Goal: Task Accomplishment & Management: Complete application form

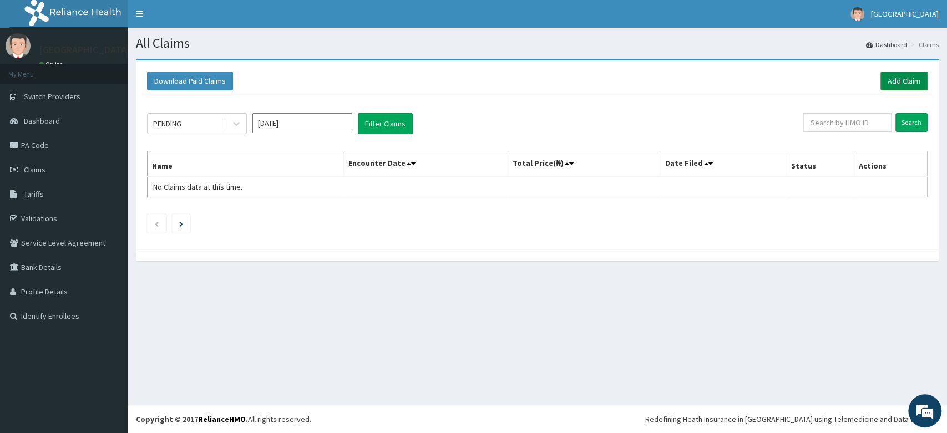
click at [896, 80] on link "Add Claim" at bounding box center [903, 81] width 47 height 19
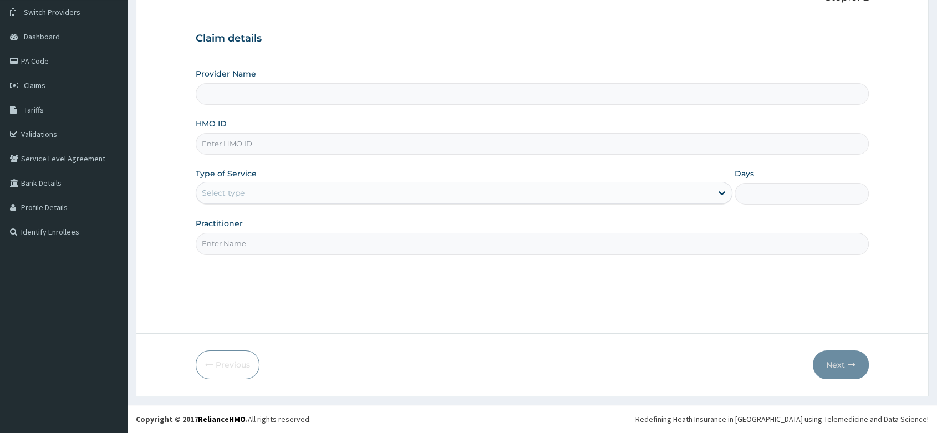
type input "CYU/10412/C"
type input "[PERSON_NAME] and [PERSON_NAME][GEOGRAPHIC_DATA]"
type input "CYU/10412/C"
click at [240, 189] on div "Select type" at bounding box center [223, 192] width 43 height 11
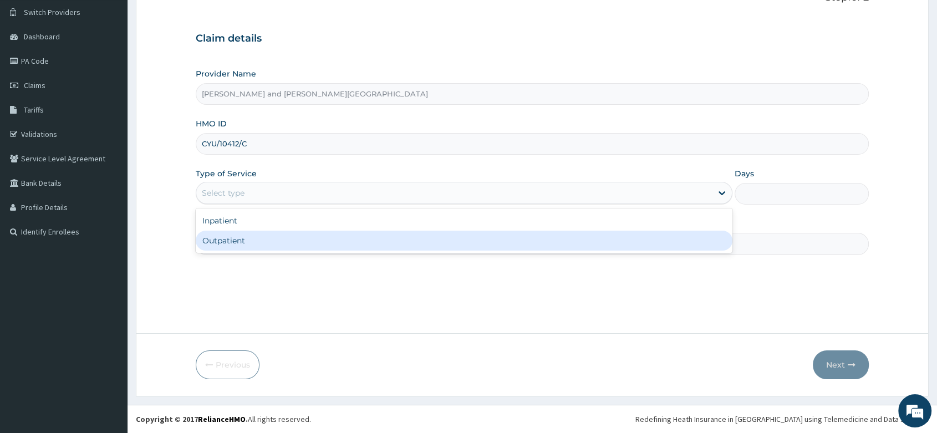
click at [238, 241] on div "Outpatient" at bounding box center [464, 241] width 537 height 20
type input "1"
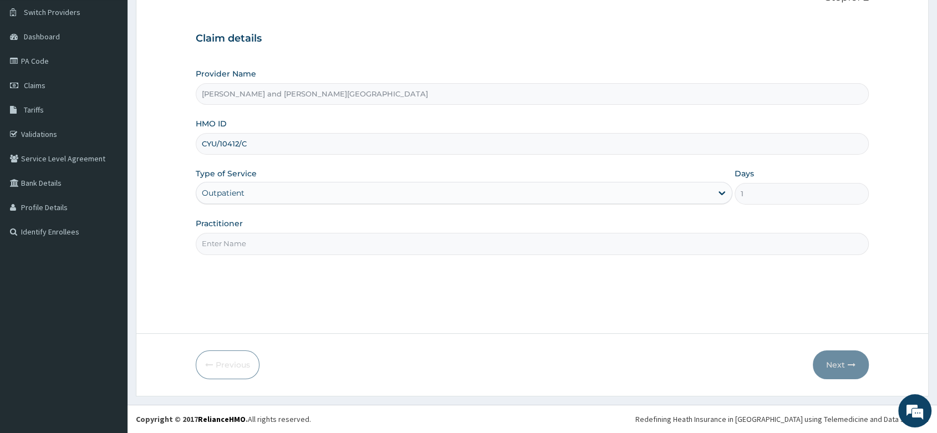
click at [251, 246] on input "Practitioner" at bounding box center [532, 244] width 673 height 22
type input "[PERSON_NAME]"
click at [841, 354] on button "Next" at bounding box center [841, 364] width 56 height 29
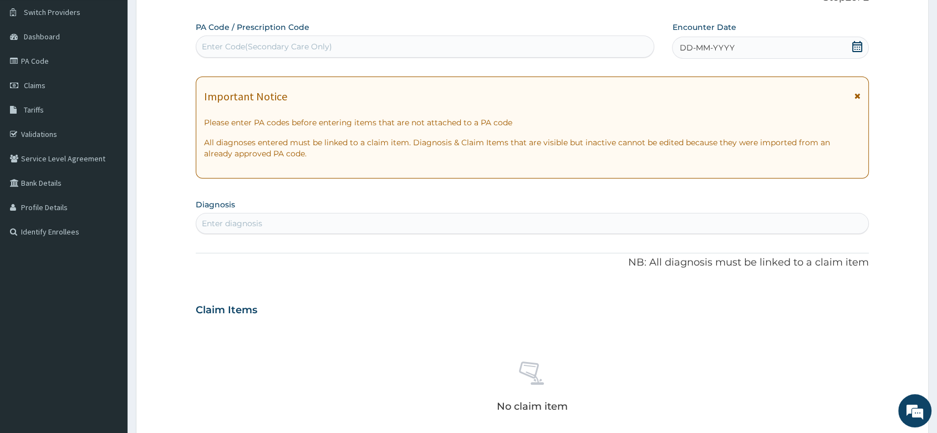
click at [860, 45] on icon at bounding box center [857, 46] width 11 height 11
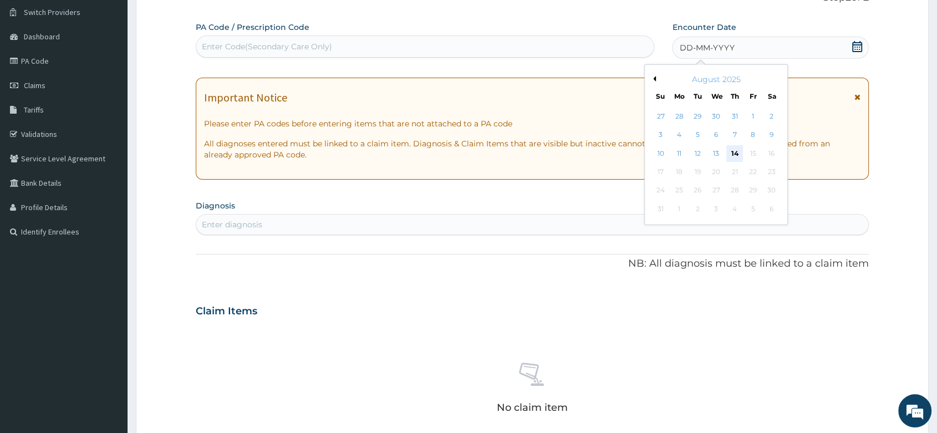
click at [732, 152] on div "14" at bounding box center [734, 153] width 17 height 17
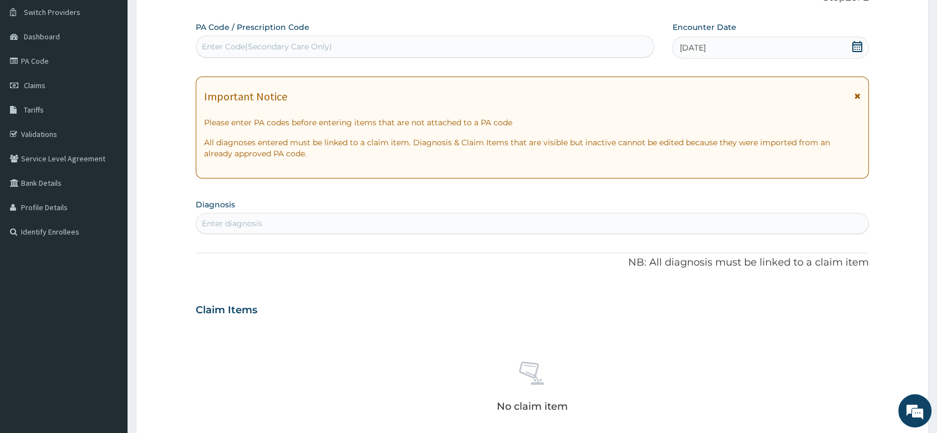
click at [284, 227] on div "Enter diagnosis" at bounding box center [532, 224] width 672 height 18
type input "MALA"
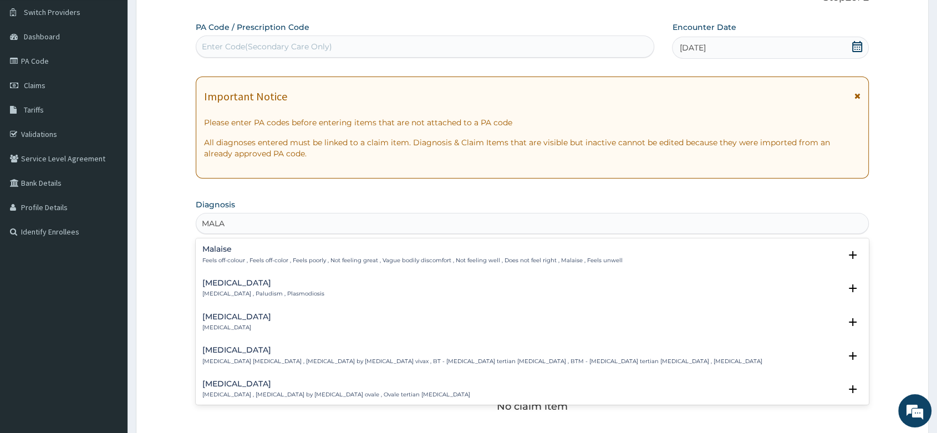
click at [238, 283] on h4 "[MEDICAL_DATA]" at bounding box center [263, 283] width 122 height 8
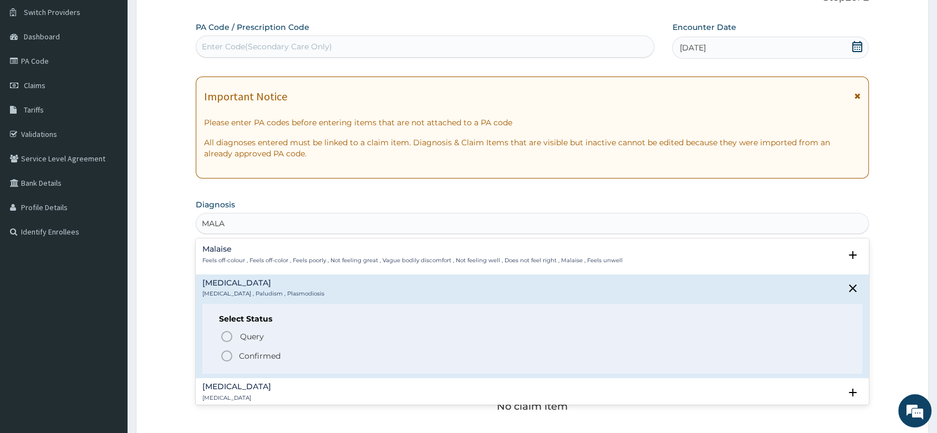
click at [233, 359] on span "Confirmed" at bounding box center [533, 355] width 626 height 13
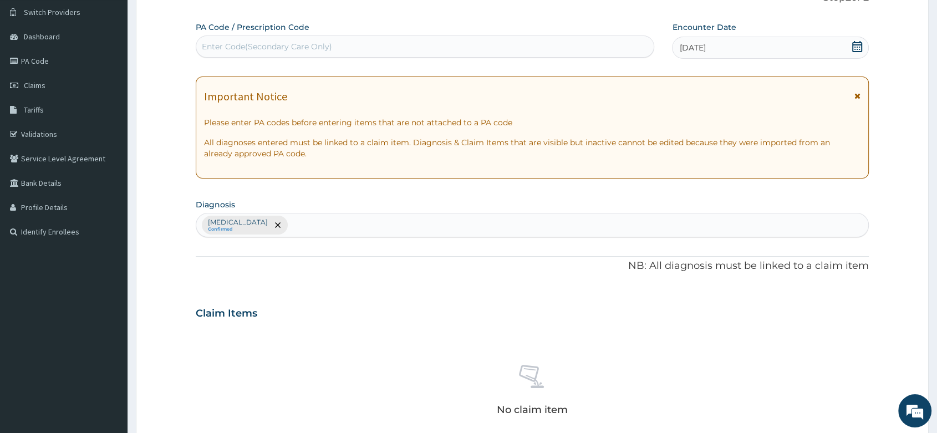
click at [231, 358] on div "No claim item" at bounding box center [532, 392] width 673 height 128
click at [269, 230] on div at bounding box center [277, 225] width 16 height 18
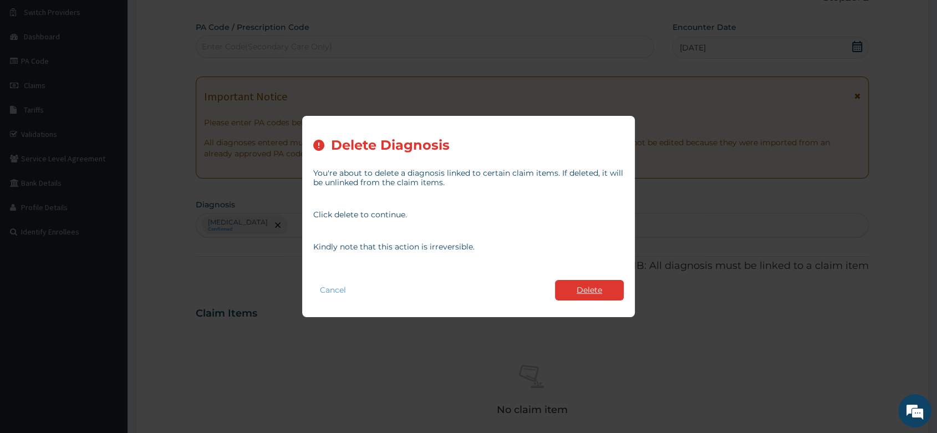
drag, startPoint x: 596, startPoint y: 289, endPoint x: 467, endPoint y: 283, distance: 128.2
click at [594, 289] on button "Delete" at bounding box center [589, 290] width 69 height 21
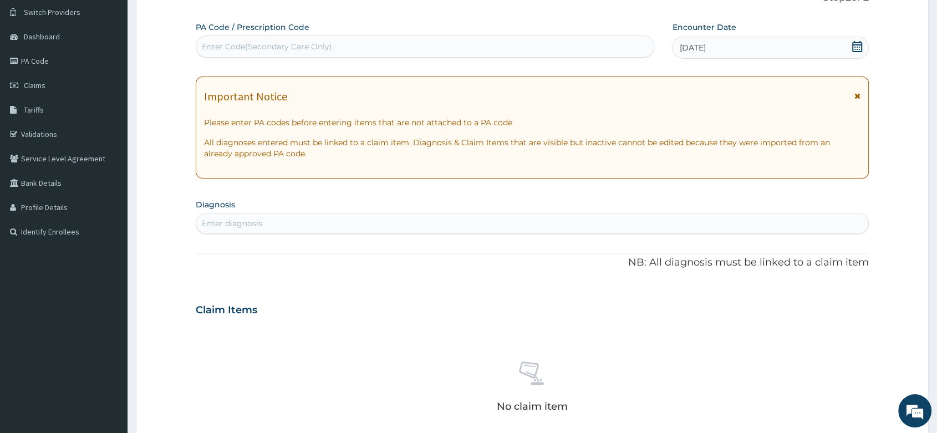
click at [219, 225] on div "Enter diagnosis" at bounding box center [232, 223] width 60 height 11
type input "[MEDICAL_DATA]"
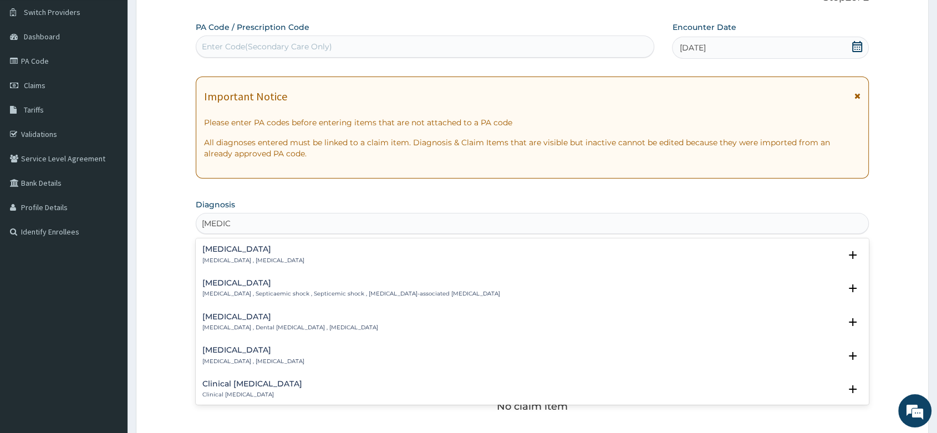
click at [215, 252] on h4 "[MEDICAL_DATA]" at bounding box center [253, 249] width 102 height 8
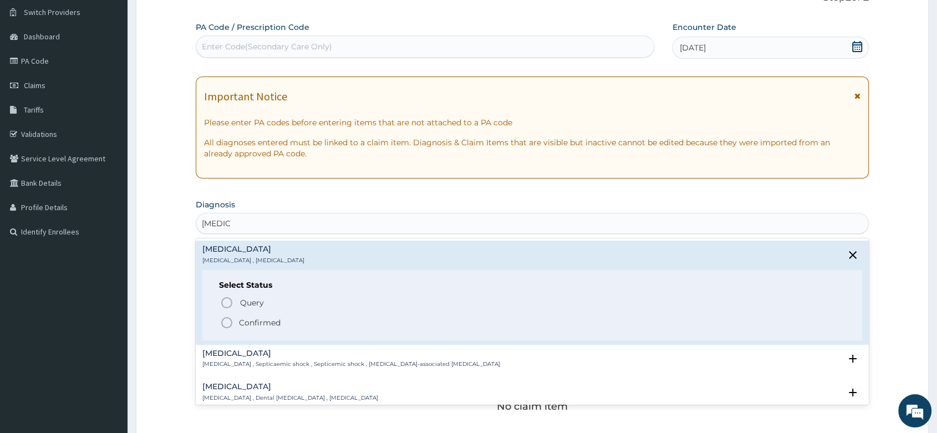
click at [229, 321] on icon "status option filled" at bounding box center [226, 322] width 13 height 13
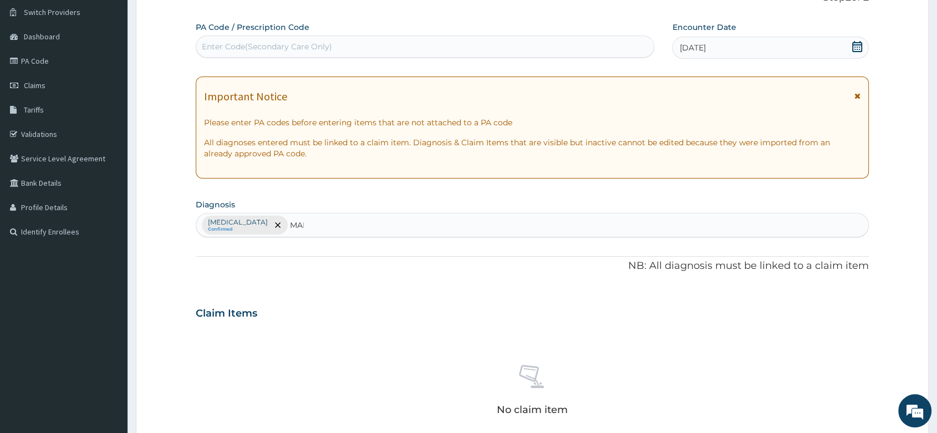
type input "MALA"
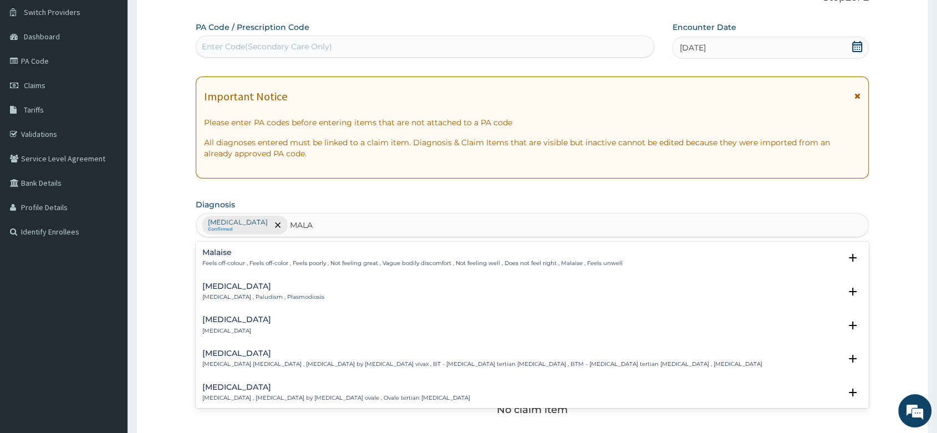
click at [219, 282] on h4 "[MEDICAL_DATA]" at bounding box center [263, 286] width 122 height 8
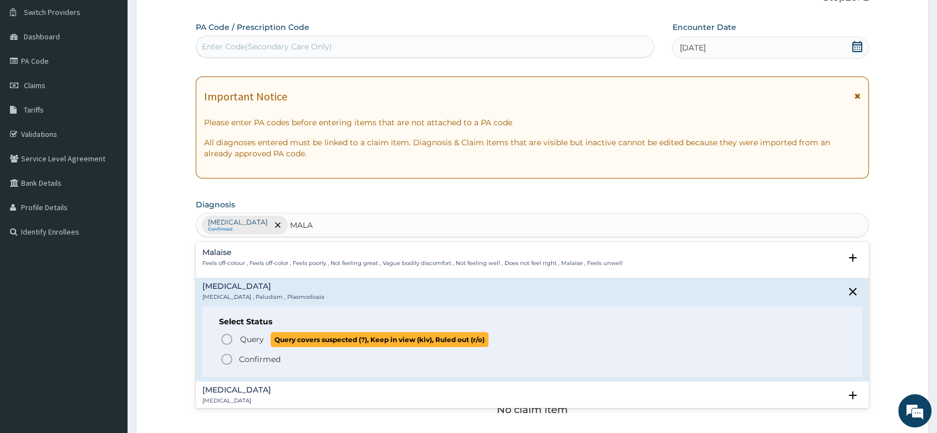
click at [227, 337] on icon "status option query" at bounding box center [226, 339] width 13 height 13
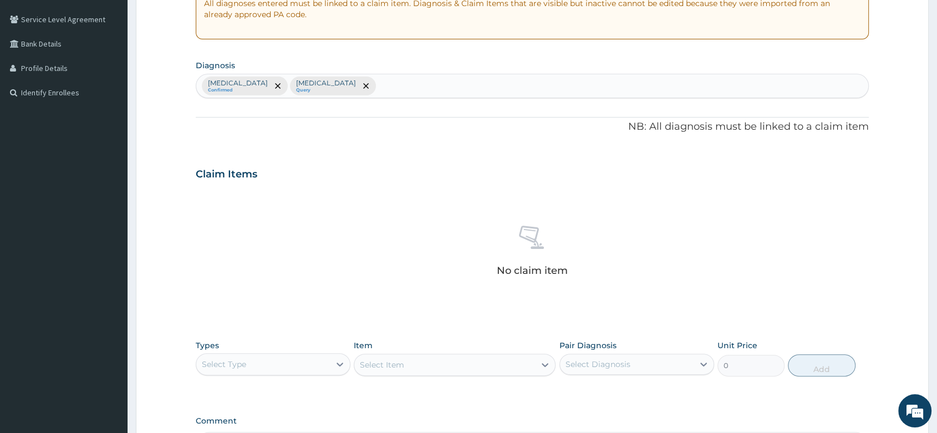
scroll to position [365, 0]
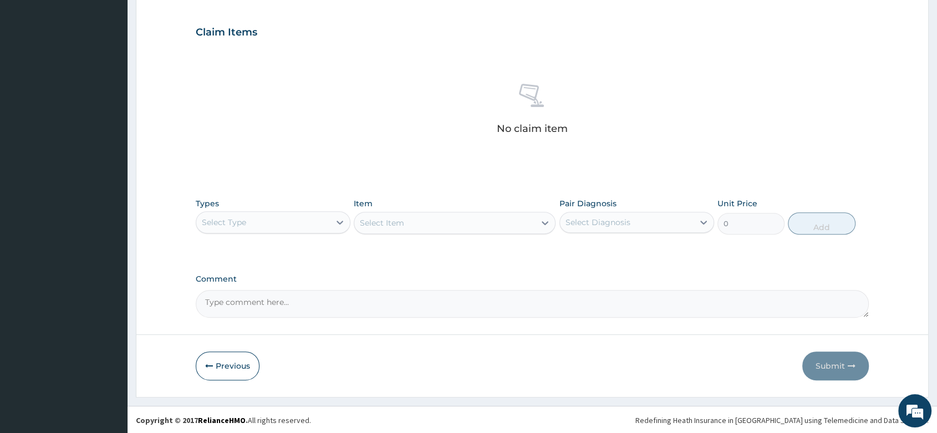
paste textarea "ERYTHEMATOUS LESION ? CAUSE|DIAPER RASH"
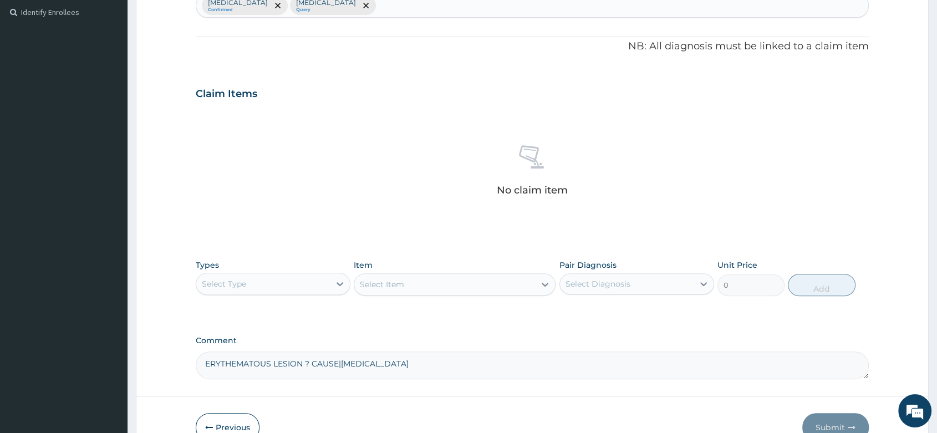
type textarea "ERYTHEMATOUS LESION ? CAUSE|DIAPER RASH"
click at [328, 6] on div "Sepsis Confirmed Malaria Query" at bounding box center [532, 5] width 672 height 23
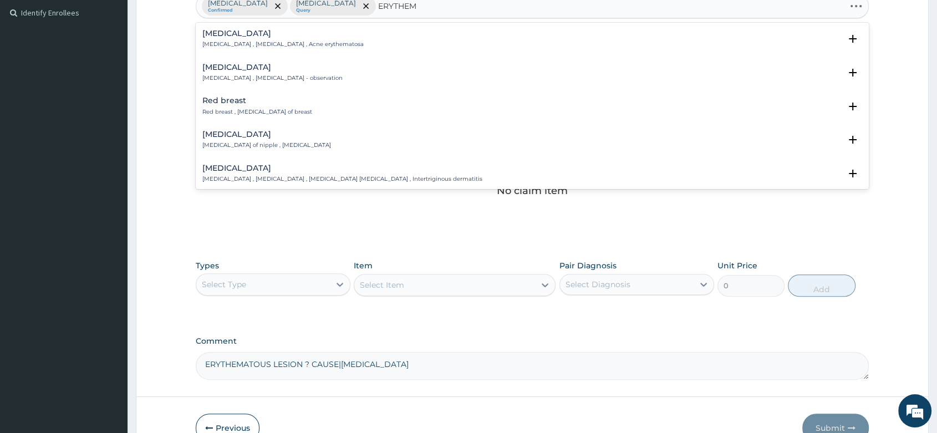
type input "ERYTHEMA"
click at [238, 73] on div "Erythema Erythema , Erythema - observation" at bounding box center [272, 72] width 140 height 19
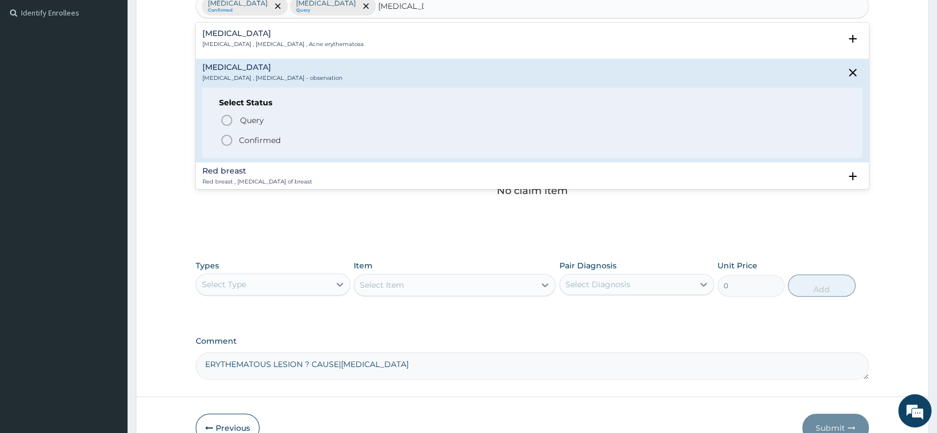
click at [228, 136] on icon "status option filled" at bounding box center [226, 140] width 13 height 13
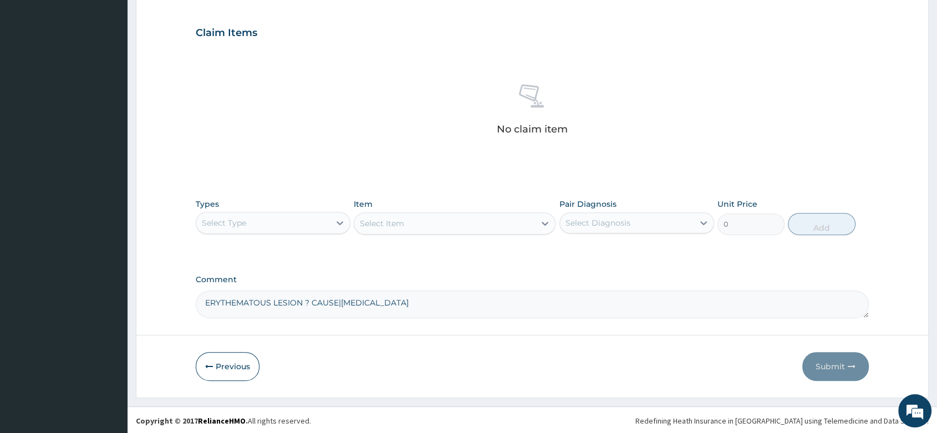
scroll to position [365, 0]
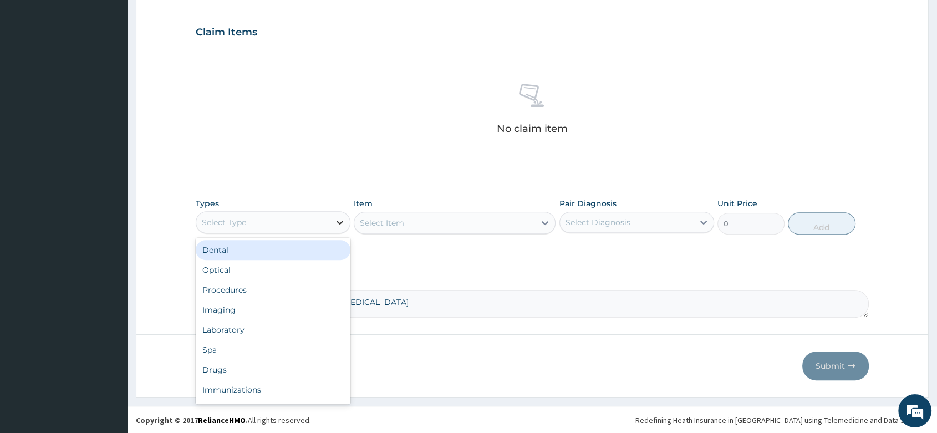
click at [333, 212] on div at bounding box center [340, 222] width 20 height 20
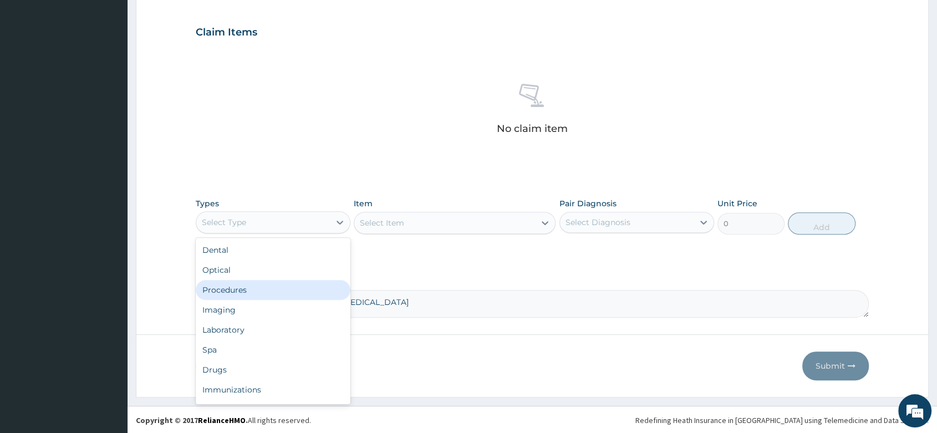
click at [238, 290] on div "Procedures" at bounding box center [273, 290] width 155 height 20
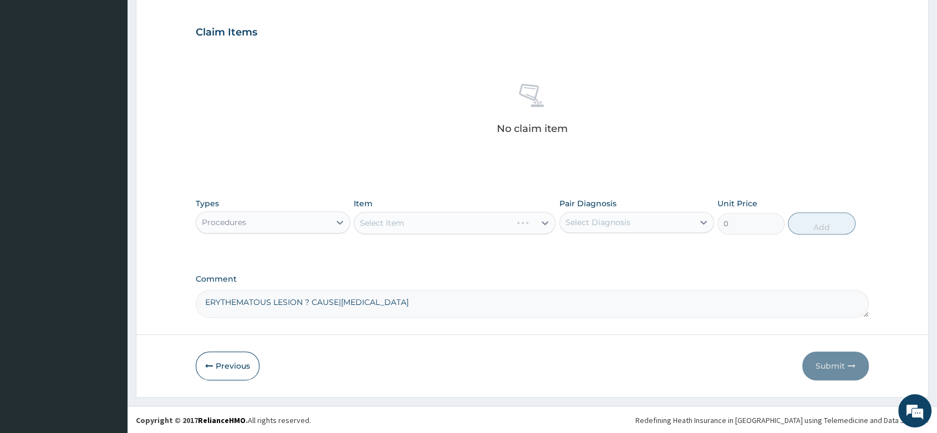
click at [404, 225] on div "Select Item" at bounding box center [455, 223] width 202 height 22
click at [404, 221] on div "Select Item" at bounding box center [455, 223] width 202 height 22
click at [399, 222] on div "Select Item" at bounding box center [455, 223] width 202 height 22
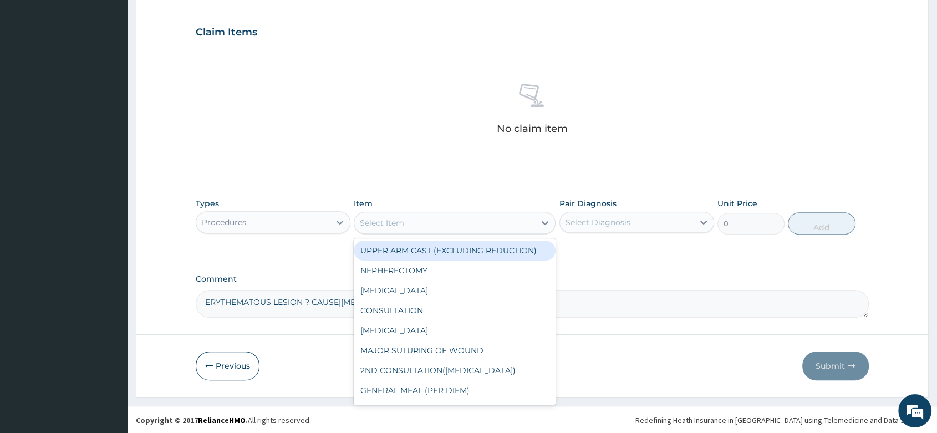
click at [394, 225] on div "Select Item" at bounding box center [382, 222] width 44 height 11
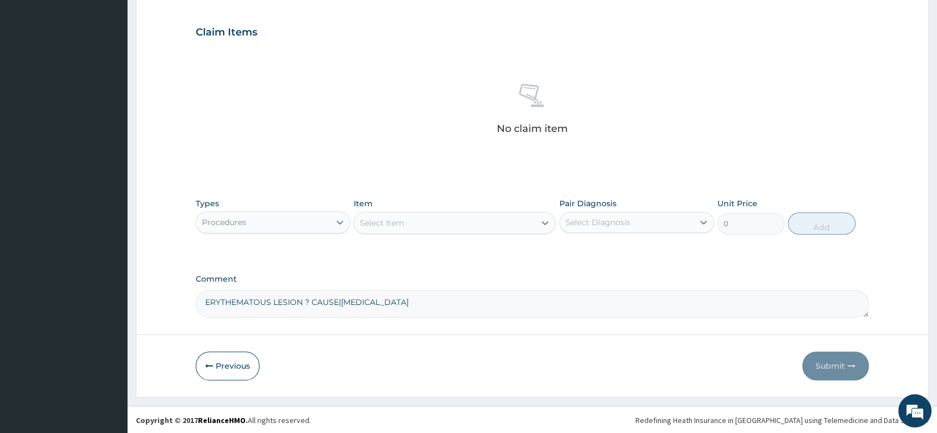
click at [387, 212] on div "Select Item" at bounding box center [455, 223] width 202 height 22
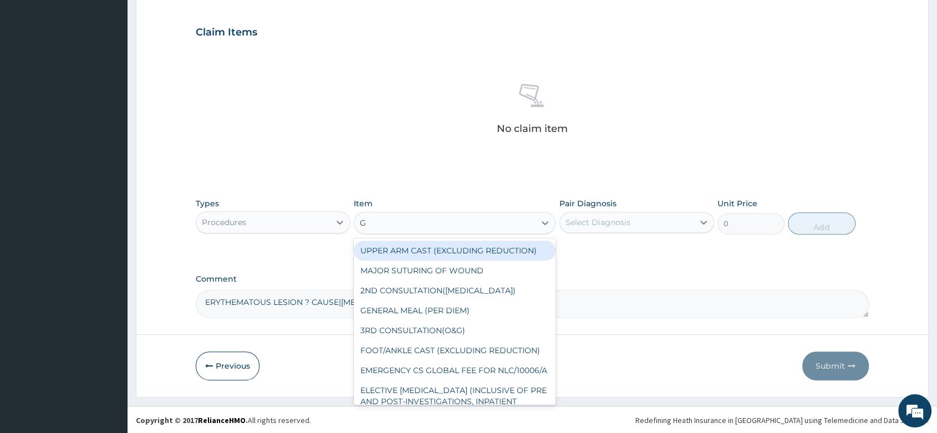
type input "GP"
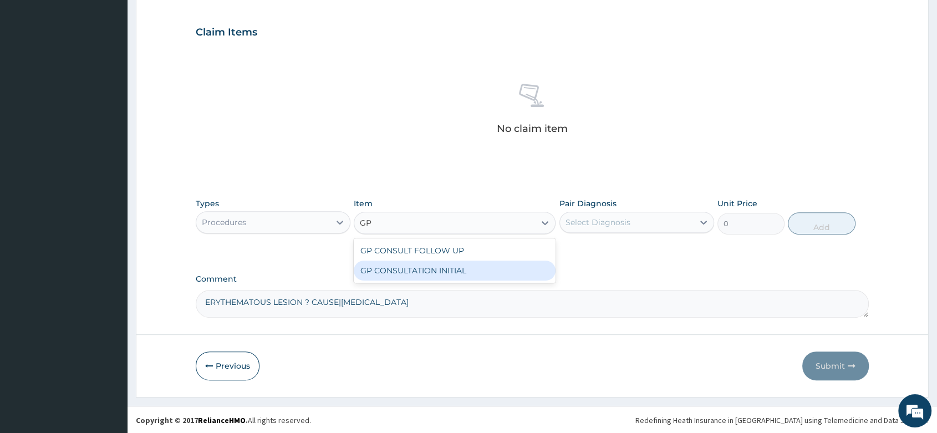
click at [414, 269] on div "GP CONSULTATION INITIAL" at bounding box center [455, 271] width 202 height 20
type input "2000"
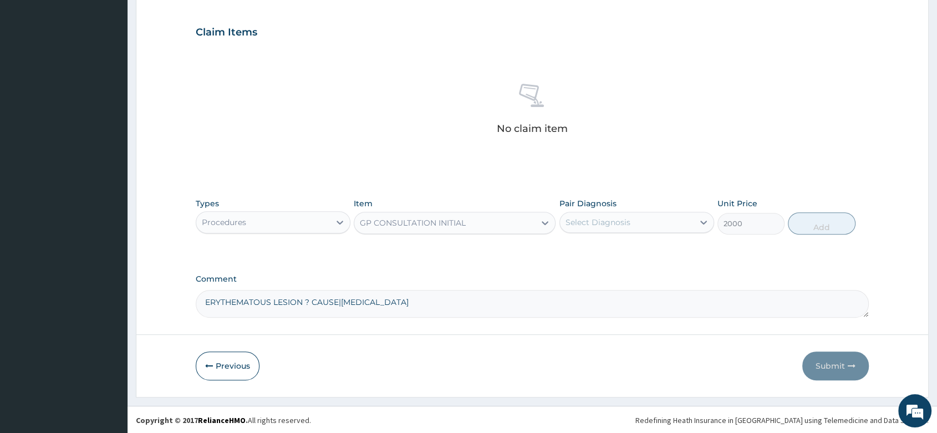
click at [659, 212] on div "Select Diagnosis" at bounding box center [637, 222] width 155 height 21
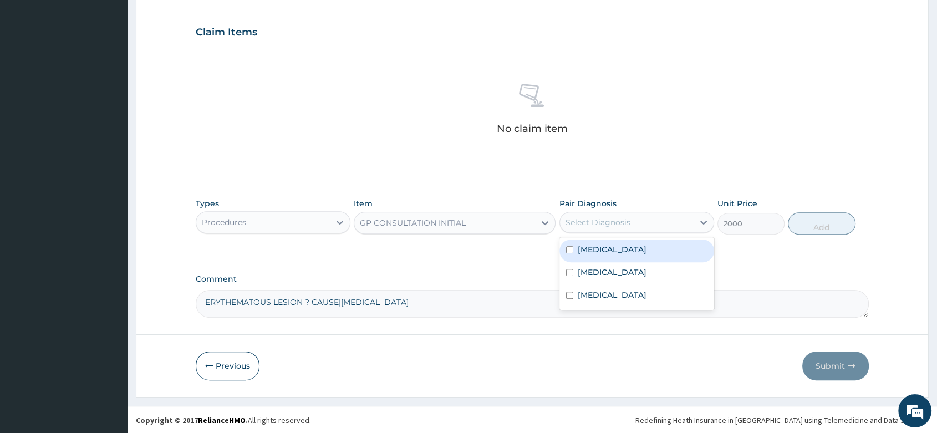
click at [620, 248] on div "[MEDICAL_DATA]" at bounding box center [637, 251] width 155 height 23
checkbox input "true"
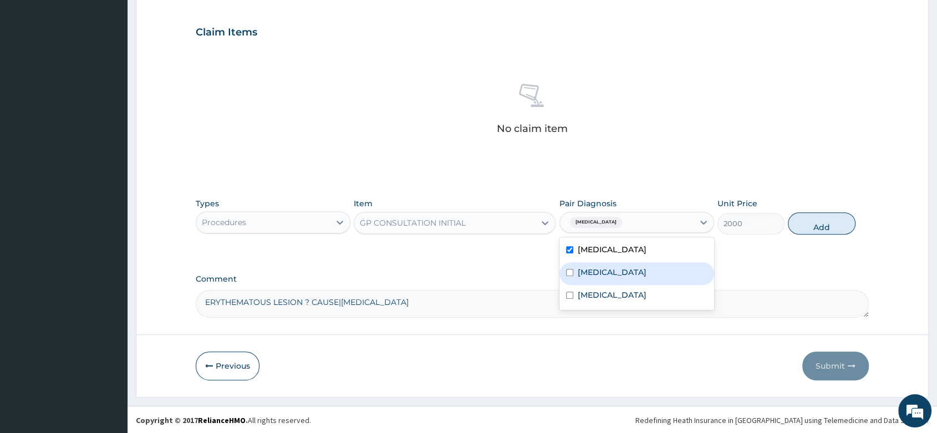
click at [612, 272] on div "[MEDICAL_DATA]" at bounding box center [637, 273] width 155 height 23
checkbox input "true"
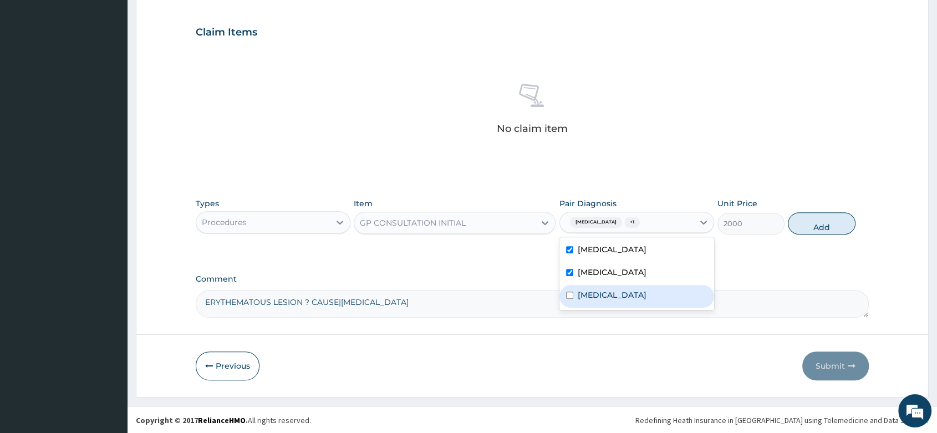
click at [604, 295] on label "Erythema" at bounding box center [612, 294] width 69 height 11
checkbox input "true"
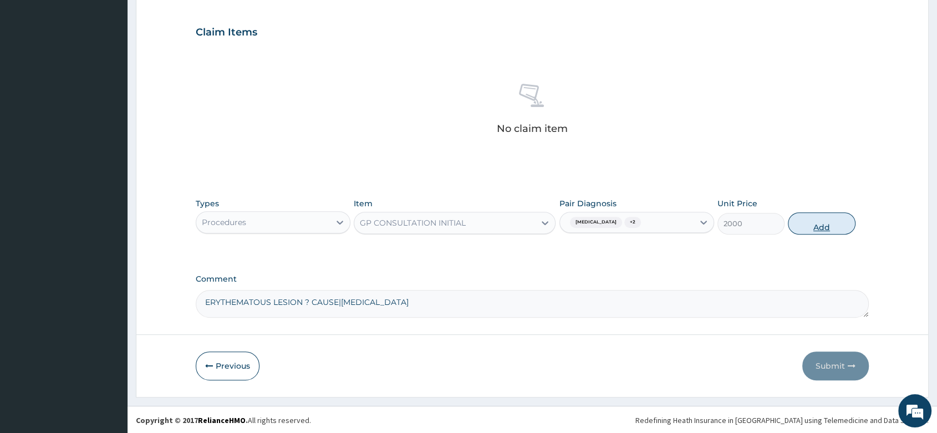
click at [812, 223] on button "Add" at bounding box center [821, 223] width 67 height 22
type input "0"
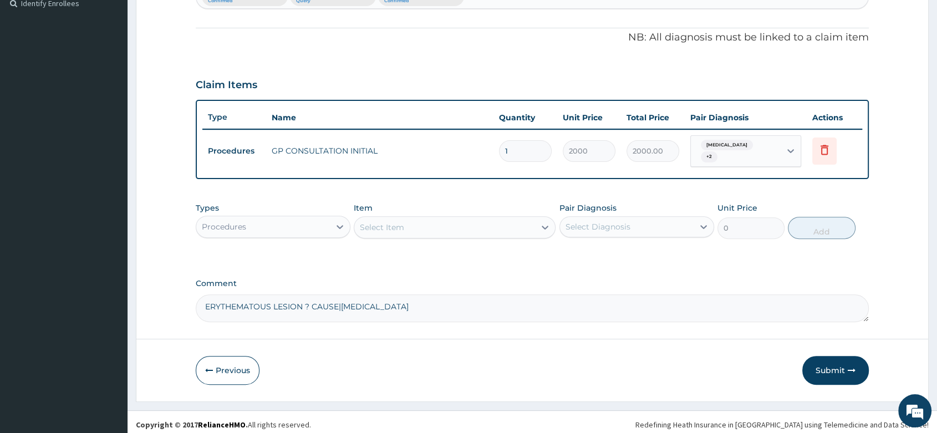
click at [248, 216] on div "Procedures" at bounding box center [273, 227] width 155 height 22
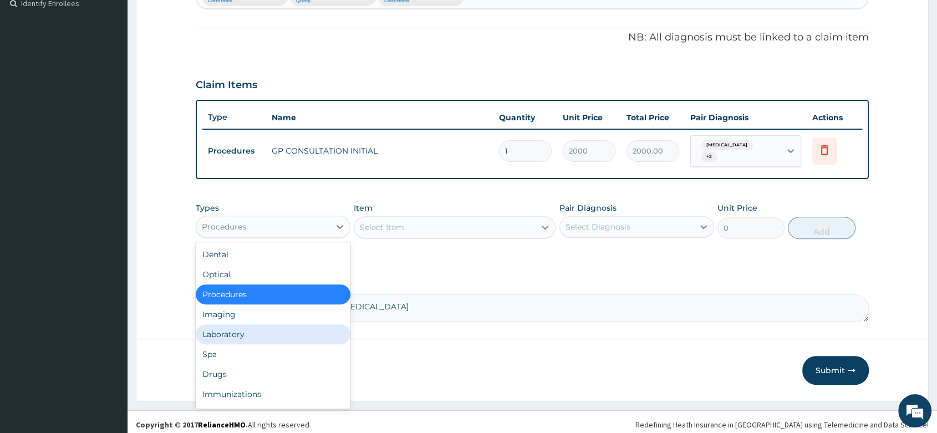
click at [238, 333] on div "Laboratory" at bounding box center [273, 334] width 155 height 20
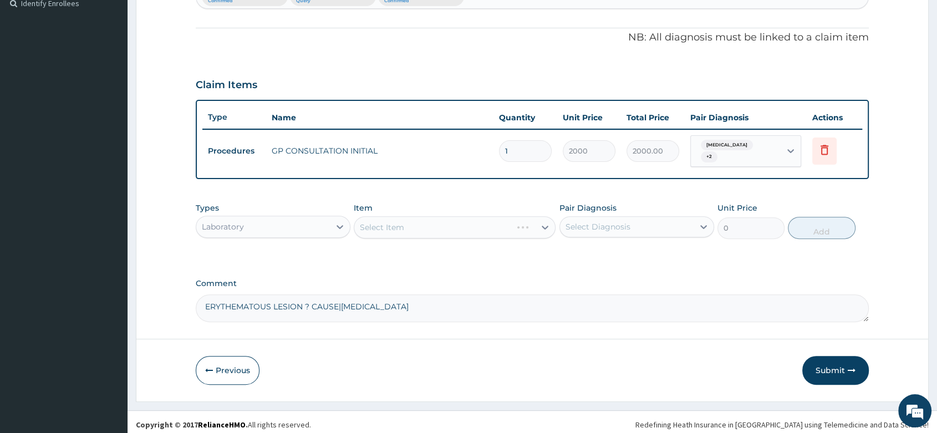
click at [390, 221] on div "Select Item" at bounding box center [455, 227] width 202 height 22
click at [382, 221] on div "Select Item" at bounding box center [455, 227] width 202 height 22
click at [387, 220] on div "Select Item" at bounding box center [455, 227] width 202 height 22
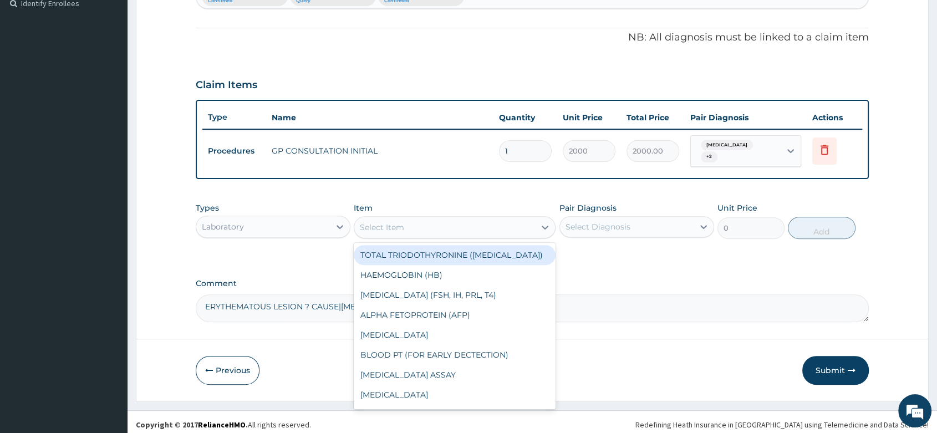
click at [404, 216] on div "Select Item" at bounding box center [455, 227] width 202 height 22
type input "P"
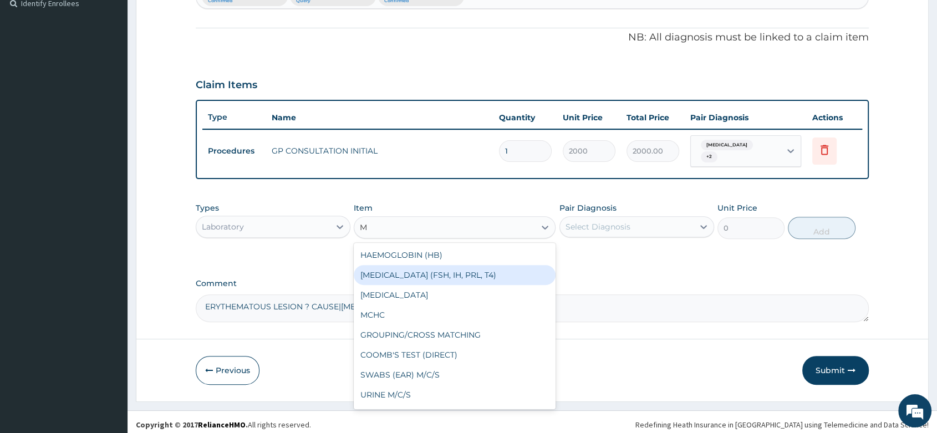
type input "MP"
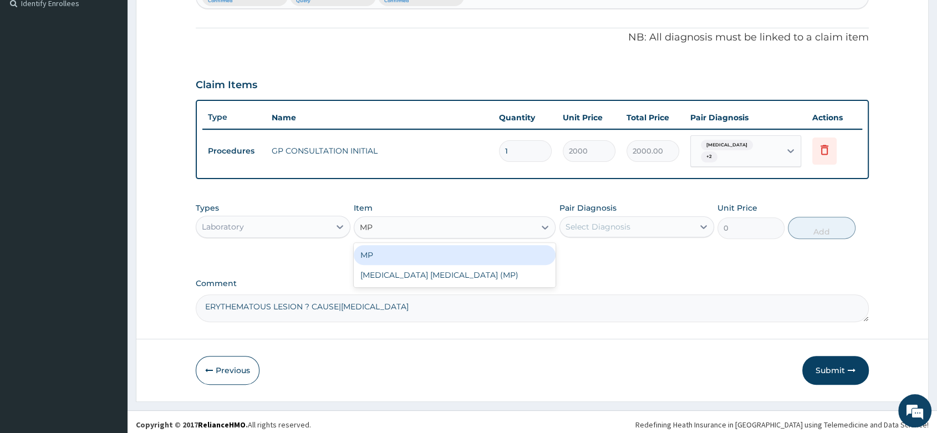
drag, startPoint x: 433, startPoint y: 254, endPoint x: 616, endPoint y: 230, distance: 184.5
click at [441, 251] on div "MP" at bounding box center [455, 255] width 202 height 20
type input "1000"
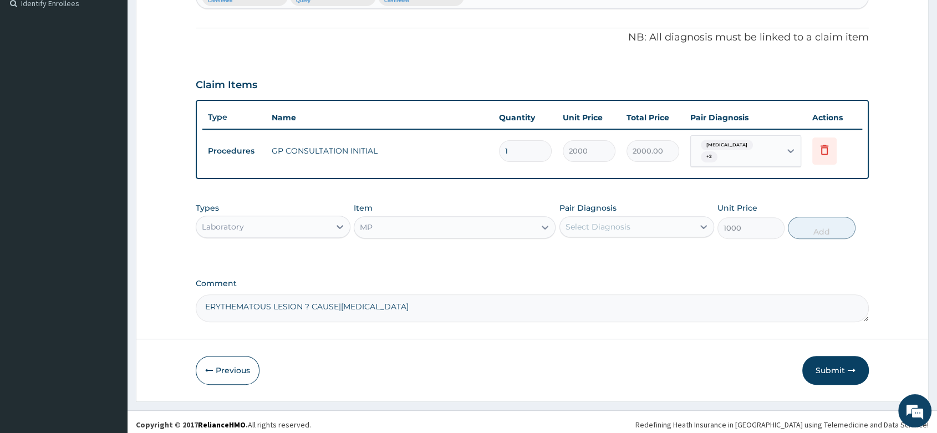
click at [622, 221] on div "Select Diagnosis" at bounding box center [598, 226] width 65 height 11
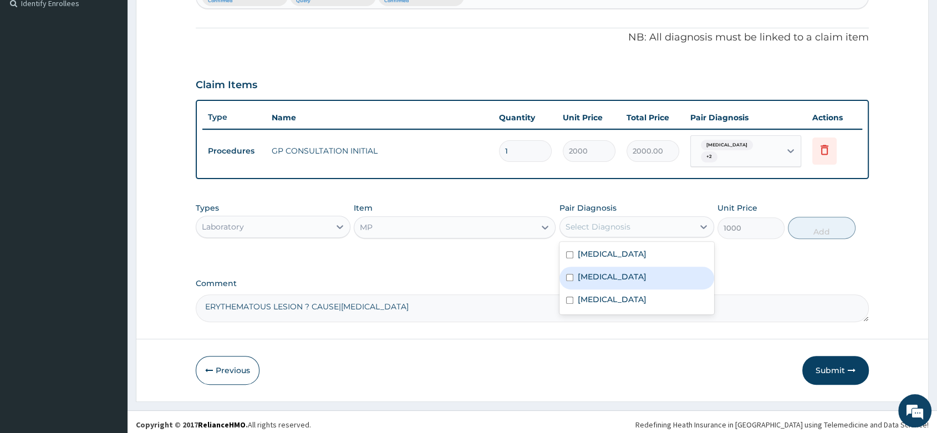
click at [612, 274] on div "[MEDICAL_DATA]" at bounding box center [637, 278] width 155 height 23
checkbox input "true"
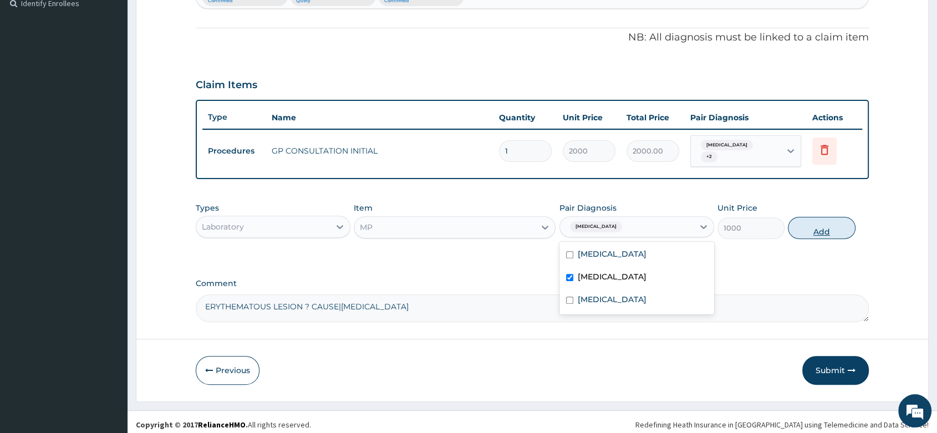
click at [826, 217] on button "Add" at bounding box center [821, 228] width 67 height 22
type input "0"
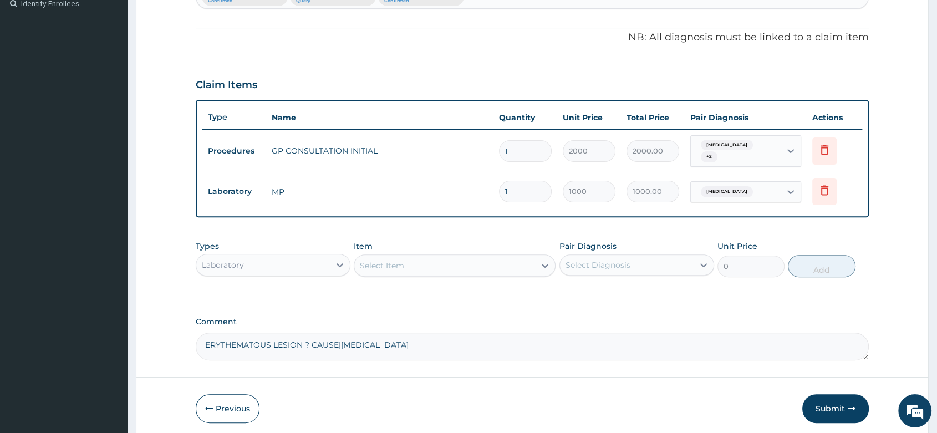
click at [374, 260] on div "Select Item" at bounding box center [382, 265] width 44 height 11
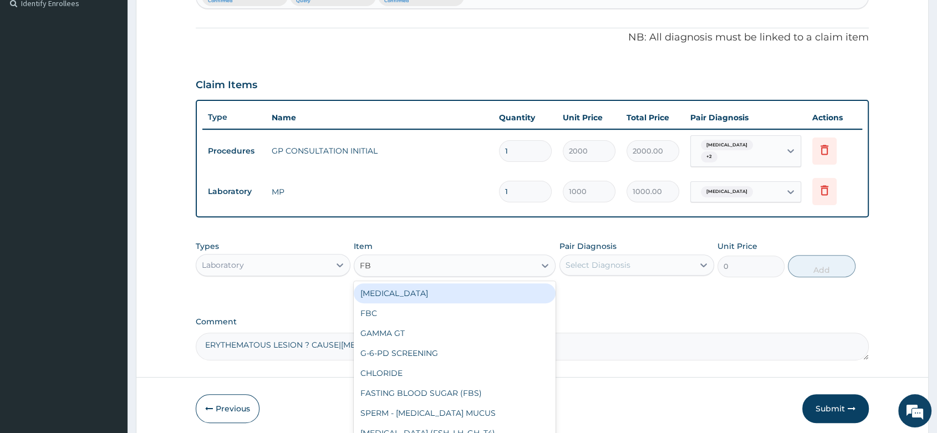
type input "FBC"
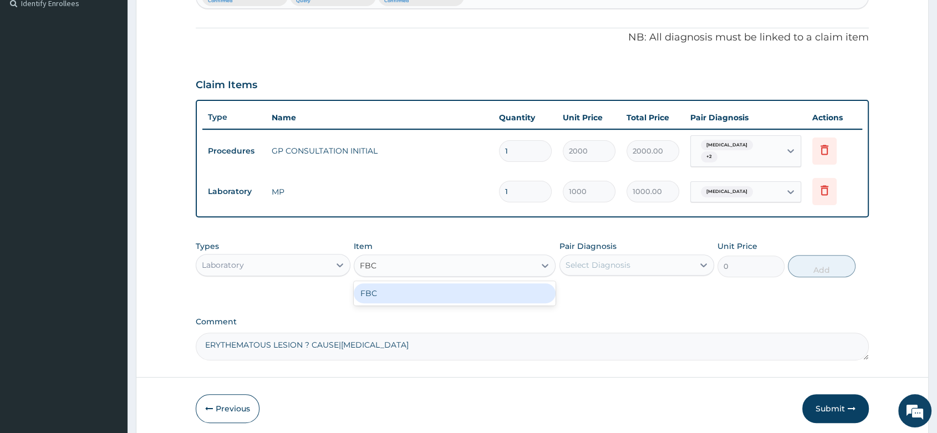
click at [420, 283] on div "FBC" at bounding box center [455, 293] width 202 height 20
type input "2000"
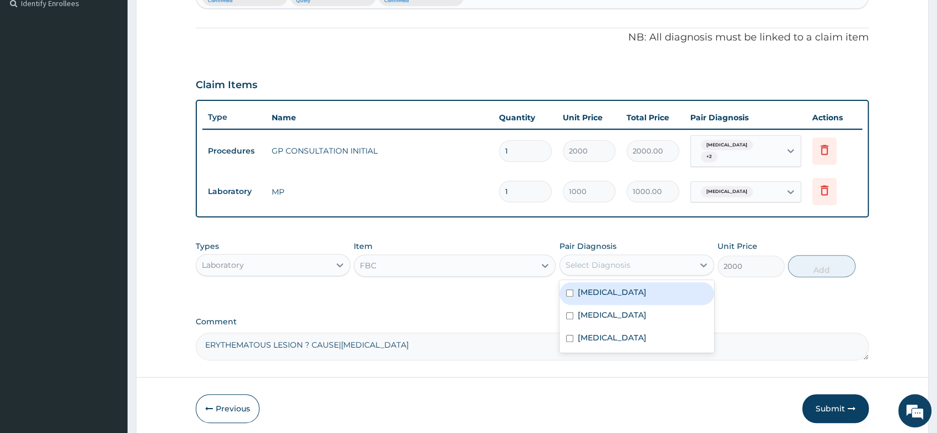
click at [598, 260] on div "Select Diagnosis" at bounding box center [598, 265] width 65 height 11
drag, startPoint x: 626, startPoint y: 287, endPoint x: 717, endPoint y: 274, distance: 91.8
click at [627, 287] on div "[MEDICAL_DATA]" at bounding box center [637, 293] width 155 height 23
checkbox input "true"
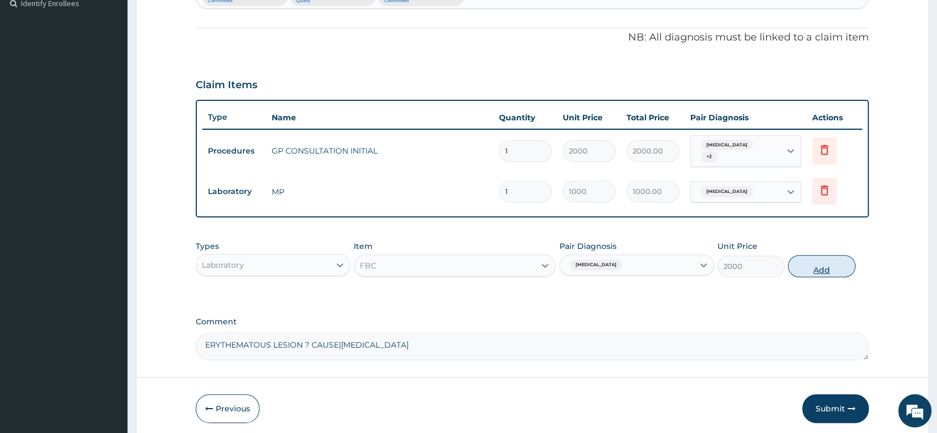
click at [840, 259] on button "Add" at bounding box center [821, 266] width 67 height 22
type input "0"
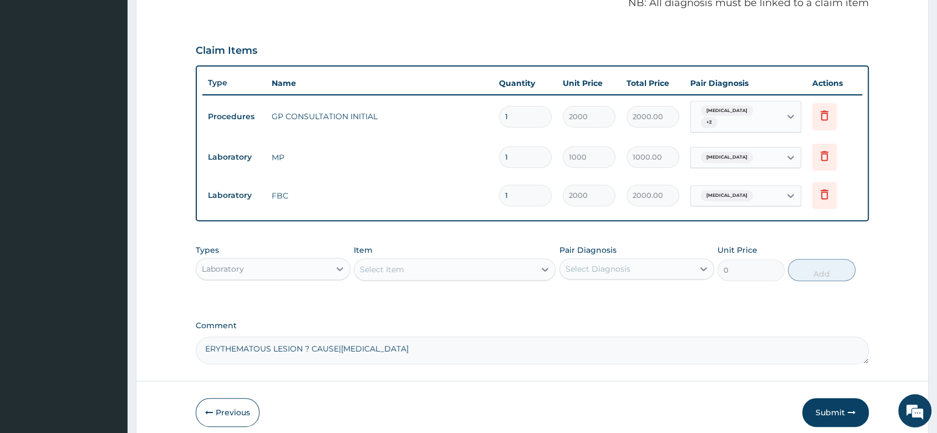
scroll to position [390, 0]
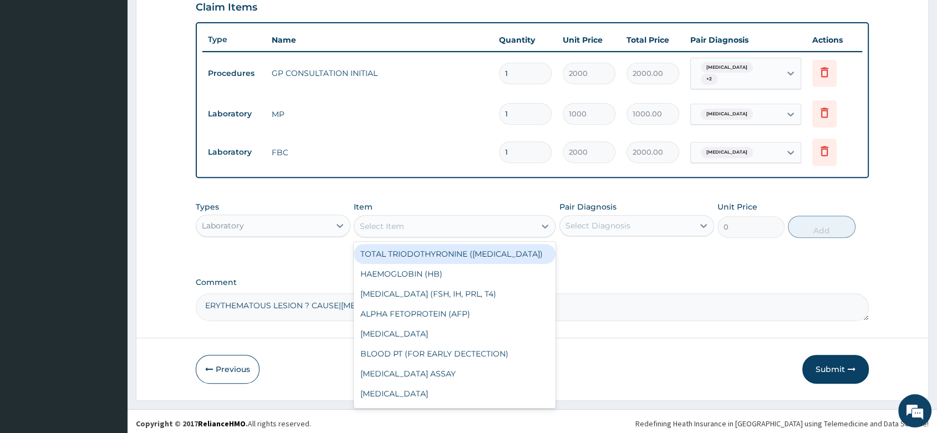
click at [390, 221] on div "Select Item" at bounding box center [382, 226] width 44 height 11
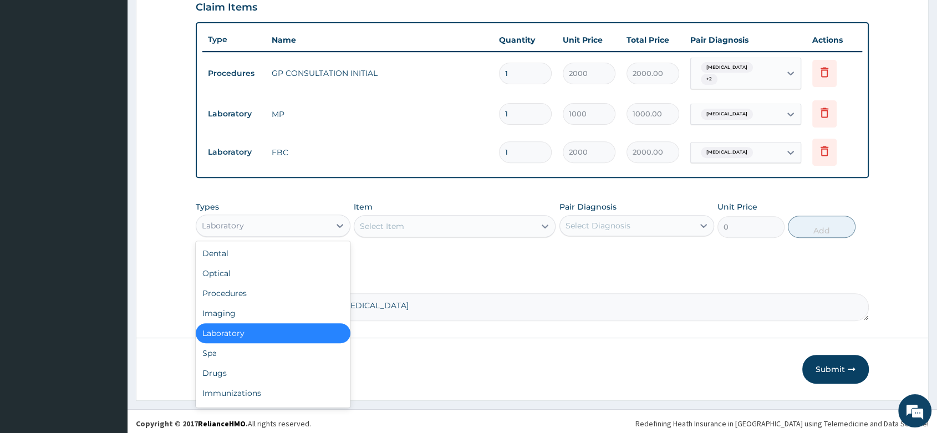
click at [288, 217] on div "Laboratory" at bounding box center [263, 226] width 134 height 18
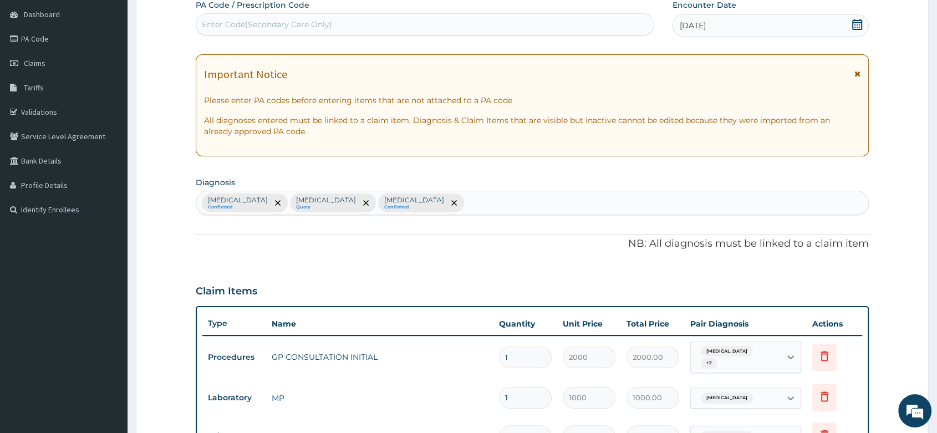
scroll to position [82, 0]
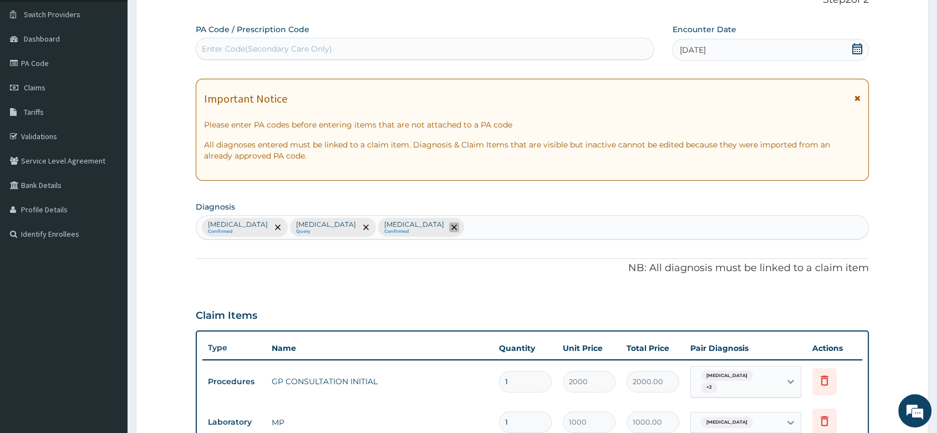
click at [451, 226] on icon "remove selection option" at bounding box center [454, 228] width 6 height 6
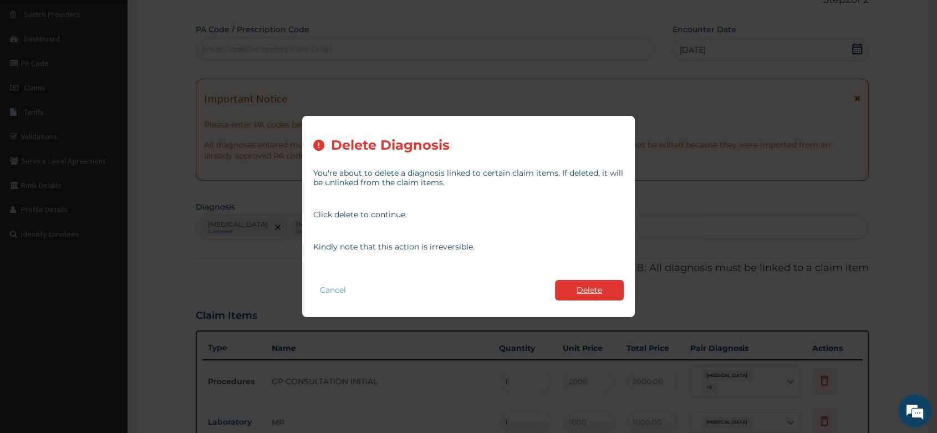
click at [593, 292] on button "Delete" at bounding box center [589, 290] width 69 height 21
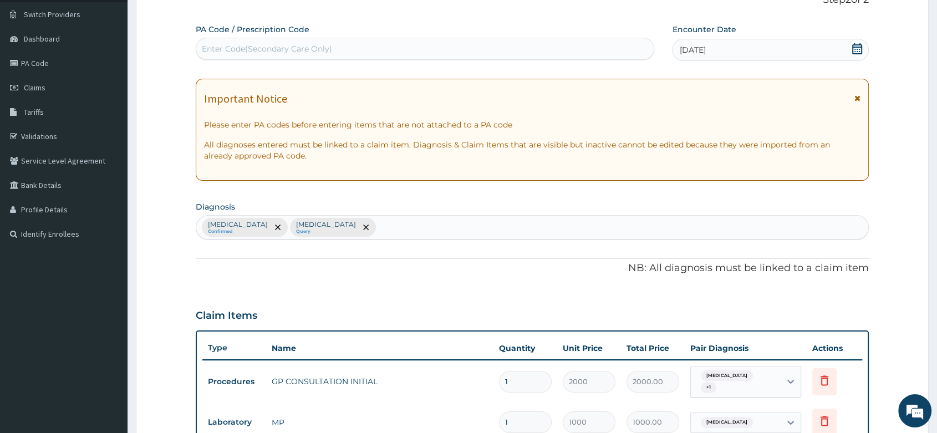
click at [329, 223] on div "Sepsis Confirmed Malaria Query" at bounding box center [532, 227] width 672 height 23
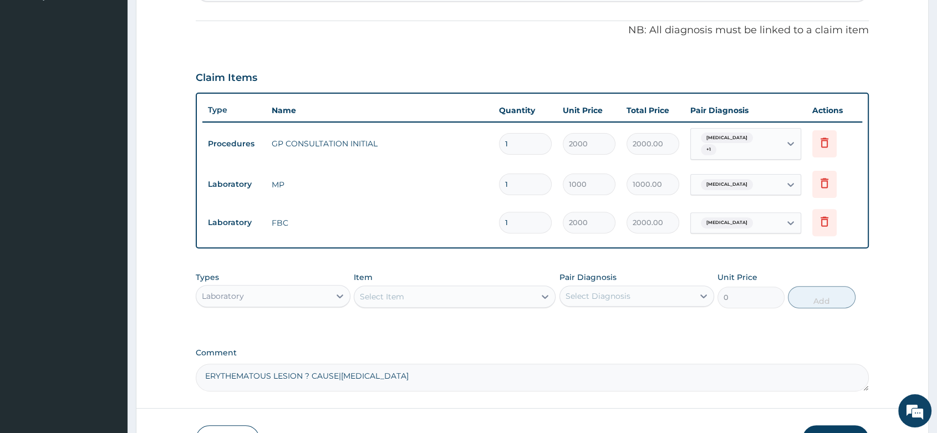
scroll to position [267, 0]
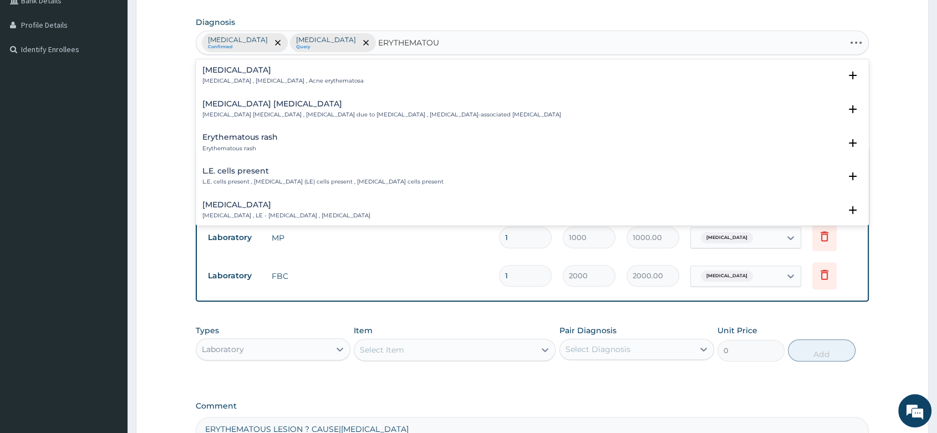
type input "ERYTHEMATOUS"
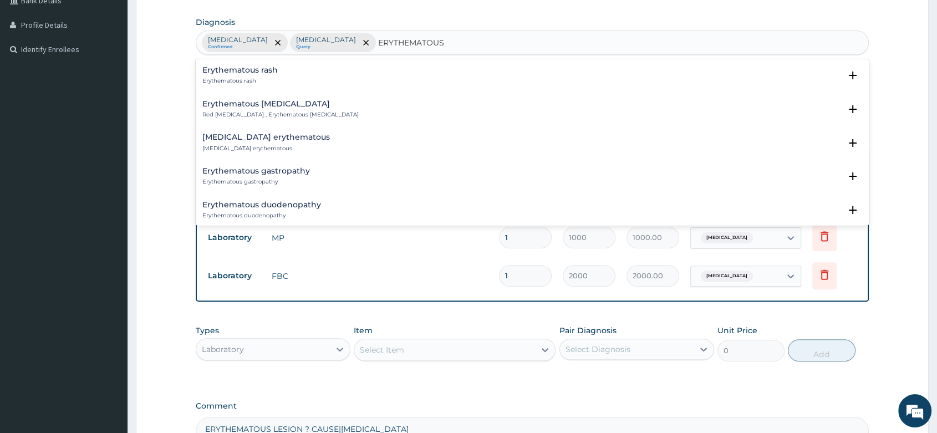
click at [240, 77] on p "Erythematous rash" at bounding box center [239, 81] width 75 height 8
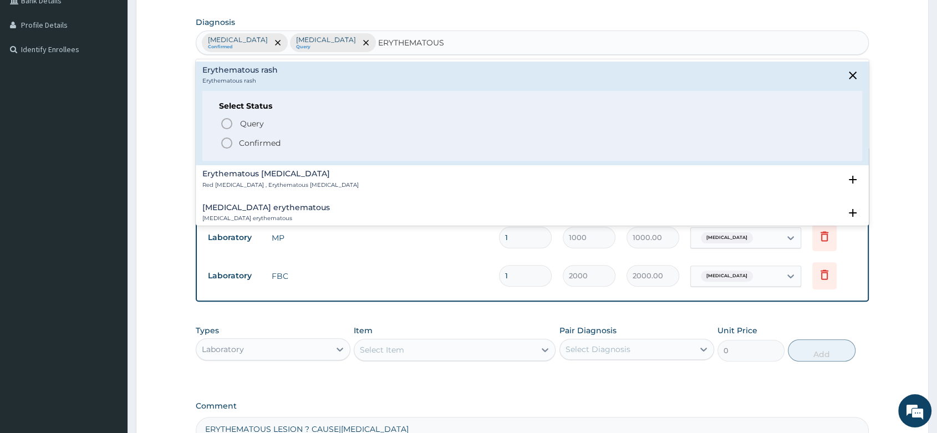
click at [225, 141] on icon "status option filled" at bounding box center [226, 142] width 13 height 13
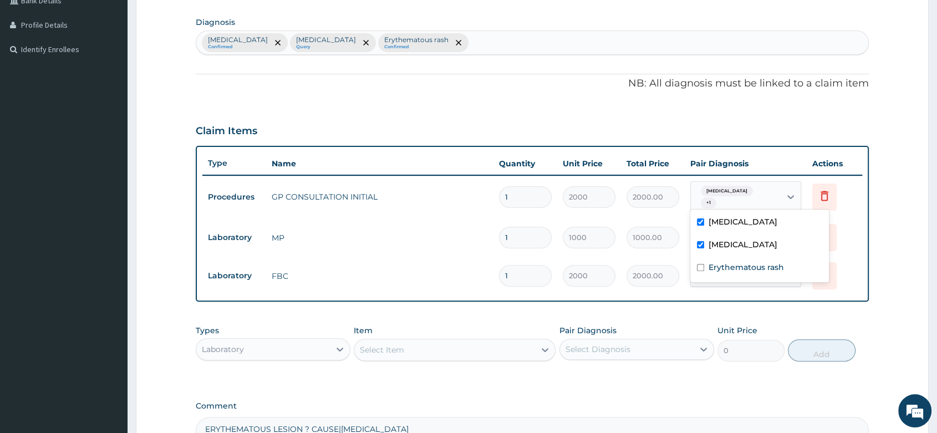
click at [716, 197] on span "+ 1" at bounding box center [709, 202] width 16 height 11
click at [704, 267] on div "Erythematous rash" at bounding box center [759, 268] width 139 height 23
checkbox input "true"
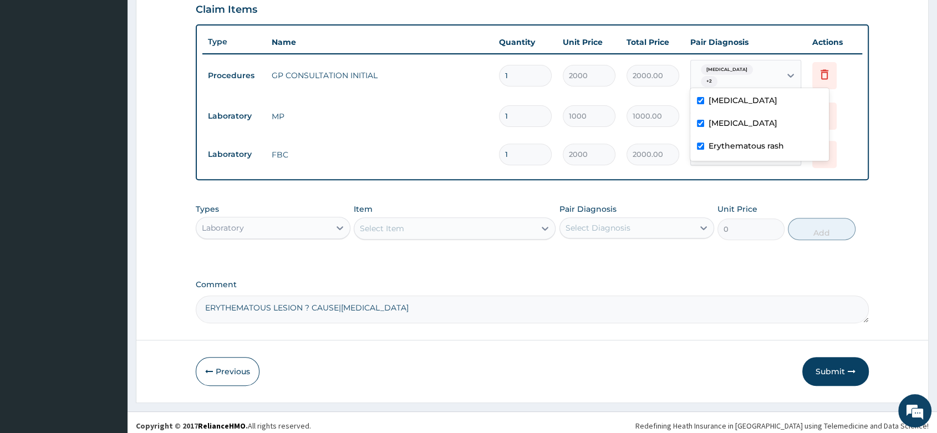
scroll to position [390, 0]
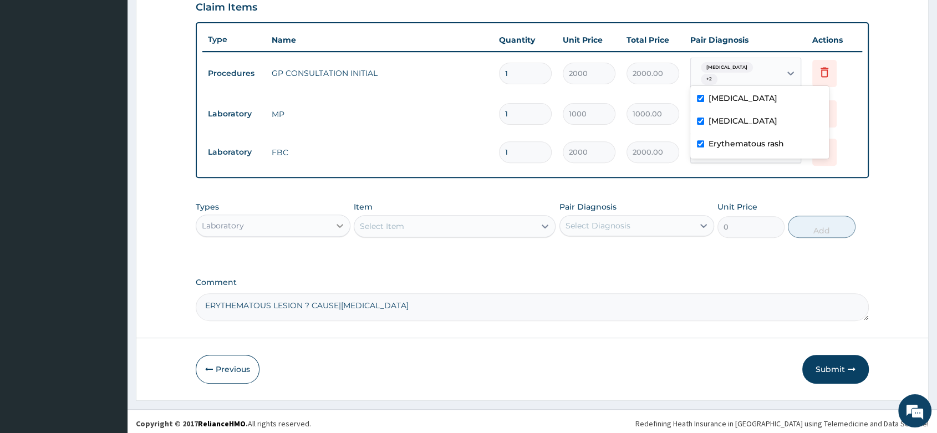
click at [335, 222] on icon at bounding box center [339, 225] width 11 height 11
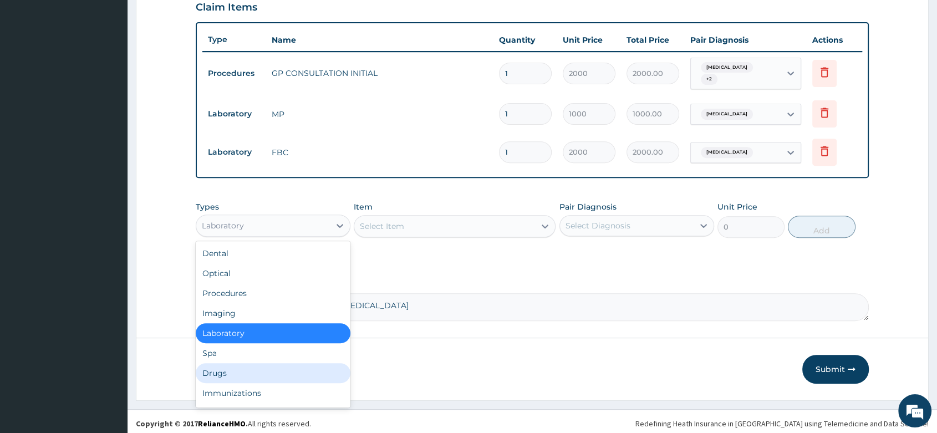
click at [224, 364] on div "Drugs" at bounding box center [273, 373] width 155 height 20
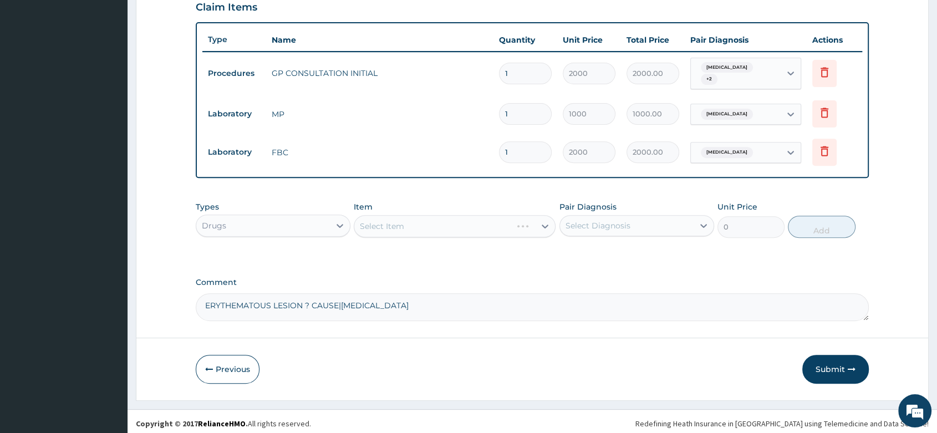
click at [384, 218] on div "Select Item" at bounding box center [455, 226] width 202 height 22
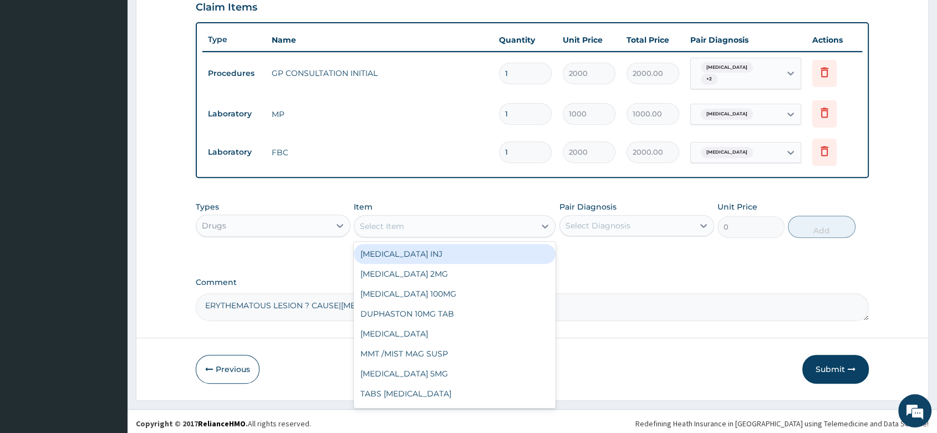
click at [395, 225] on div "Select Item" at bounding box center [382, 226] width 44 height 11
type input "PIRI"
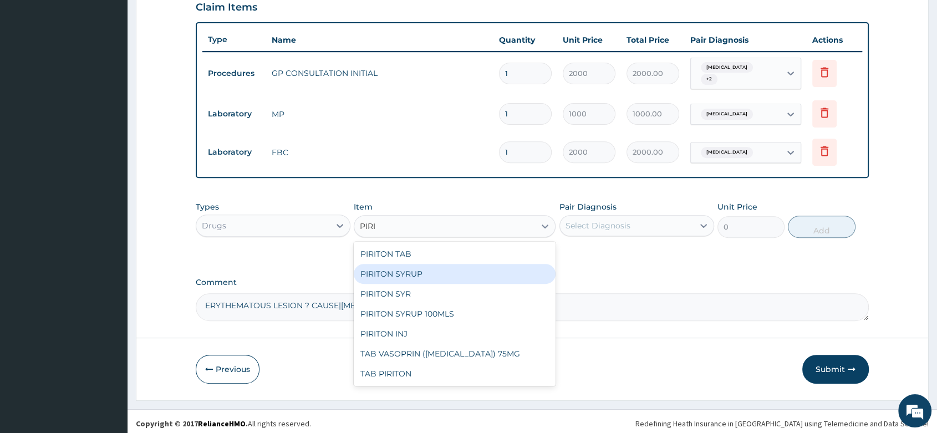
click at [428, 265] on div "PIRITON SYRUP" at bounding box center [455, 274] width 202 height 20
type input "350"
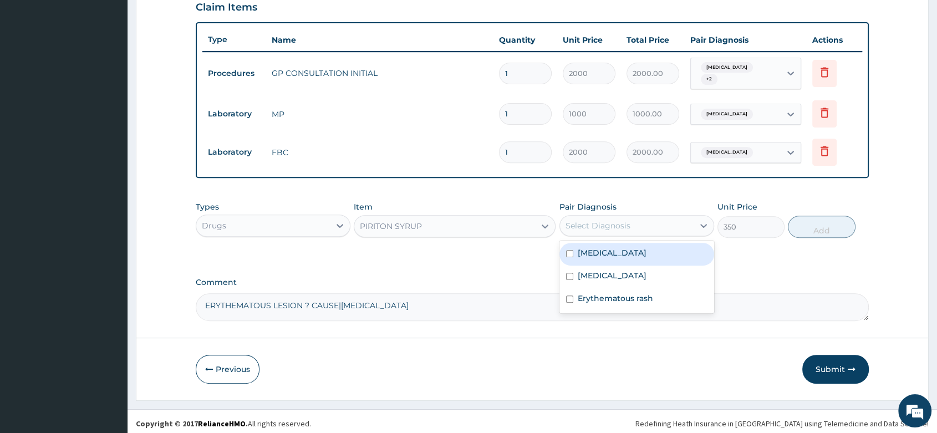
click at [674, 217] on div "Select Diagnosis" at bounding box center [627, 226] width 134 height 18
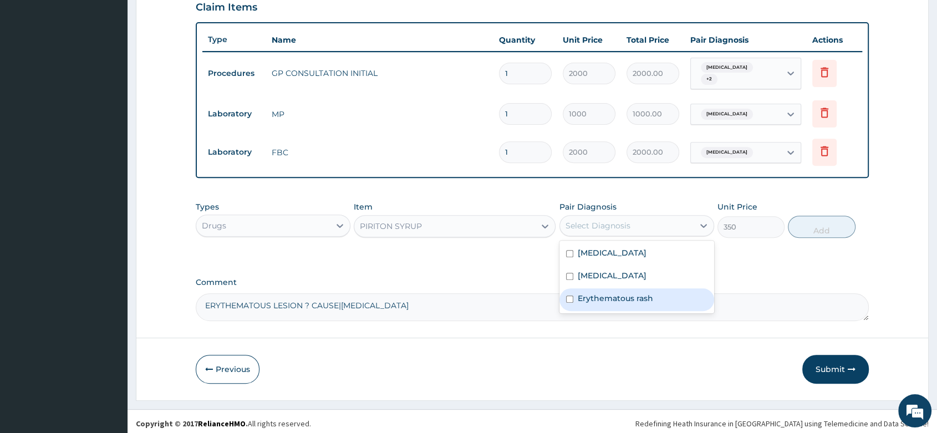
click at [606, 296] on label "Erythematous rash" at bounding box center [615, 298] width 75 height 11
checkbox input "true"
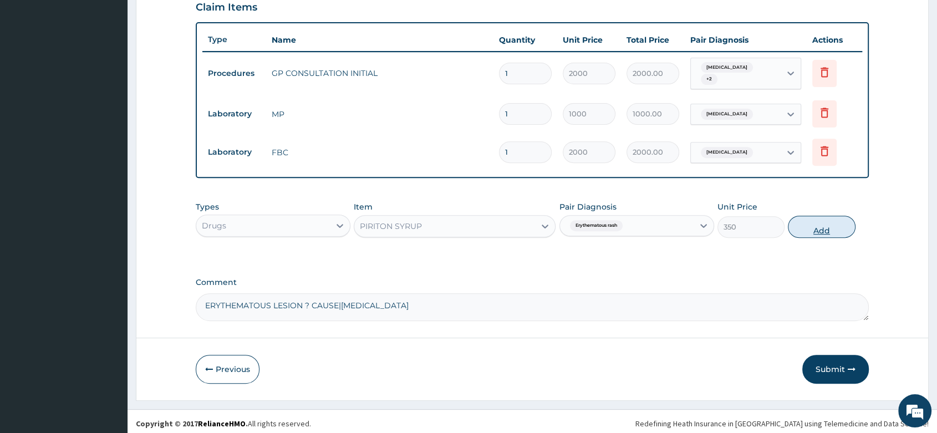
click at [825, 223] on button "Add" at bounding box center [821, 227] width 67 height 22
type input "0"
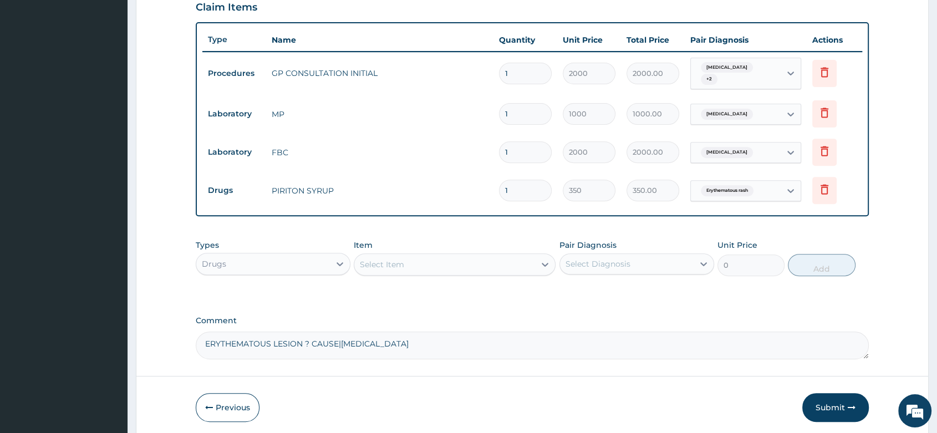
click at [424, 259] on div "Select Item" at bounding box center [444, 265] width 181 height 18
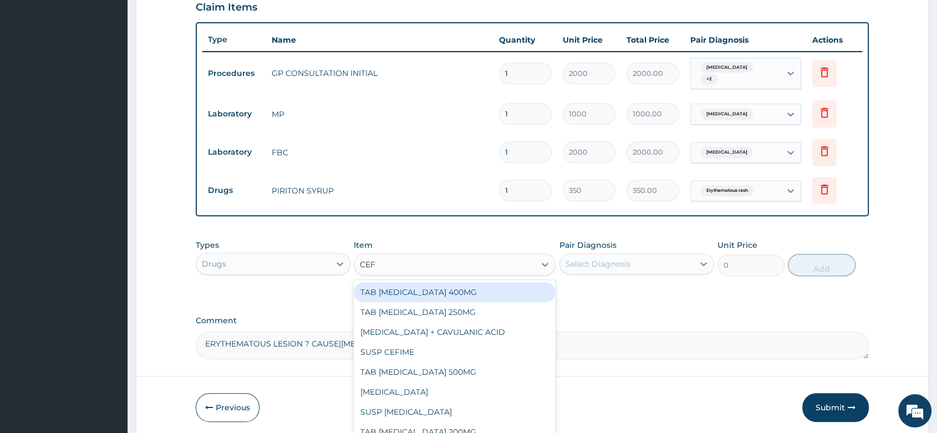
type input "CEFI"
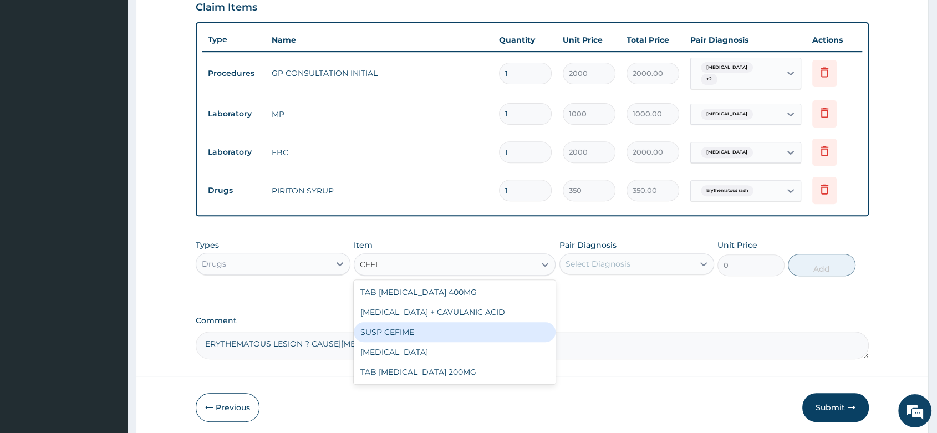
click at [411, 326] on div "SUSP CEFIME" at bounding box center [455, 332] width 202 height 20
type input "3500"
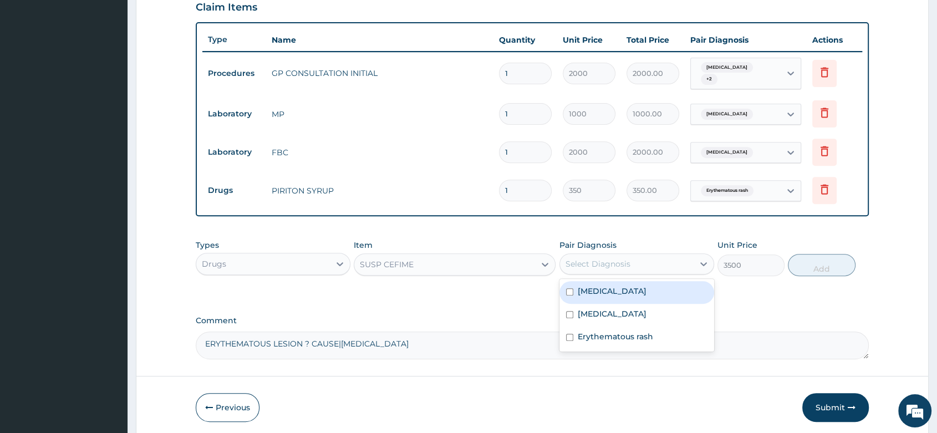
click at [642, 264] on div "Select Diagnosis" at bounding box center [627, 264] width 134 height 18
click at [612, 289] on div "[MEDICAL_DATA]" at bounding box center [637, 292] width 155 height 23
checkbox input "true"
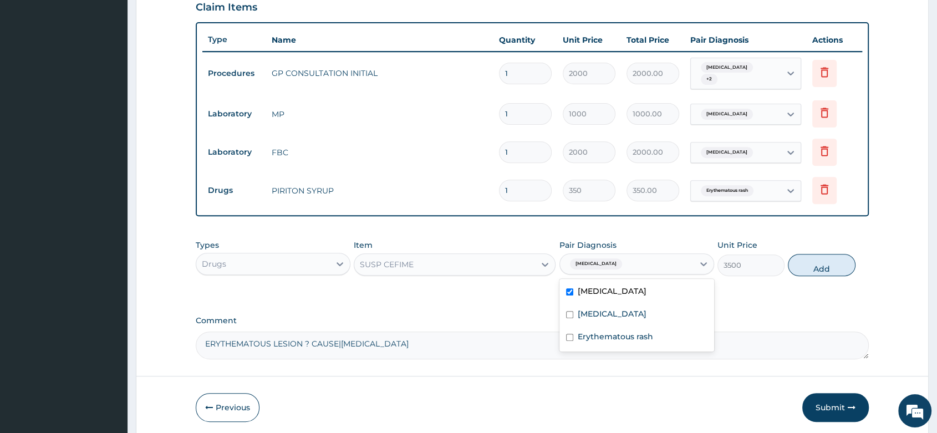
click at [823, 258] on button "Add" at bounding box center [821, 265] width 67 height 22
type input "0"
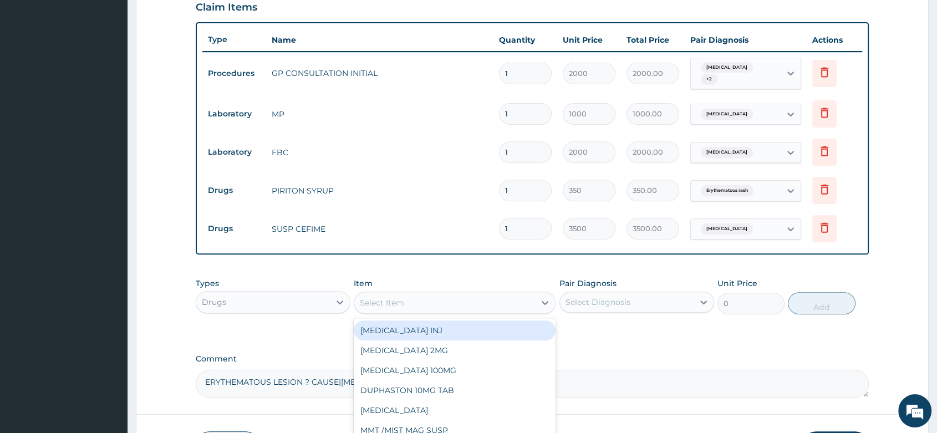
click at [397, 294] on div "Select Item" at bounding box center [444, 303] width 181 height 18
type input "META"
click at [437, 323] on div "METAZONE CREAM" at bounding box center [455, 331] width 202 height 20
type input "500"
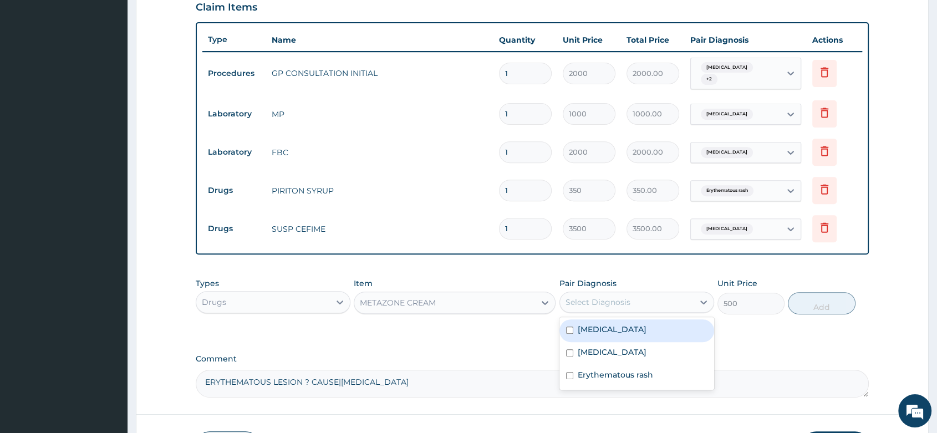
click at [611, 304] on div "Select Diagnosis" at bounding box center [627, 302] width 134 height 18
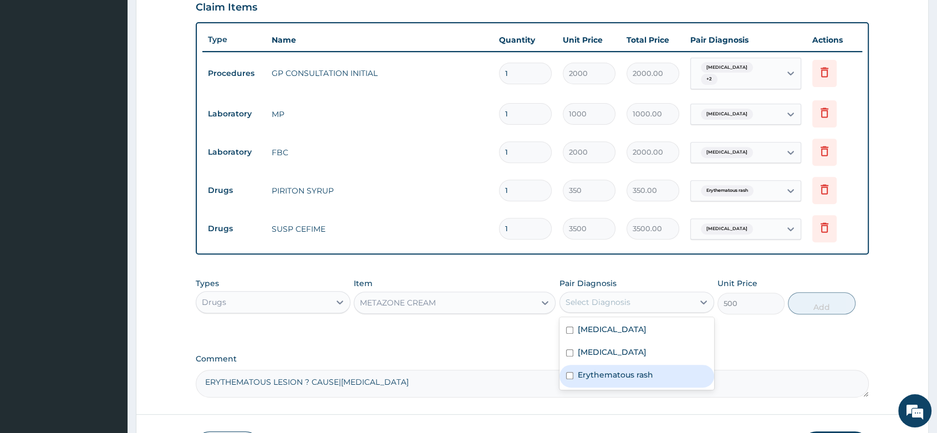
click at [627, 380] on div "Erythematous rash" at bounding box center [637, 376] width 155 height 23
checkbox input "true"
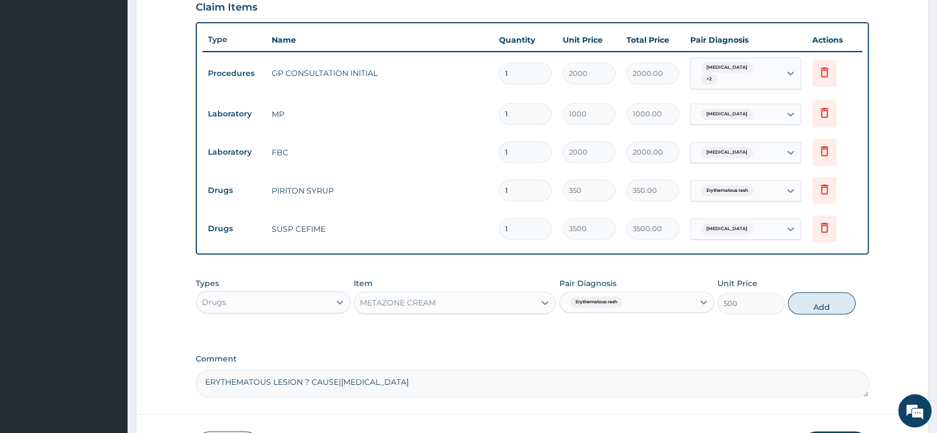
click at [814, 294] on button "Add" at bounding box center [821, 303] width 67 height 22
type input "0"
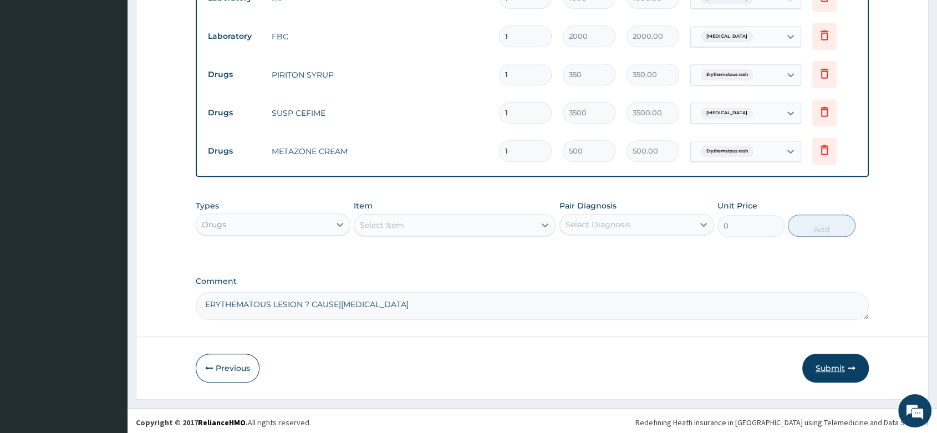
click at [825, 358] on button "Submit" at bounding box center [835, 368] width 67 height 29
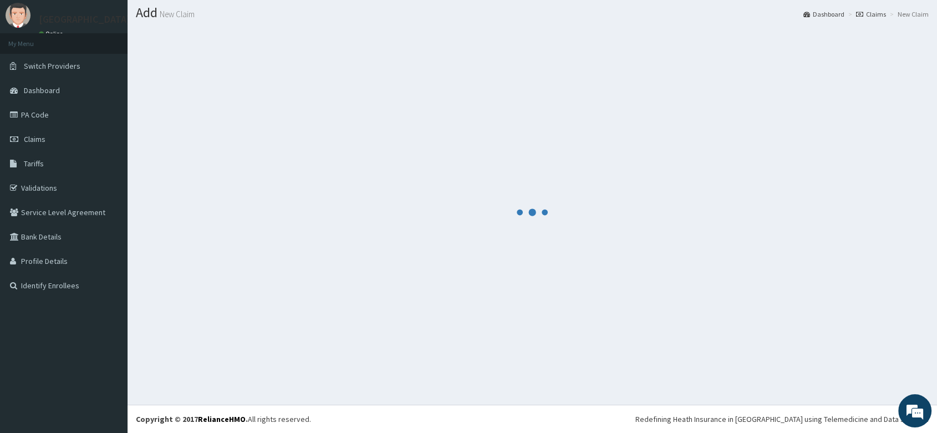
scroll to position [506, 0]
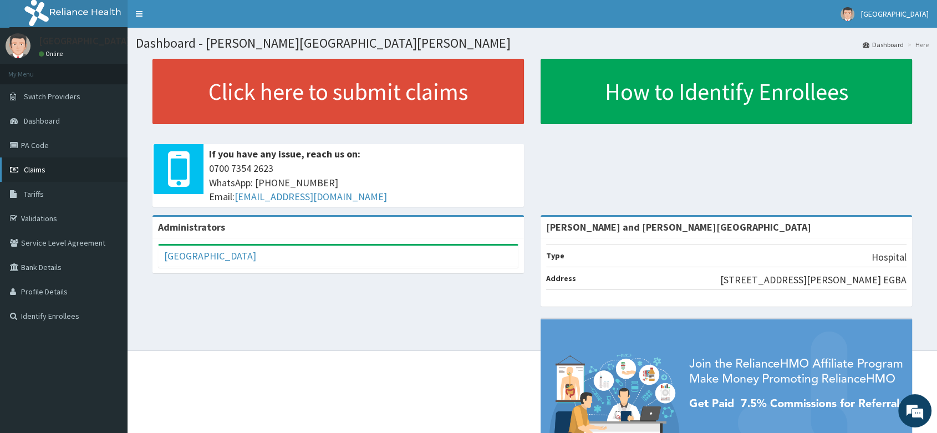
click at [16, 174] on link "Claims" at bounding box center [64, 169] width 128 height 24
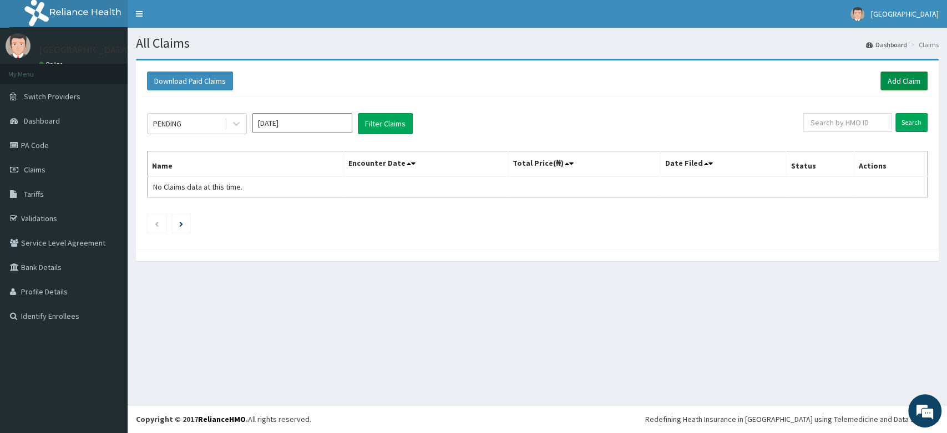
click at [887, 80] on link "Add Claim" at bounding box center [903, 81] width 47 height 19
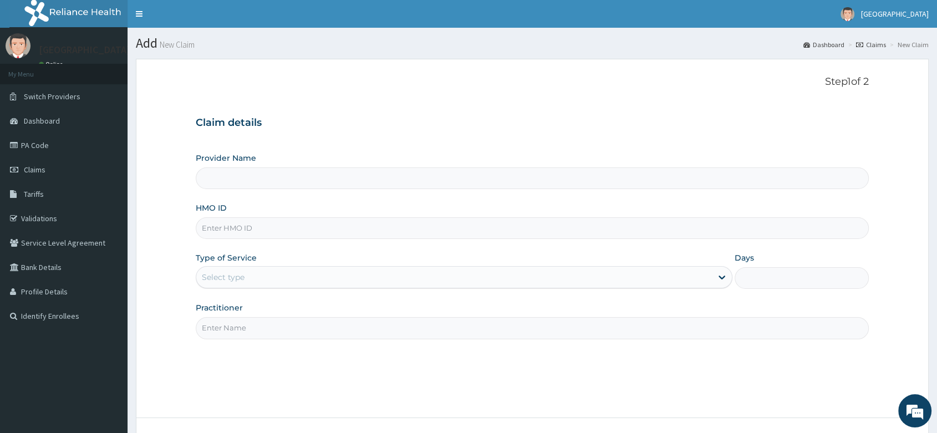
type input "[PERSON_NAME] and [PERSON_NAME][GEOGRAPHIC_DATA]"
paste input "RET/46395/A"
type input "RET/46395/A"
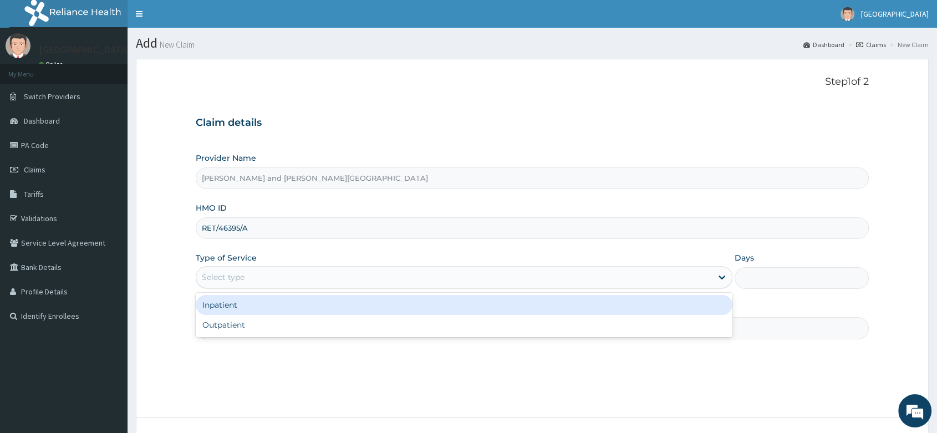
click at [236, 285] on div "Select type" at bounding box center [454, 277] width 516 height 18
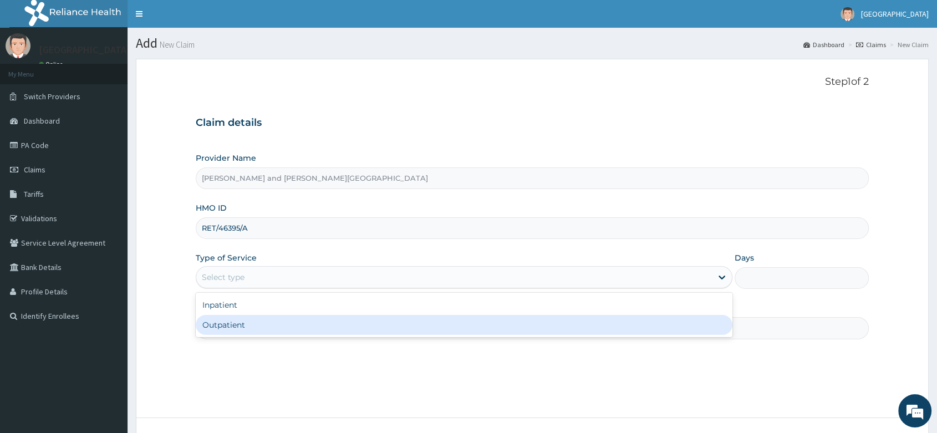
click at [234, 329] on div "Outpatient" at bounding box center [464, 325] width 537 height 20
type input "1"
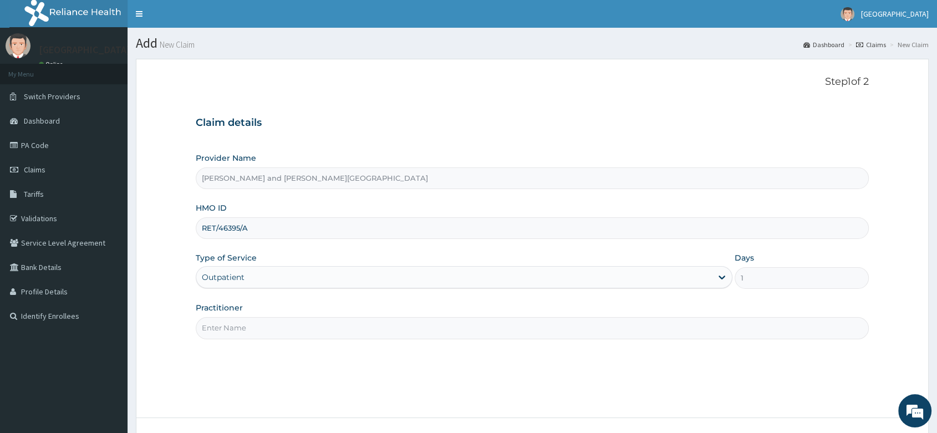
click at [233, 327] on input "Practitioner" at bounding box center [532, 328] width 673 height 22
click at [306, 323] on input "DR" at bounding box center [532, 328] width 673 height 22
type input "[PERSON_NAME]"
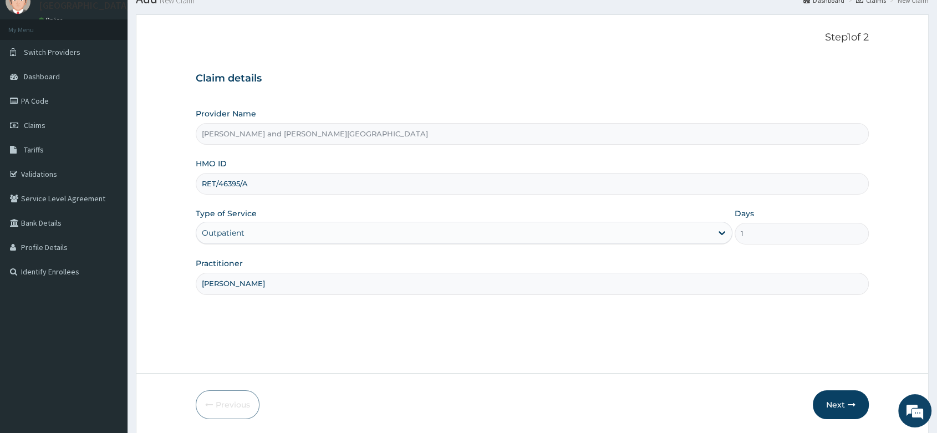
scroll to position [84, 0]
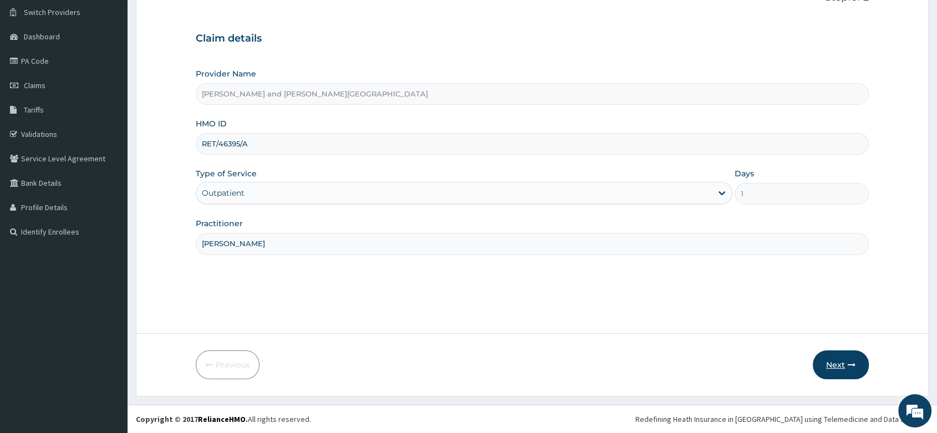
click at [823, 369] on button "Next" at bounding box center [841, 364] width 56 height 29
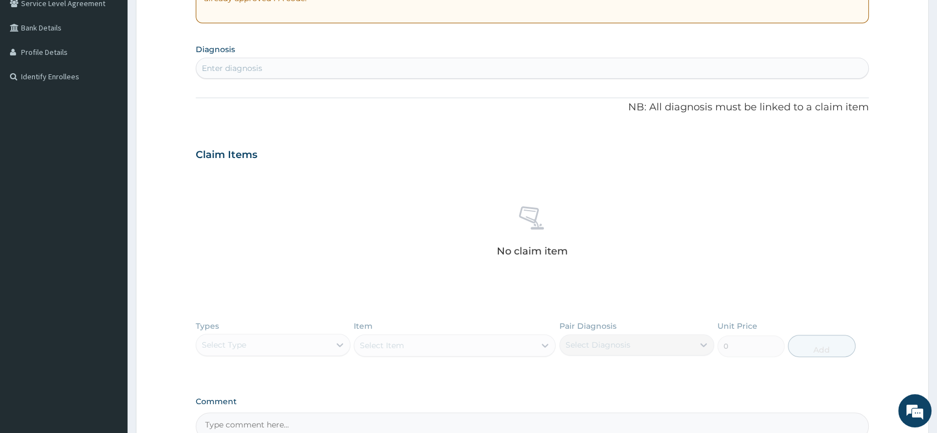
scroll to position [269, 0]
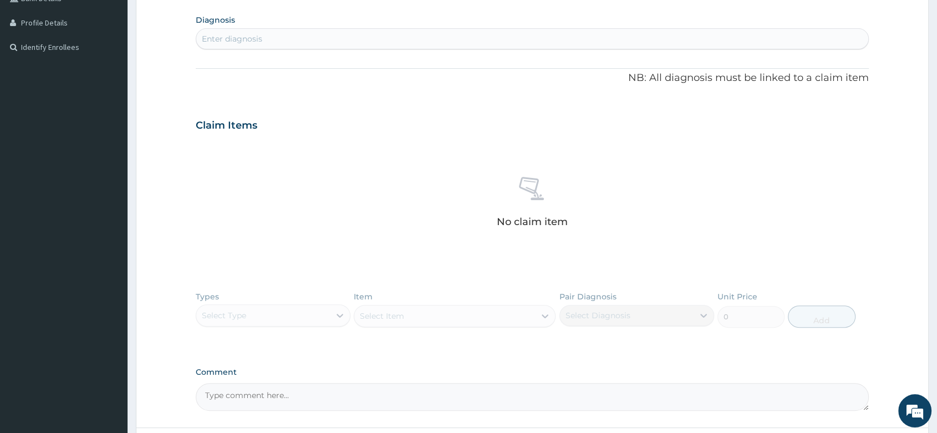
paste textarea ": MALARIA IN HBSS||ANOREXIA"
type textarea ": MALARIA IN HBSS||ANOREXIA"
click at [225, 39] on div "Enter diagnosis" at bounding box center [232, 38] width 60 height 11
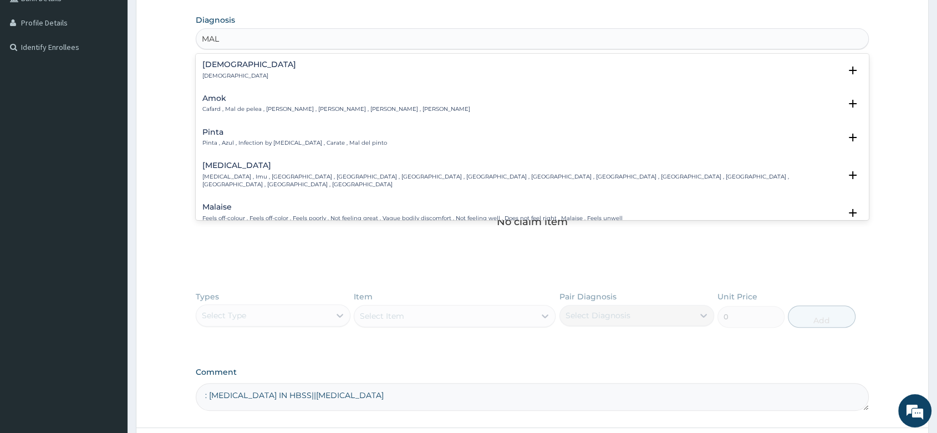
type input "MALA"
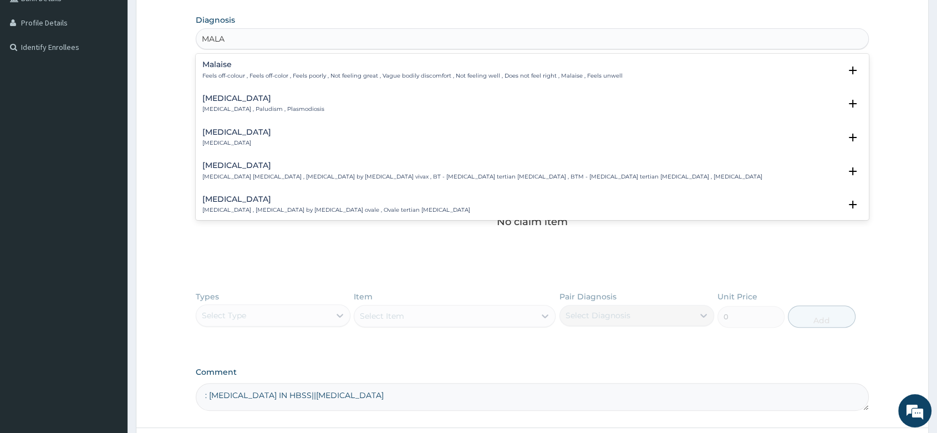
click at [221, 99] on h4 "[MEDICAL_DATA]" at bounding box center [263, 98] width 122 height 8
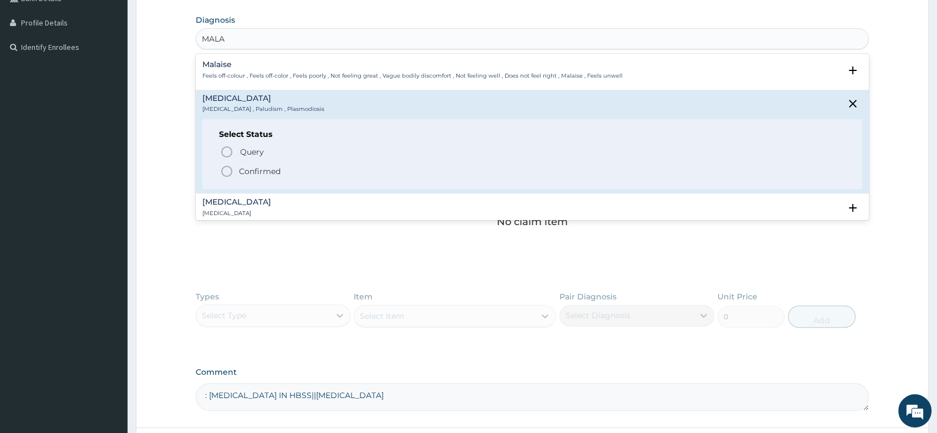
click at [230, 172] on icon "status option filled" at bounding box center [226, 171] width 13 height 13
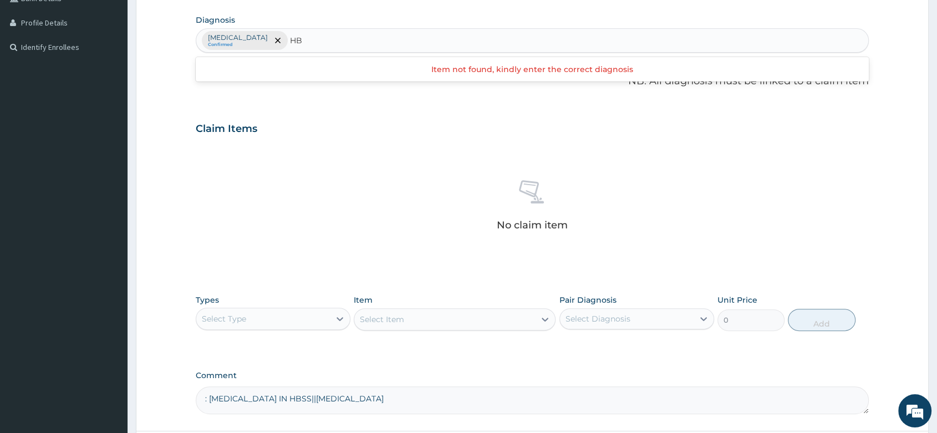
type input "H"
type input "[MEDICAL_DATA]"
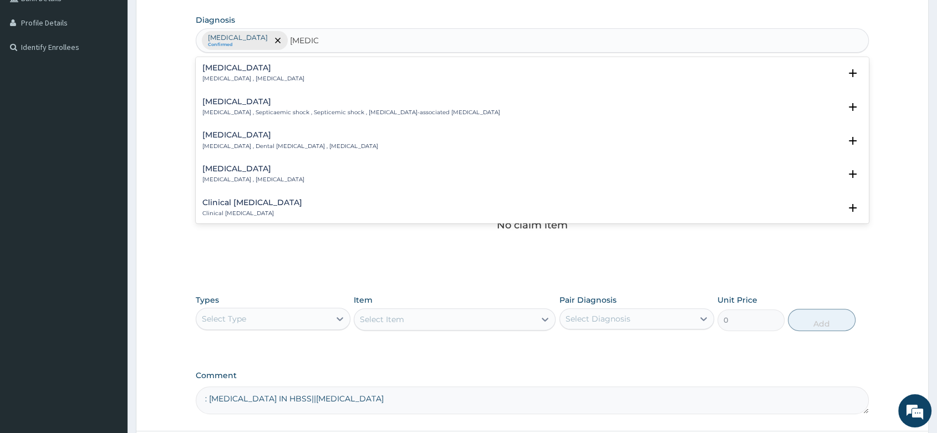
click at [200, 84] on div "Sepsis Systemic infection , Sepsis Select Status Query Query covers suspected (…" at bounding box center [532, 76] width 673 height 34
drag, startPoint x: 213, startPoint y: 75, endPoint x: 218, endPoint y: 78, distance: 5.7
click at [218, 78] on p "[MEDICAL_DATA] , [MEDICAL_DATA]" at bounding box center [253, 79] width 102 height 8
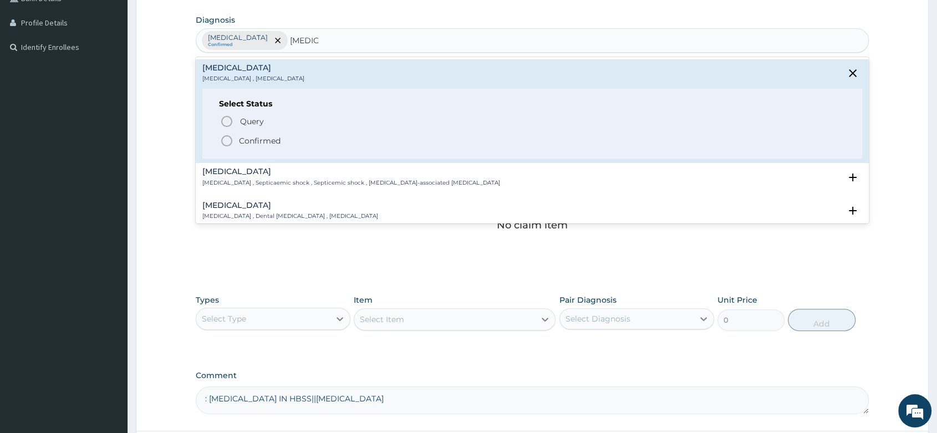
click at [227, 138] on icon "status option filled" at bounding box center [226, 140] width 13 height 13
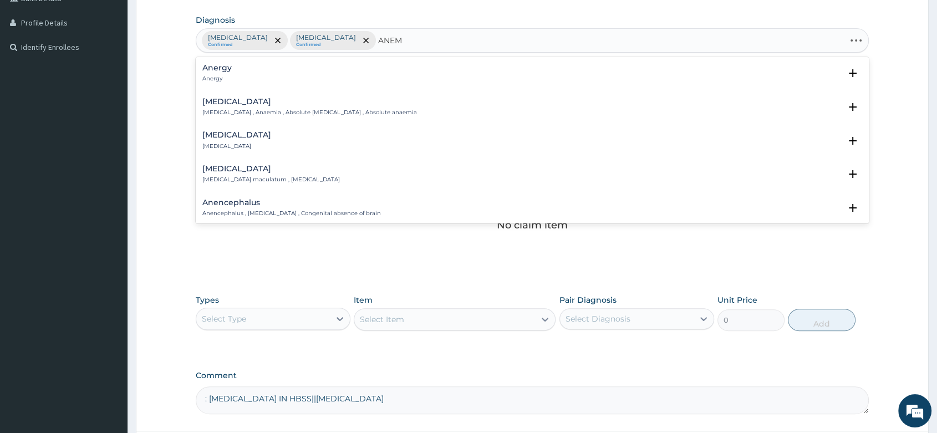
type input "ANEMI"
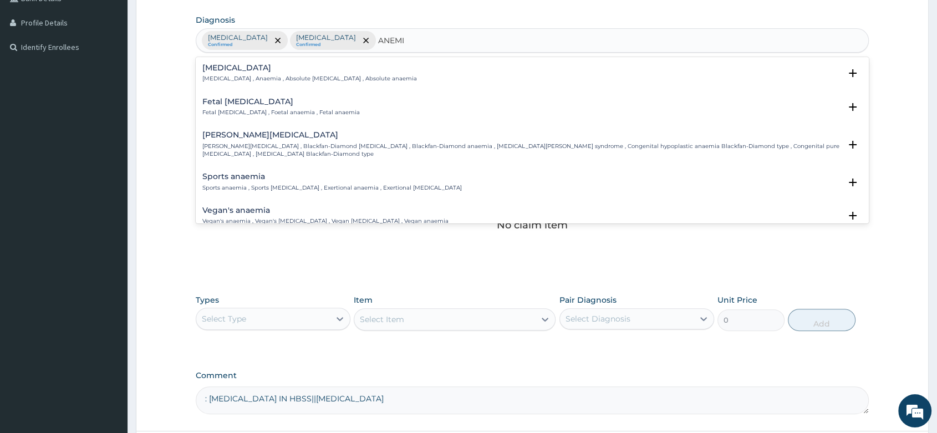
click at [227, 73] on div "Anemia Anemia , Anaemia , Absolute anemia , Absolute anaemia" at bounding box center [309, 73] width 215 height 19
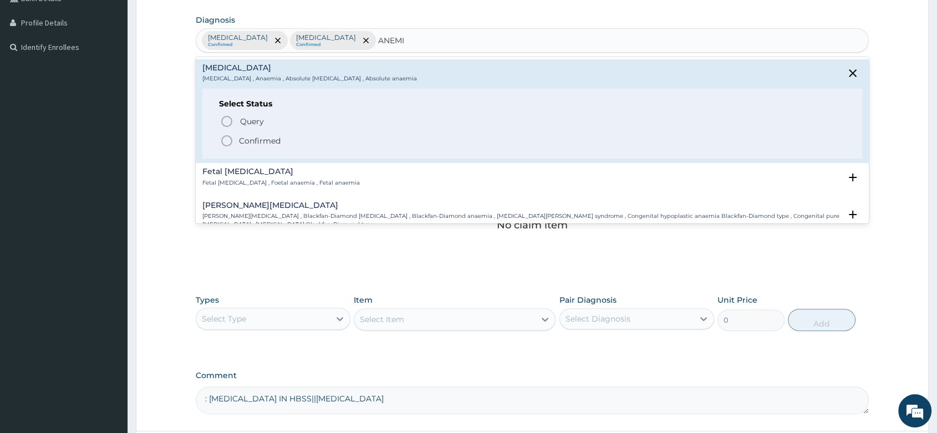
click at [216, 144] on div "Select Status Query Query covers suspected (?), Keep in view (kiv), Ruled out (…" at bounding box center [532, 124] width 660 height 70
click at [227, 134] on icon "status option filled" at bounding box center [226, 140] width 13 height 13
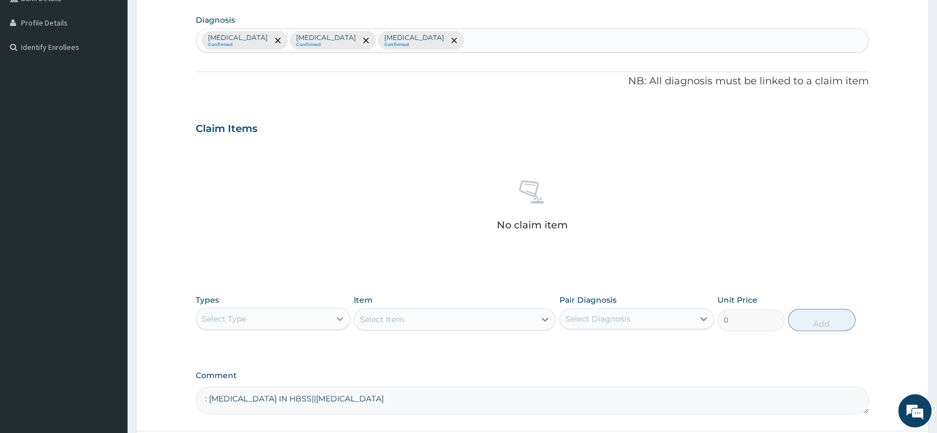
click at [330, 318] on div at bounding box center [340, 319] width 20 height 20
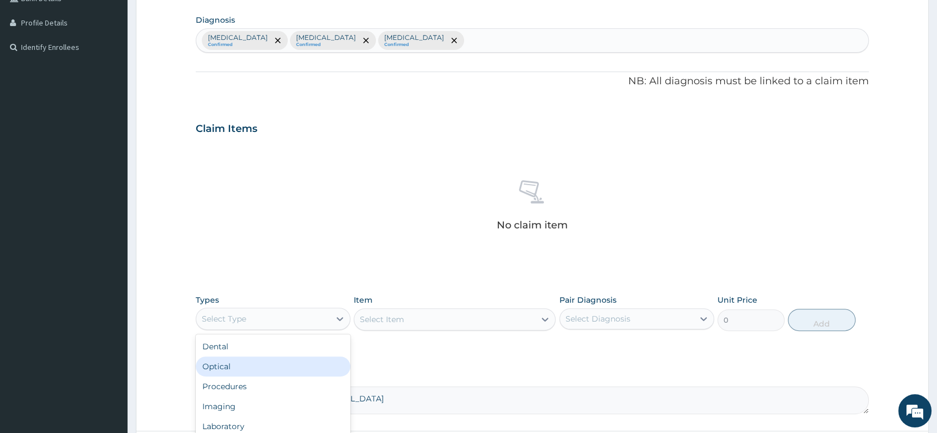
scroll to position [37, 0]
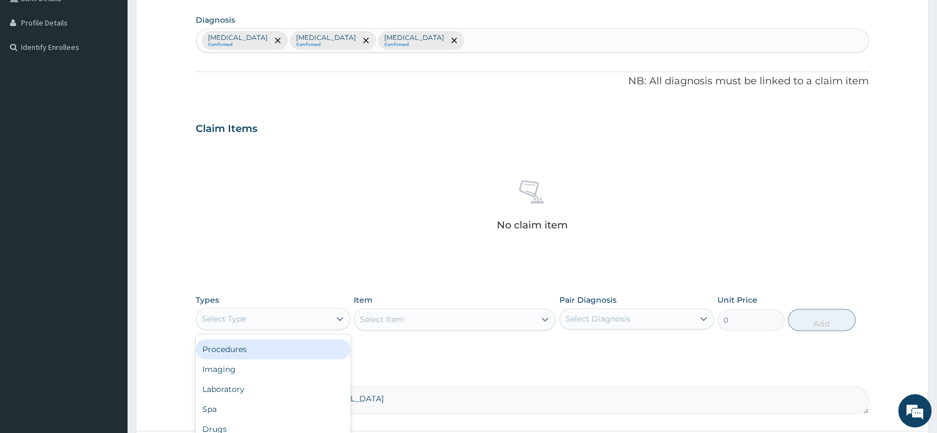
click at [245, 349] on div "Procedures" at bounding box center [273, 349] width 155 height 20
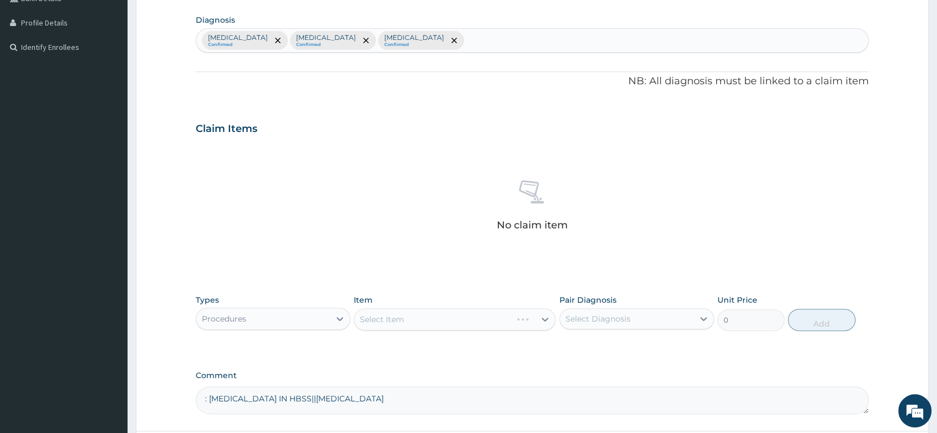
click at [426, 310] on div "Select Item" at bounding box center [455, 319] width 202 height 22
click at [401, 322] on div "Select Item" at bounding box center [455, 319] width 202 height 22
click at [400, 322] on div "Select Item" at bounding box center [455, 319] width 202 height 22
click at [404, 321] on div "Select Item" at bounding box center [455, 319] width 202 height 22
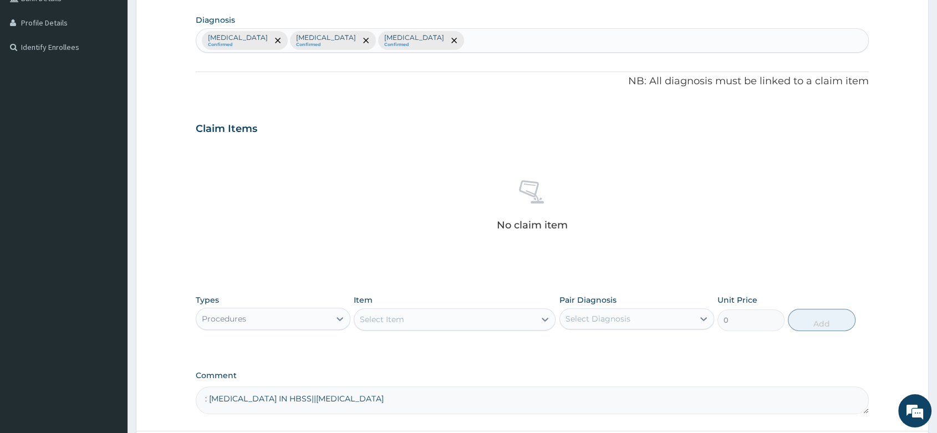
click at [399, 303] on div "Item Select Item" at bounding box center [455, 312] width 202 height 37
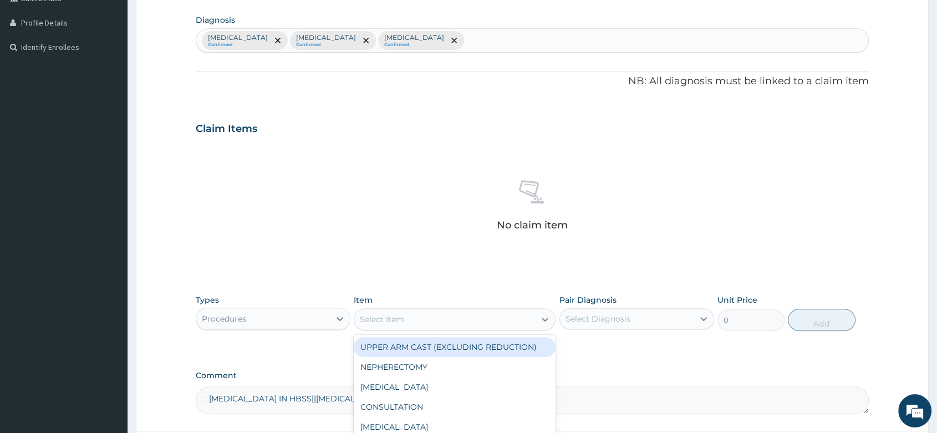
click at [395, 317] on div "Select Item" at bounding box center [382, 319] width 44 height 11
type input "GP"
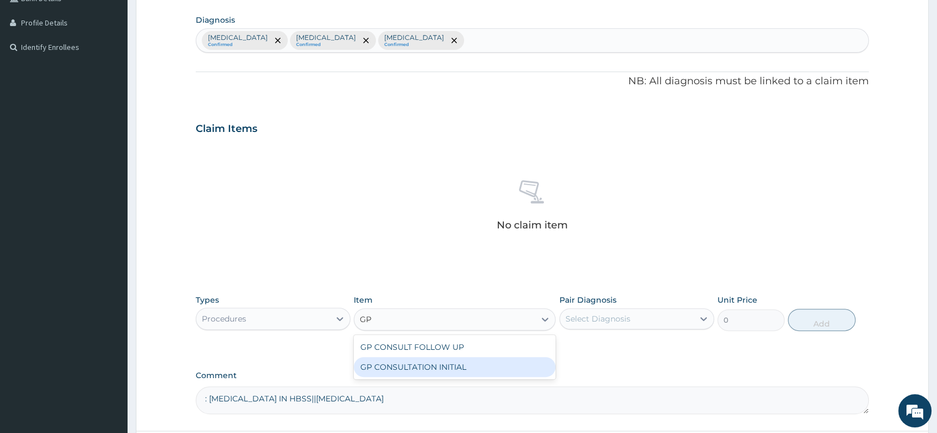
click at [434, 367] on div "GP CONSULTATION INITIAL" at bounding box center [455, 367] width 202 height 20
type input "2000"
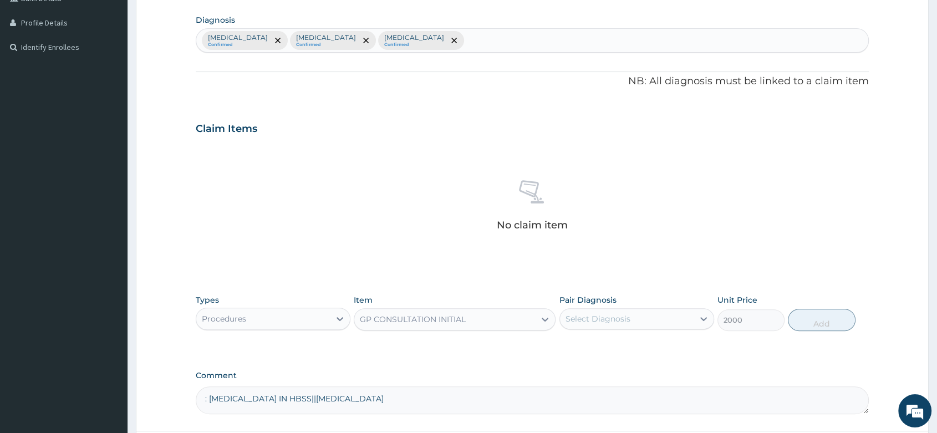
click at [608, 313] on div "Select Diagnosis" at bounding box center [598, 318] width 65 height 11
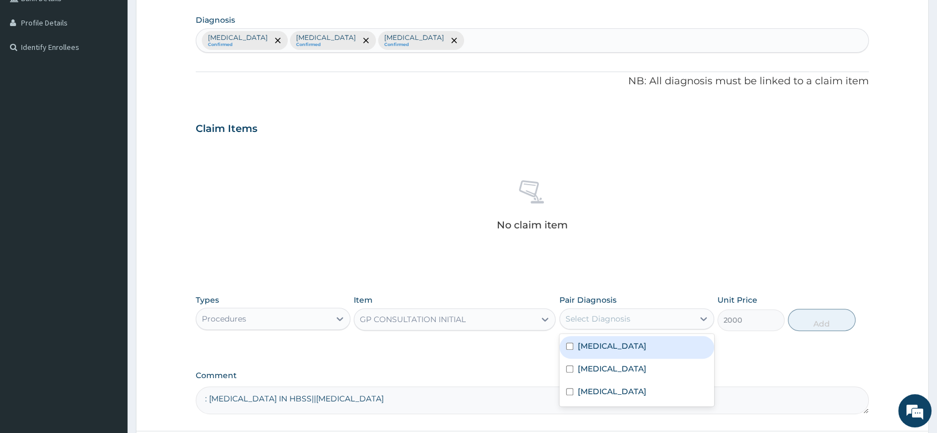
click at [617, 348] on div "[MEDICAL_DATA]" at bounding box center [637, 347] width 155 height 23
checkbox input "true"
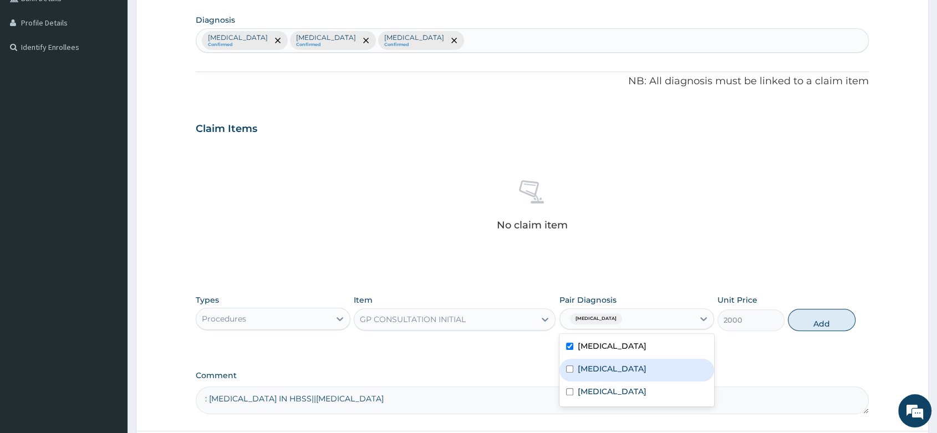
click at [611, 370] on div "[MEDICAL_DATA]" at bounding box center [637, 370] width 155 height 23
checkbox input "true"
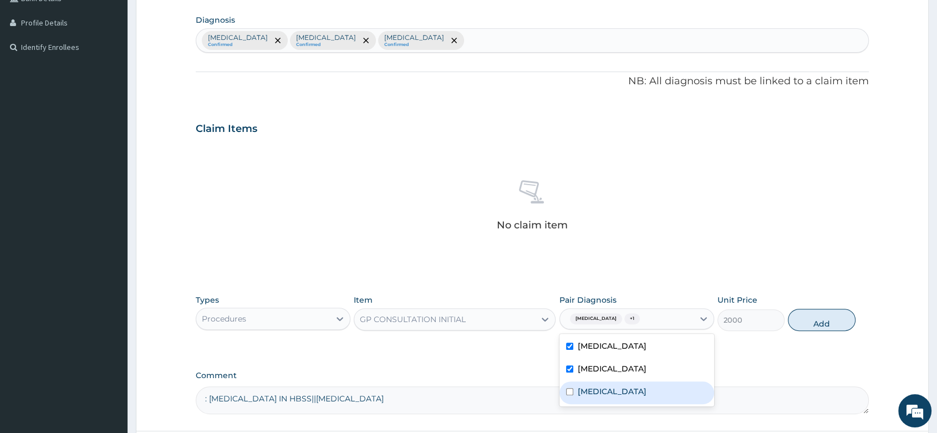
drag, startPoint x: 609, startPoint y: 403, endPoint x: 710, endPoint y: 396, distance: 101.2
click at [615, 403] on div "[MEDICAL_DATA]" at bounding box center [637, 393] width 155 height 23
checkbox input "true"
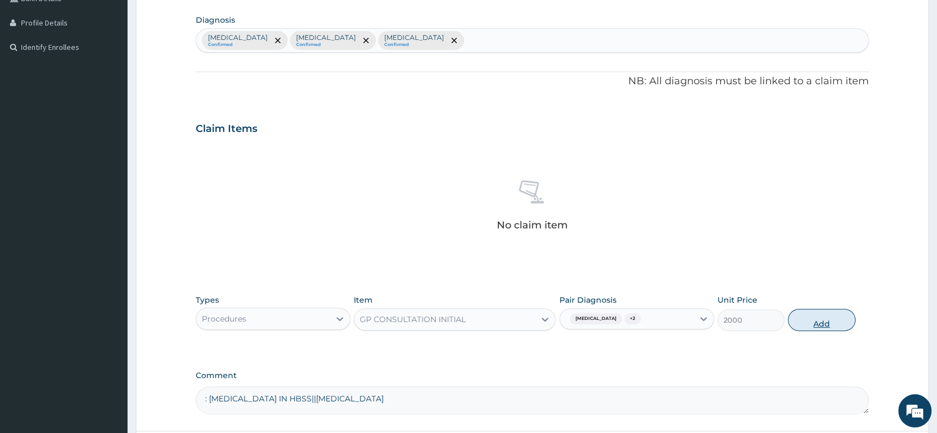
click at [804, 315] on button "Add" at bounding box center [821, 320] width 67 height 22
type input "0"
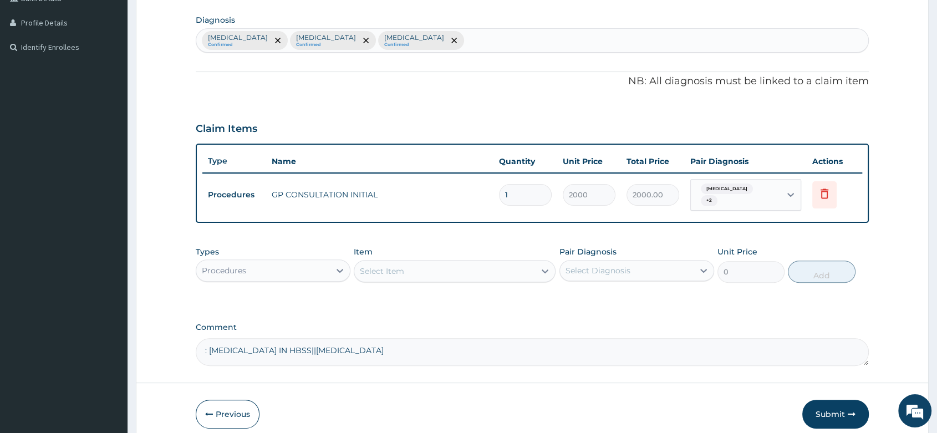
drag, startPoint x: 269, startPoint y: 261, endPoint x: 270, endPoint y: 272, distance: 11.1
click at [270, 262] on div "Procedures" at bounding box center [263, 271] width 134 height 18
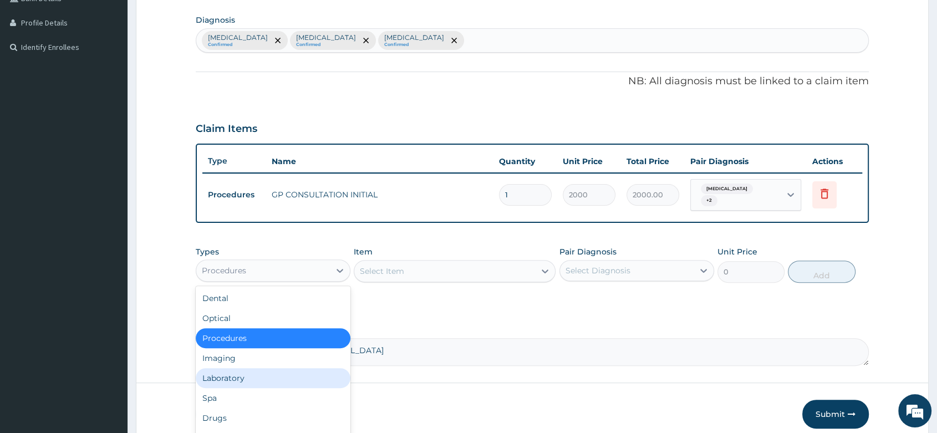
drag, startPoint x: 269, startPoint y: 377, endPoint x: 303, endPoint y: 354, distance: 41.1
click at [279, 368] on div "Laboratory" at bounding box center [273, 378] width 155 height 20
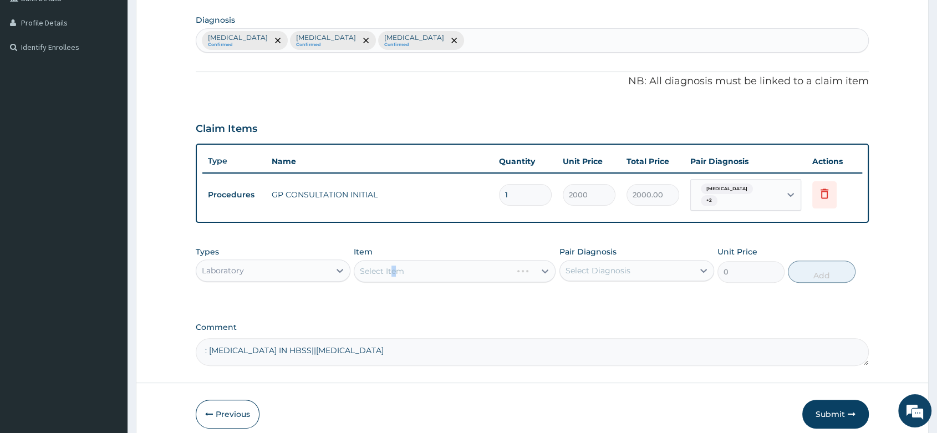
click at [393, 267] on div "Select Item" at bounding box center [455, 271] width 202 height 22
drag, startPoint x: 393, startPoint y: 267, endPoint x: 399, endPoint y: 269, distance: 6.5
click at [393, 267] on div "Select Item" at bounding box center [455, 271] width 202 height 22
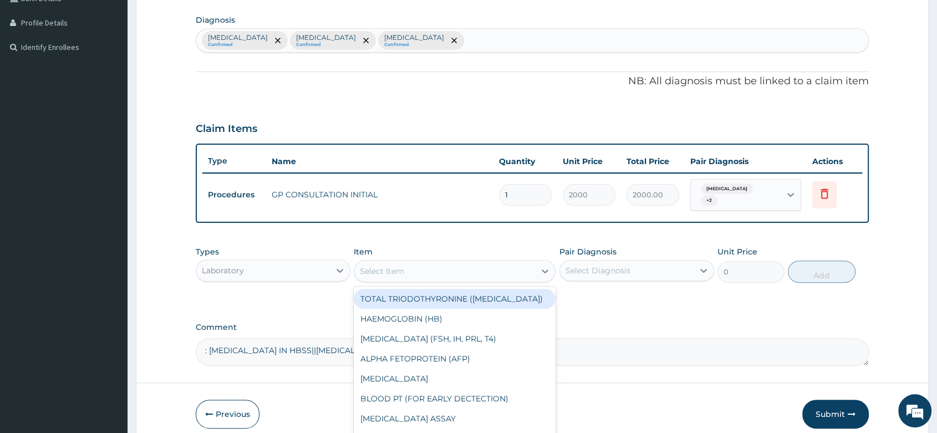
click at [399, 266] on div "Select Item" at bounding box center [382, 271] width 44 height 11
type input "MP"
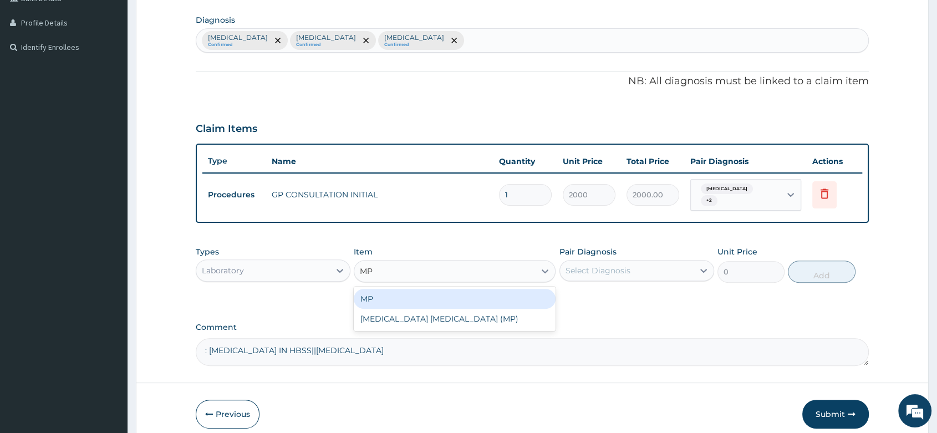
click at [425, 292] on div "MP" at bounding box center [455, 299] width 202 height 20
type input "1000"
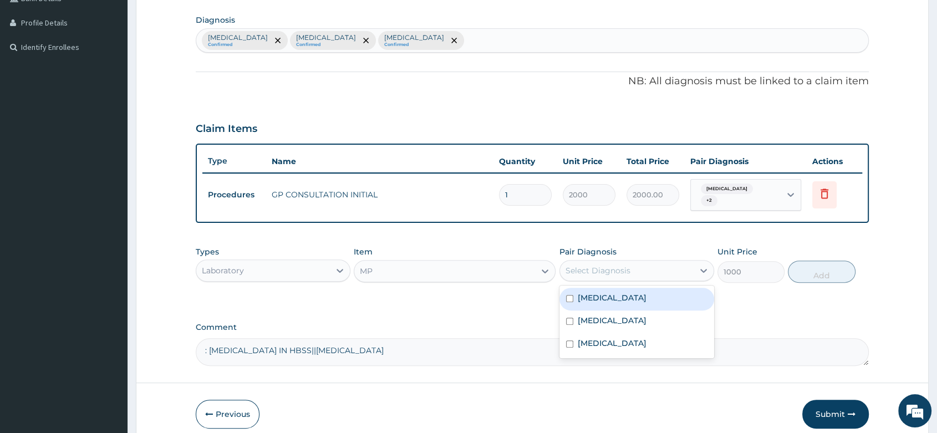
click at [601, 265] on div "Select Diagnosis" at bounding box center [598, 270] width 65 height 11
click at [596, 292] on label "[MEDICAL_DATA]" at bounding box center [612, 297] width 69 height 11
checkbox input "true"
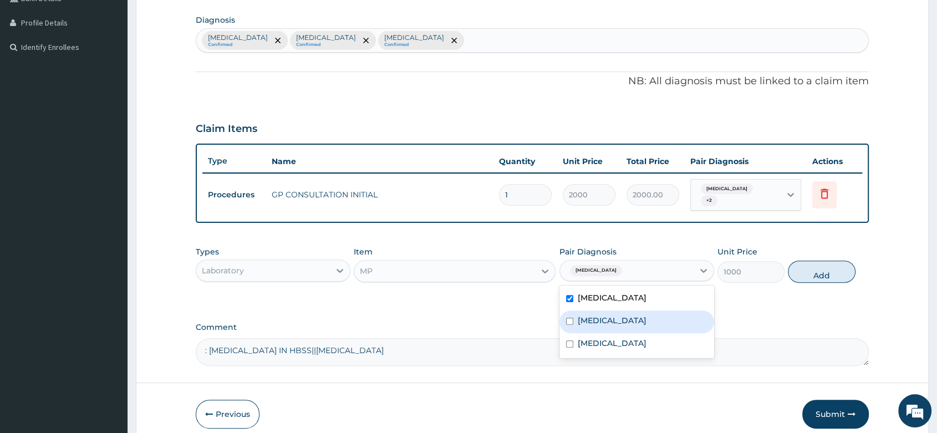
click at [593, 315] on label "[MEDICAL_DATA]" at bounding box center [612, 320] width 69 height 11
checkbox input "true"
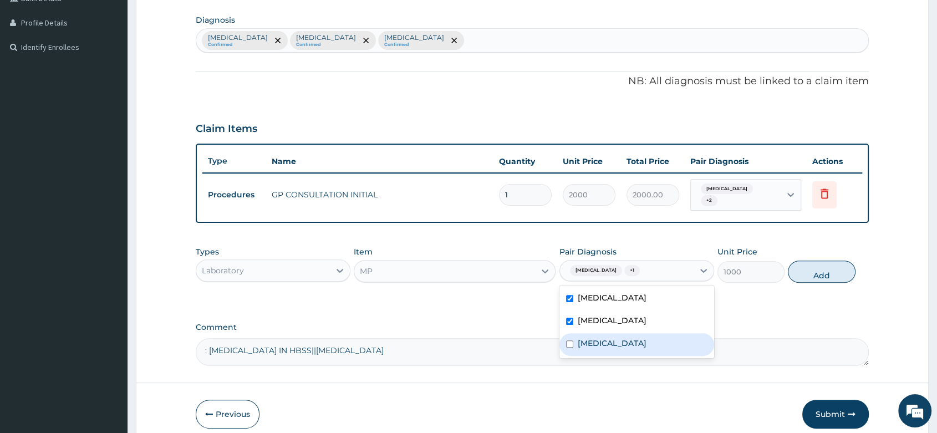
click at [594, 340] on label "[MEDICAL_DATA]" at bounding box center [612, 343] width 69 height 11
click at [583, 338] on label "[MEDICAL_DATA]" at bounding box center [612, 343] width 69 height 11
checkbox input "false"
drag, startPoint x: 582, startPoint y: 318, endPoint x: 598, endPoint y: 313, distance: 16.7
click at [583, 317] on label "[MEDICAL_DATA]" at bounding box center [612, 320] width 69 height 11
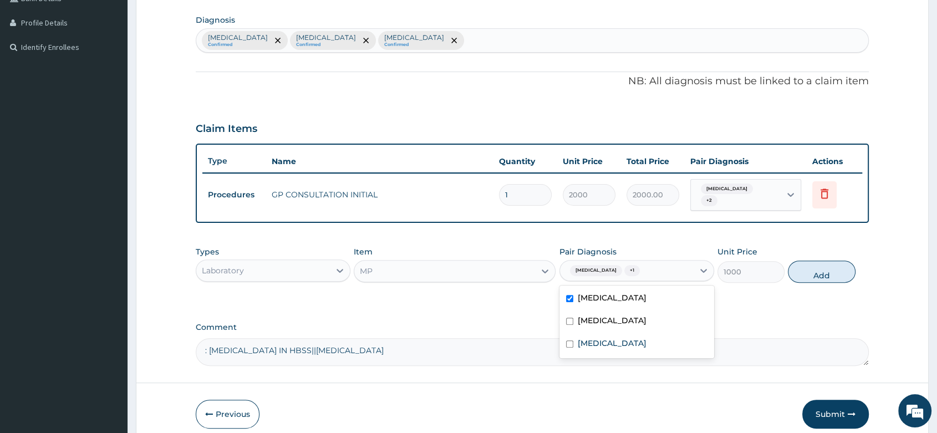
checkbox input "false"
click at [820, 269] on button "Add" at bounding box center [821, 272] width 67 height 22
type input "0"
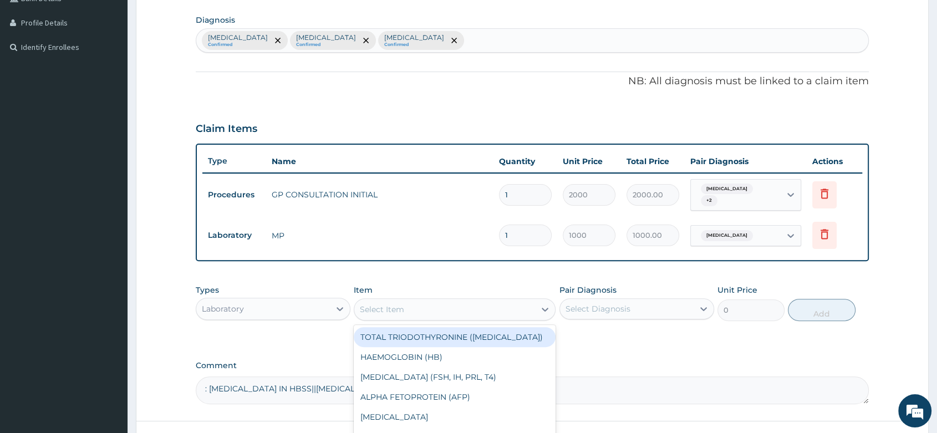
click at [393, 304] on div "Select Item" at bounding box center [382, 309] width 44 height 11
type input "FBC"
click at [399, 334] on div "FBC" at bounding box center [455, 337] width 202 height 20
type input "2000"
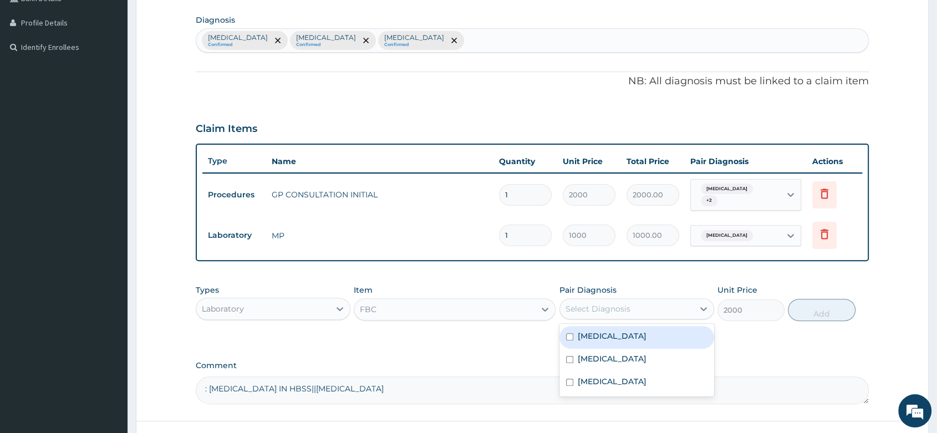
click at [594, 300] on div "Select Diagnosis" at bounding box center [627, 309] width 134 height 18
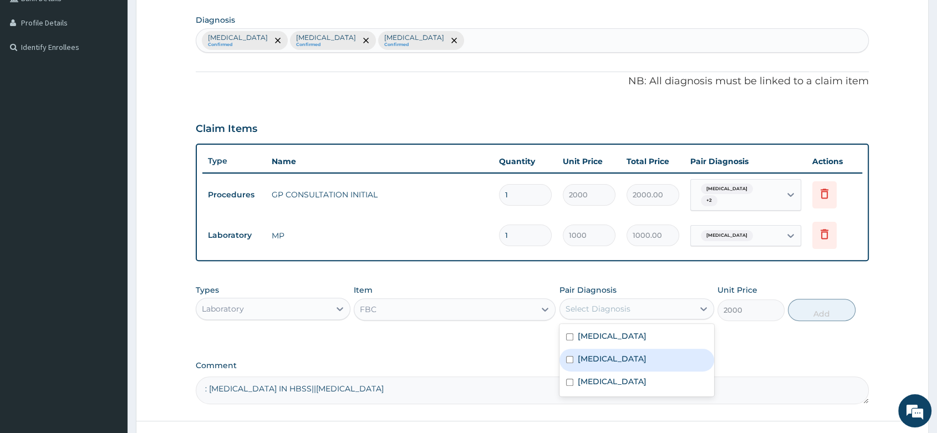
click at [601, 354] on label "[MEDICAL_DATA]" at bounding box center [612, 358] width 69 height 11
checkbox input "true"
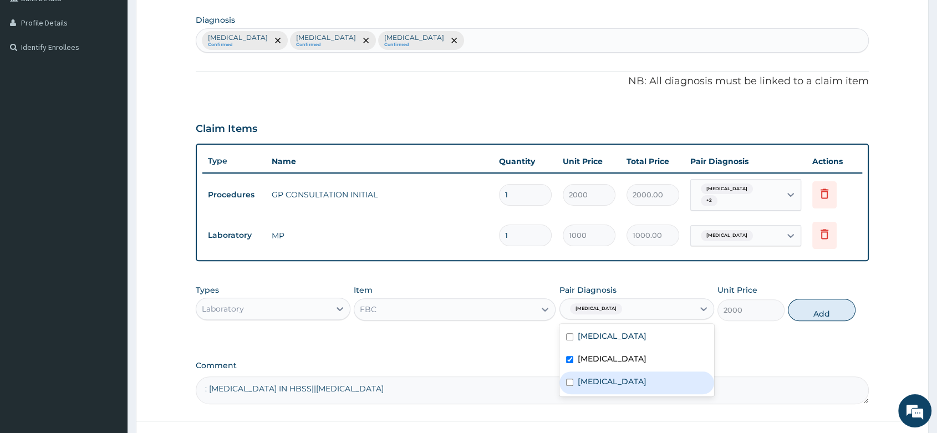
click at [598, 383] on div "[MEDICAL_DATA]" at bounding box center [637, 383] width 155 height 23
checkbox input "true"
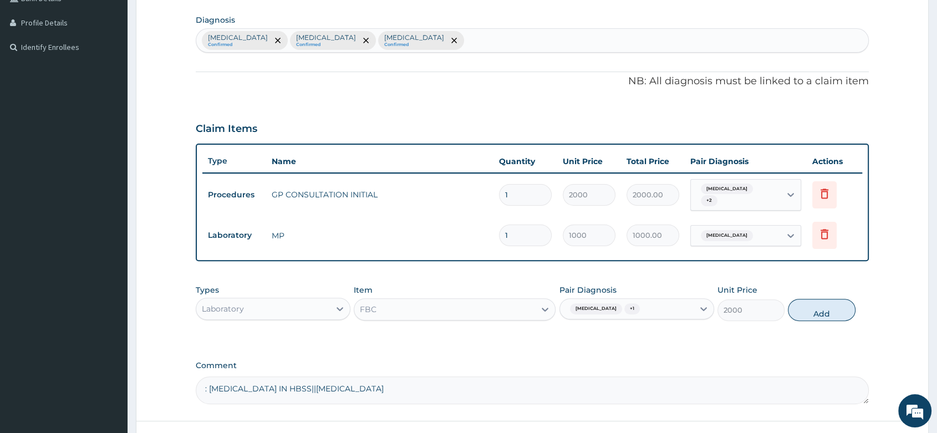
drag, startPoint x: 821, startPoint y: 308, endPoint x: 688, endPoint y: 335, distance: 135.7
click at [808, 314] on button "Add" at bounding box center [821, 310] width 67 height 22
type input "0"
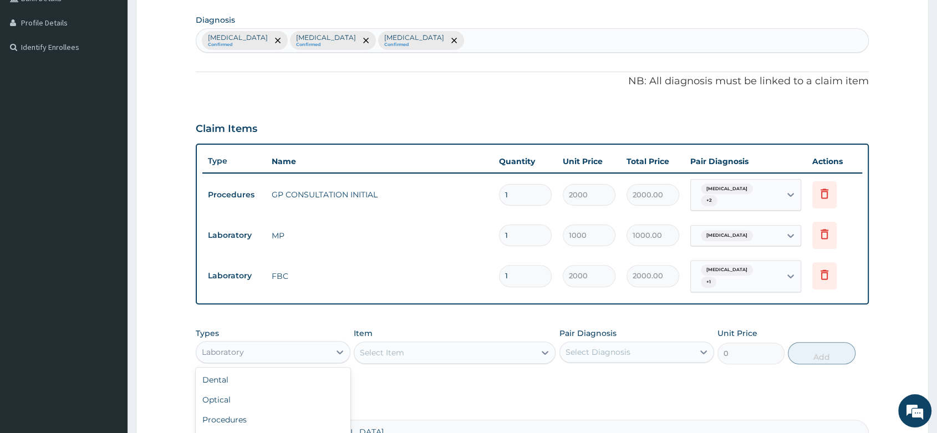
click at [293, 343] on div "Laboratory" at bounding box center [263, 352] width 134 height 18
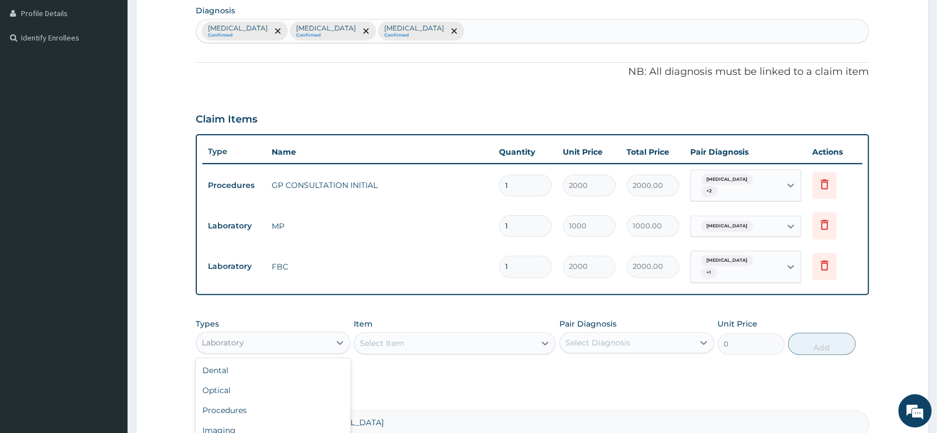
scroll to position [390, 0]
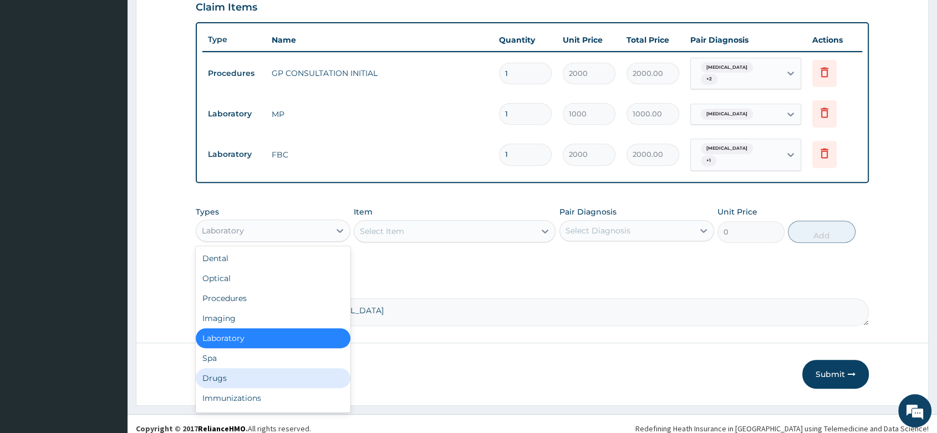
click at [209, 373] on div "Drugs" at bounding box center [273, 378] width 155 height 20
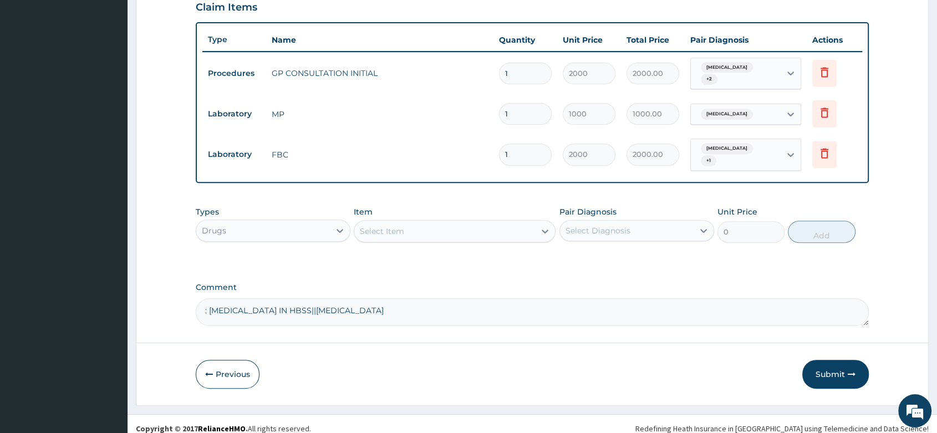
click at [382, 206] on div "Item Select Item" at bounding box center [455, 224] width 202 height 37
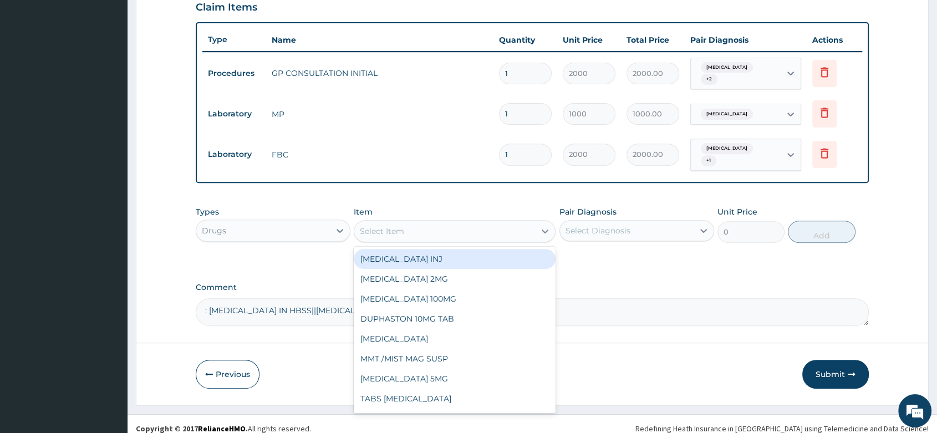
click at [380, 222] on div "Select Item" at bounding box center [444, 231] width 181 height 18
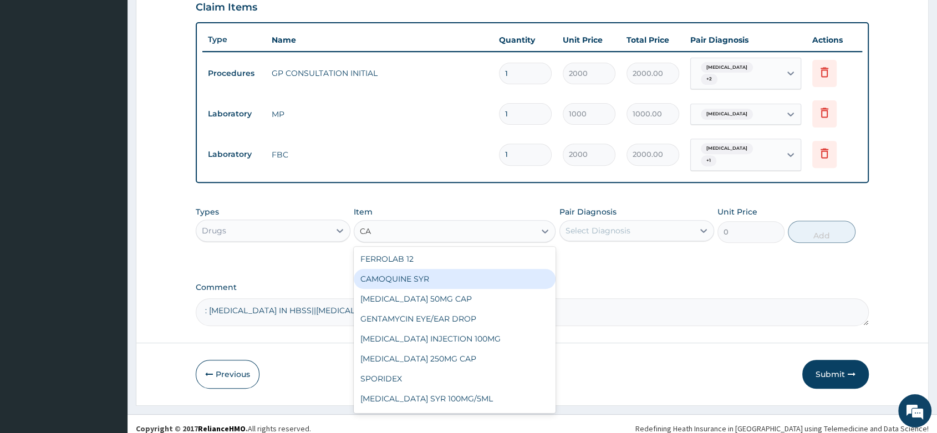
type input "C"
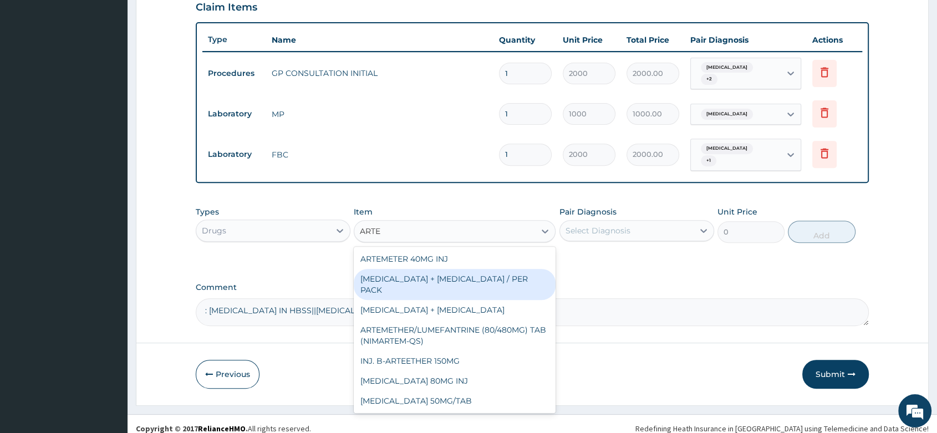
type input "ARTES"
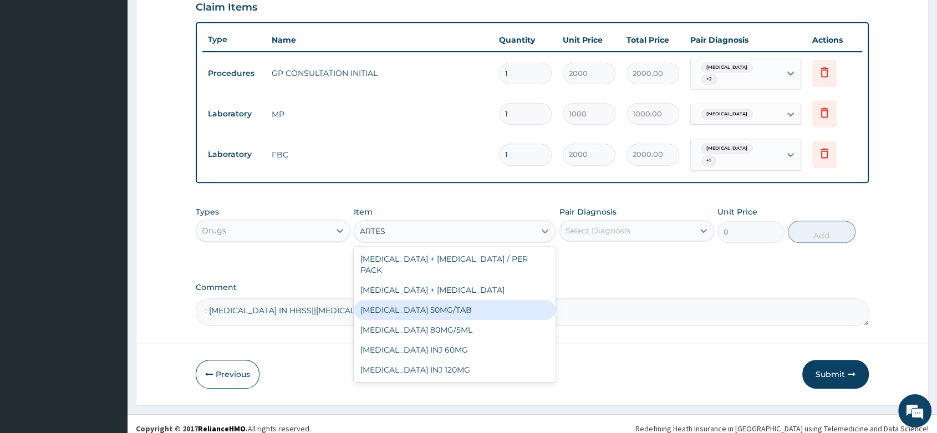
click at [461, 300] on div "[MEDICAL_DATA] 50MG/TAB" at bounding box center [455, 310] width 202 height 20
type input "32.5"
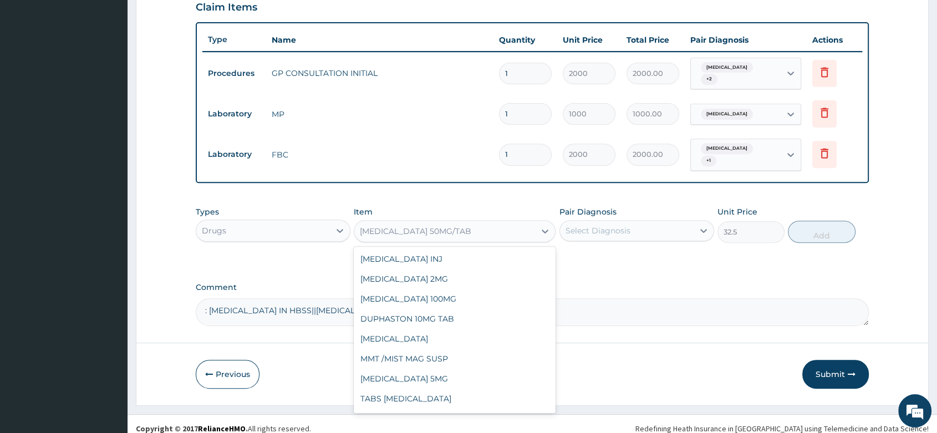
click at [441, 226] on div "[MEDICAL_DATA] 50MG/TAB" at bounding box center [415, 231] width 111 height 11
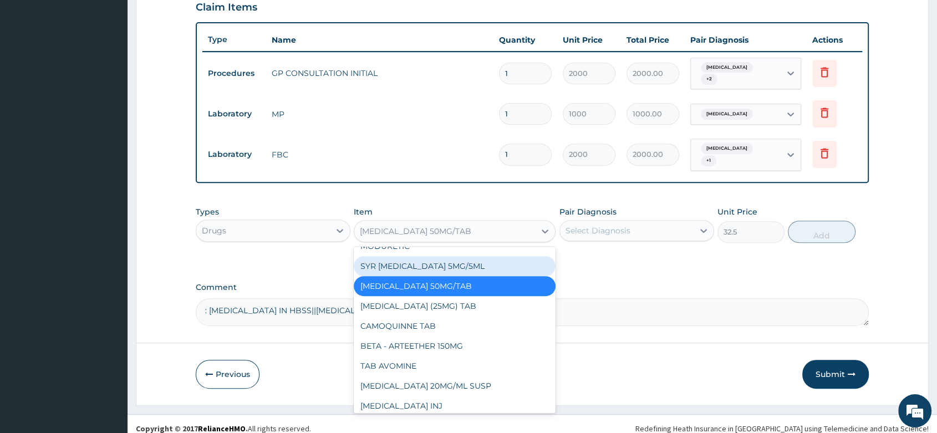
scroll to position [2016, 0]
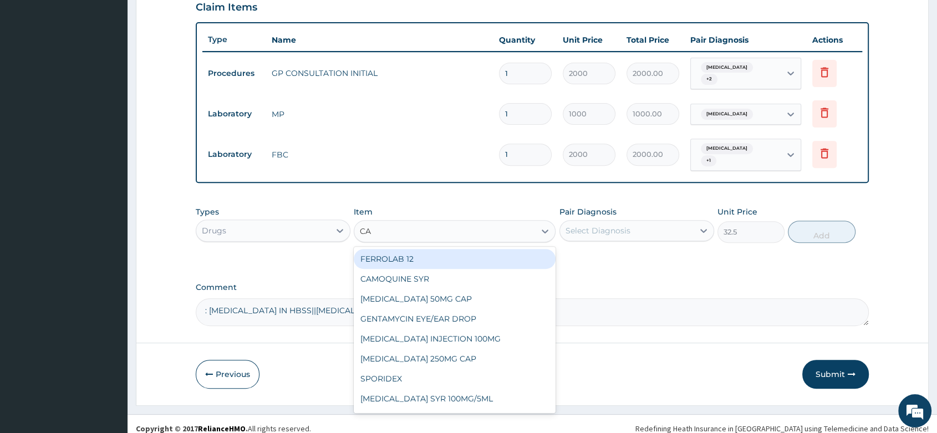
type input "CAM"
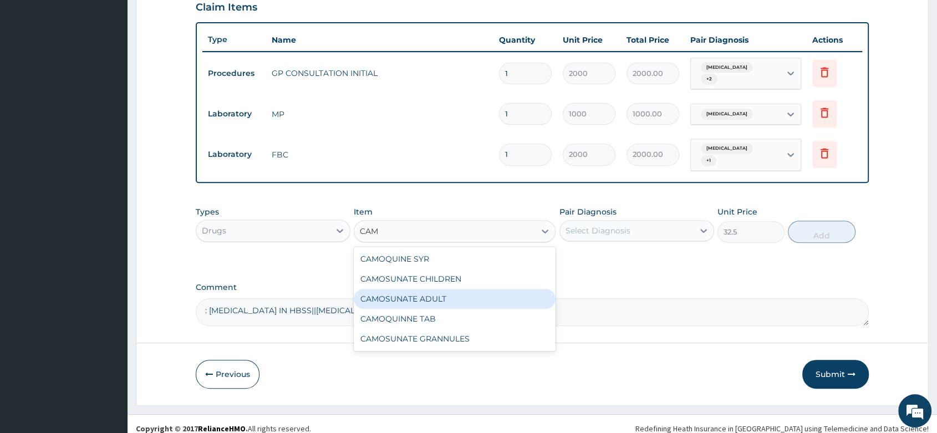
click at [445, 289] on div "CAMOSUNATE ADULT" at bounding box center [455, 299] width 202 height 20
type input "2500"
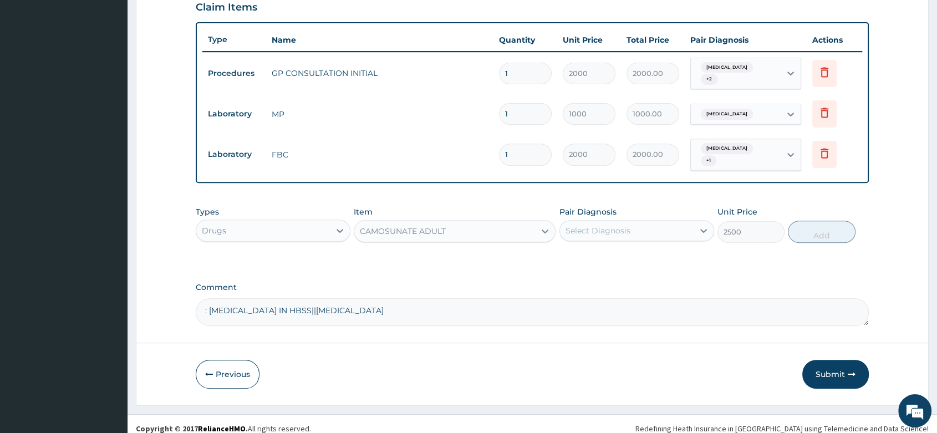
click at [596, 226] on div "Select Diagnosis" at bounding box center [598, 230] width 65 height 11
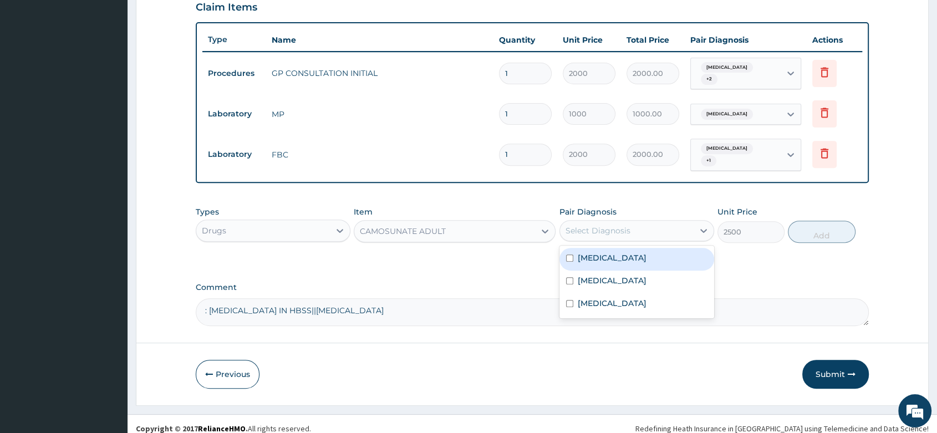
click at [609, 248] on div "[MEDICAL_DATA]" at bounding box center [637, 259] width 155 height 23
checkbox input "true"
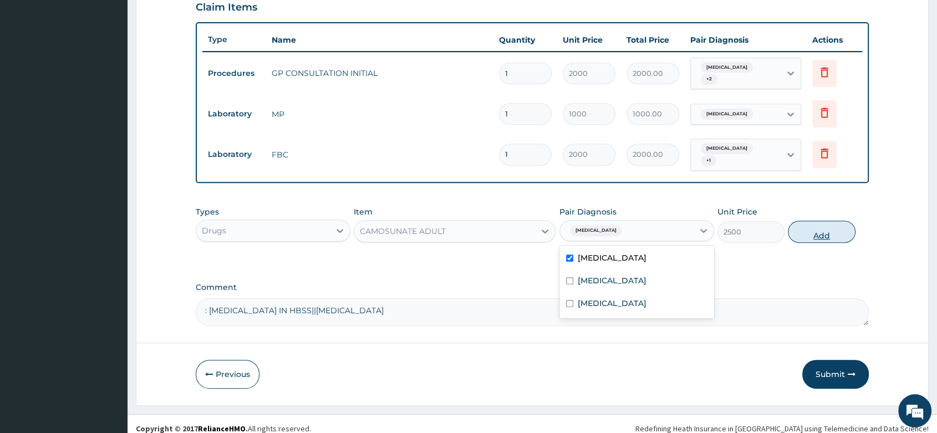
click at [821, 223] on button "Add" at bounding box center [821, 232] width 67 height 22
type input "0"
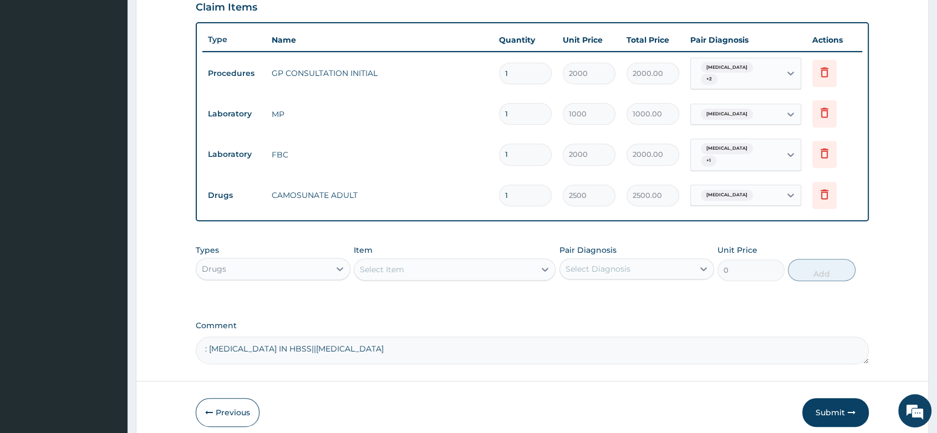
click at [383, 265] on div "Select Item" at bounding box center [382, 269] width 44 height 11
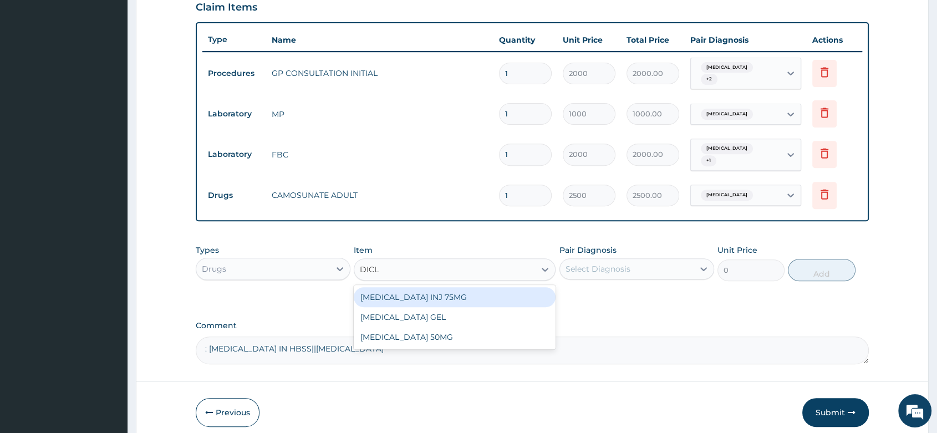
type input "DICLO"
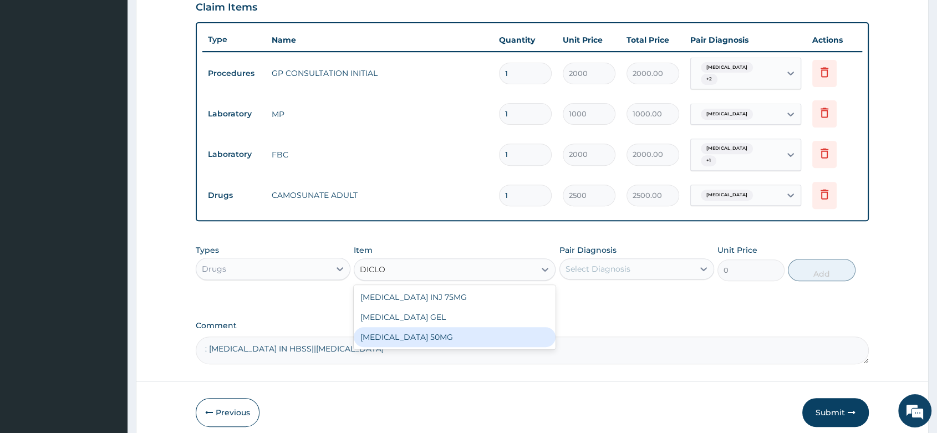
click at [469, 327] on div "[MEDICAL_DATA] 50MG" at bounding box center [455, 337] width 202 height 20
type input "25"
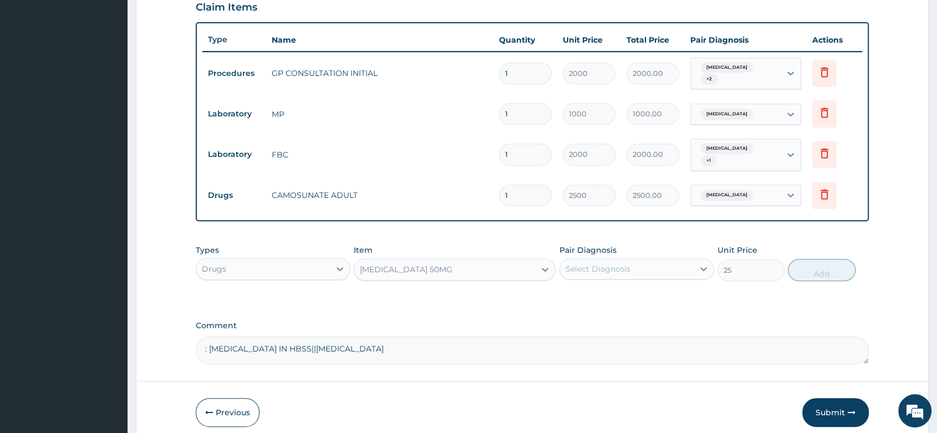
click at [612, 260] on div "Select Diagnosis" at bounding box center [627, 269] width 134 height 18
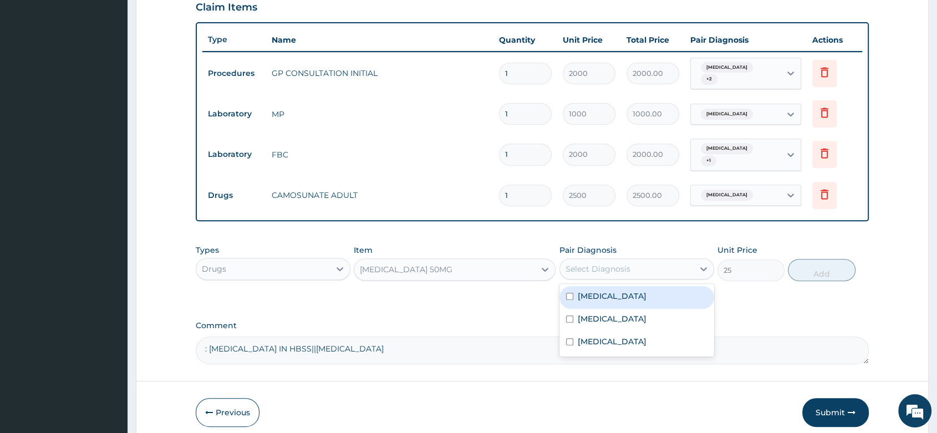
click at [612, 288] on div "[MEDICAL_DATA]" at bounding box center [637, 297] width 155 height 23
checkbox input "true"
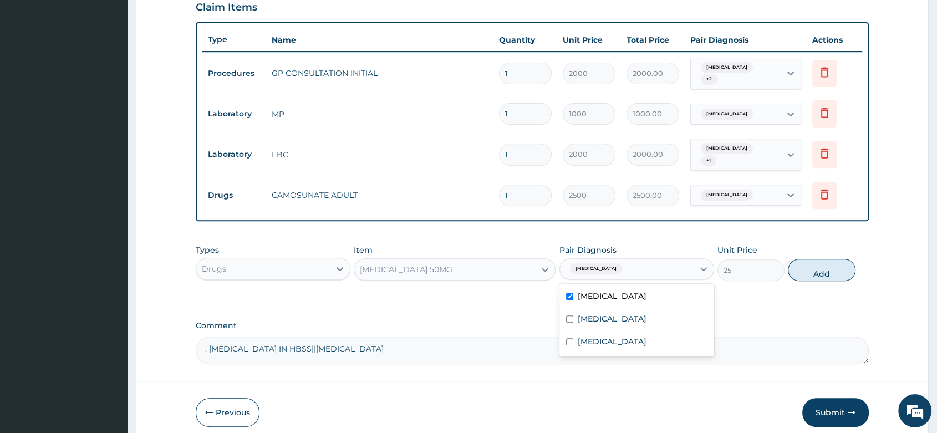
drag, startPoint x: 841, startPoint y: 257, endPoint x: 639, endPoint y: 252, distance: 201.9
click at [821, 259] on button "Add" at bounding box center [821, 270] width 67 height 22
type input "0"
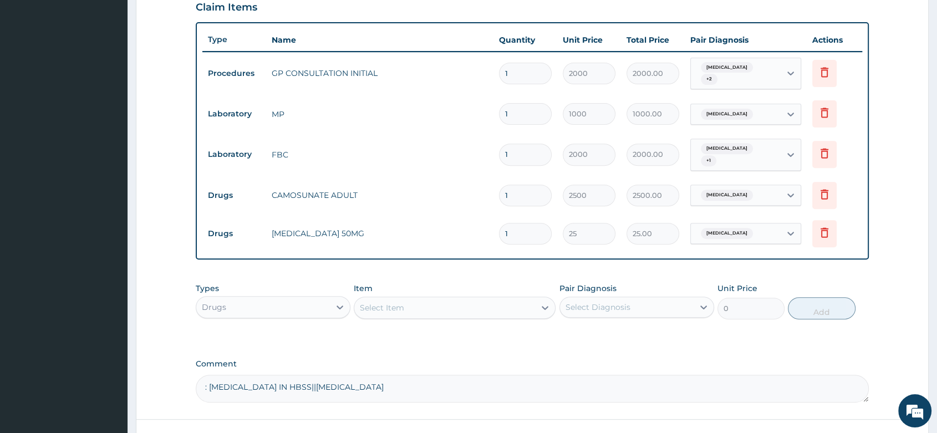
type input "10"
type input "250.00"
type input "10"
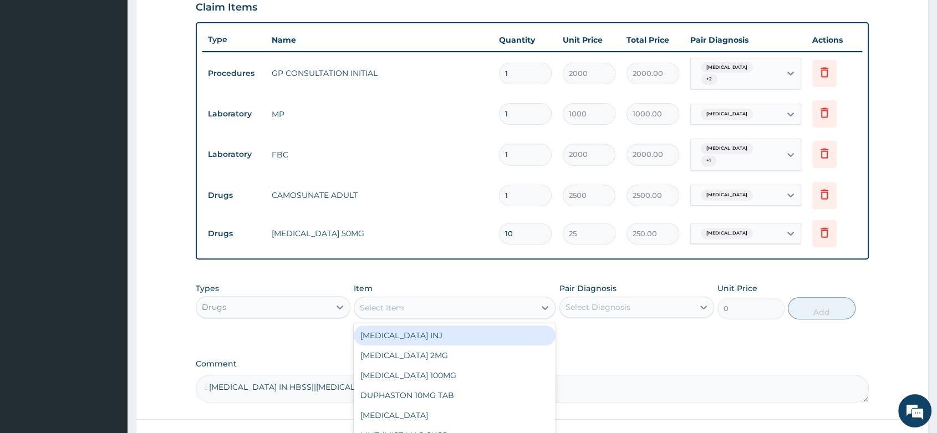
click at [373, 297] on div "Select Item" at bounding box center [455, 308] width 202 height 22
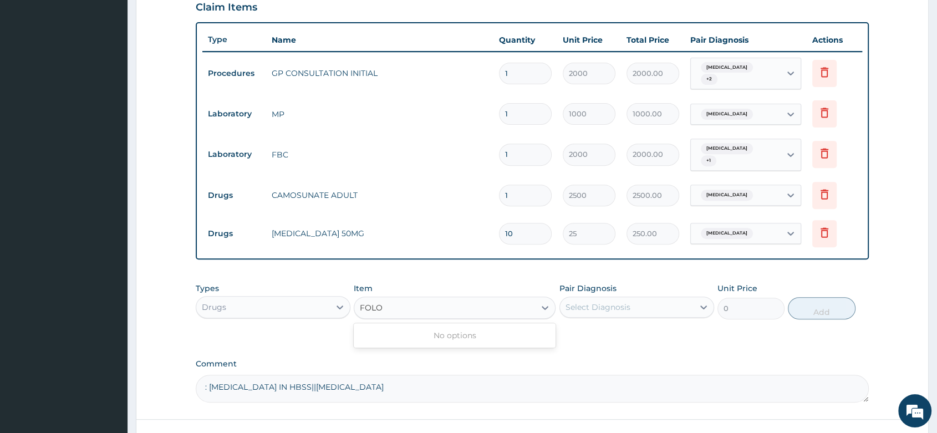
type input "FOL"
click at [406, 332] on div "[MEDICAL_DATA]" at bounding box center [455, 336] width 202 height 20
type input "10"
click at [643, 297] on div "Select Diagnosis" at bounding box center [637, 307] width 155 height 21
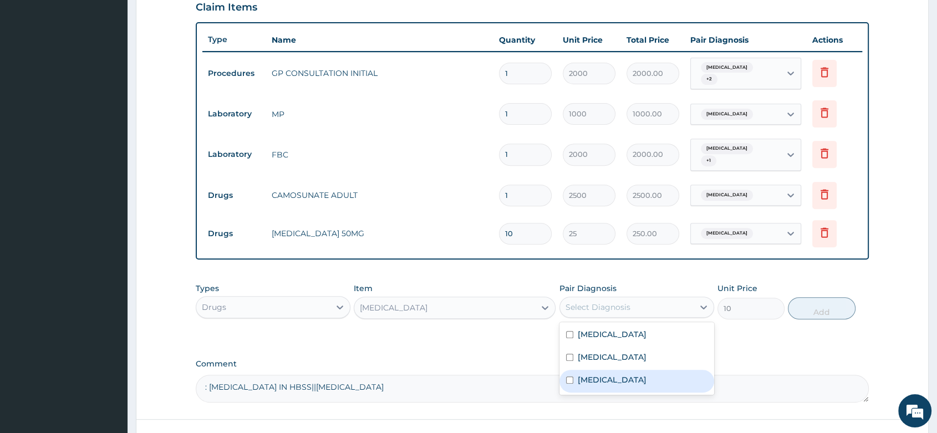
click at [603, 375] on label "[MEDICAL_DATA]" at bounding box center [612, 379] width 69 height 11
checkbox input "true"
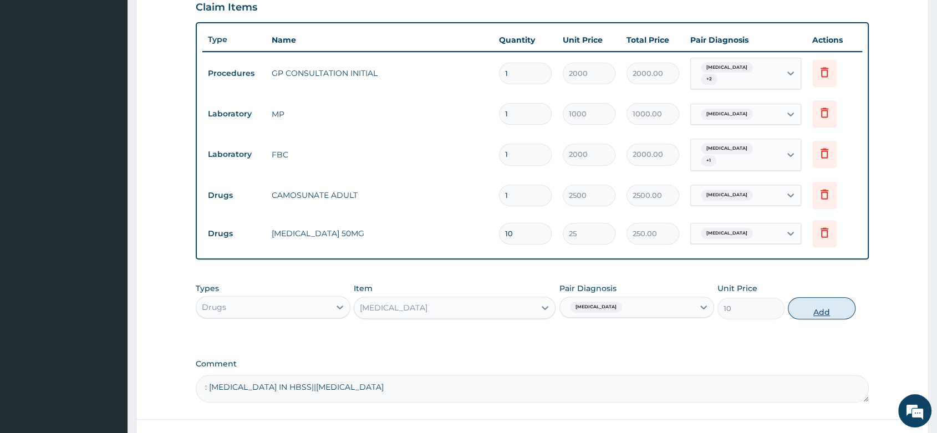
click at [822, 301] on button "Add" at bounding box center [821, 308] width 67 height 22
type input "0"
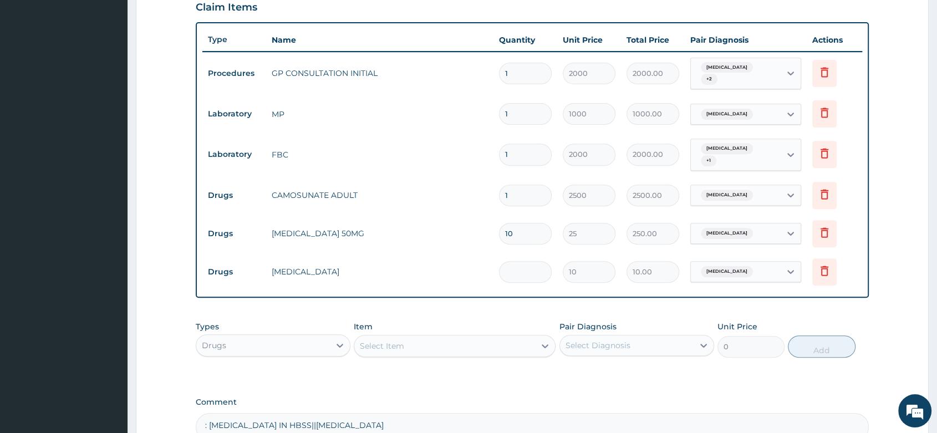
type input "0.00"
type input "3"
type input "30.00"
type input "30"
type input "300.00"
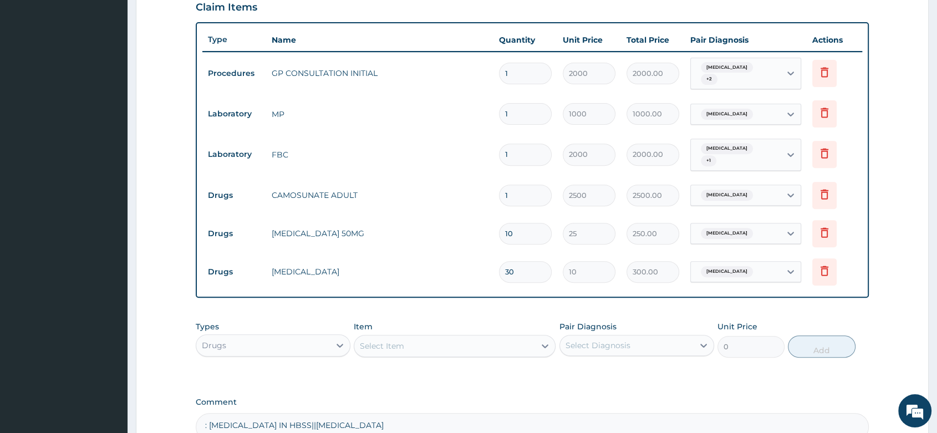
type input "30"
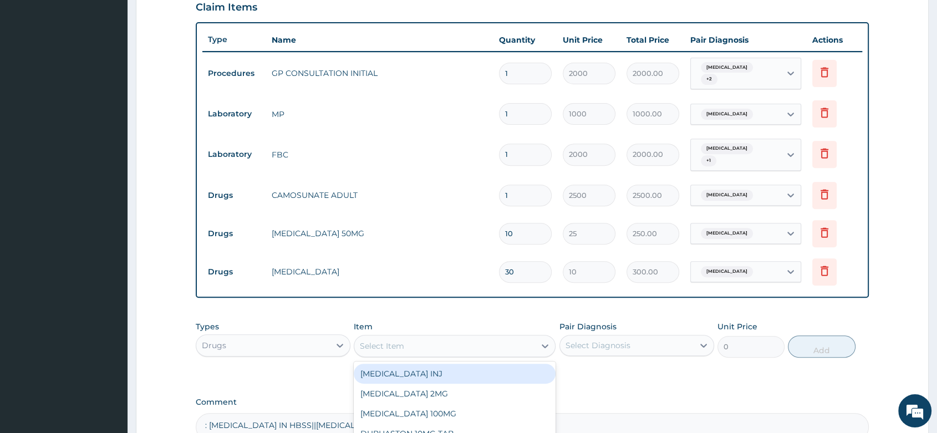
click at [399, 340] on div "Select Item" at bounding box center [382, 345] width 44 height 11
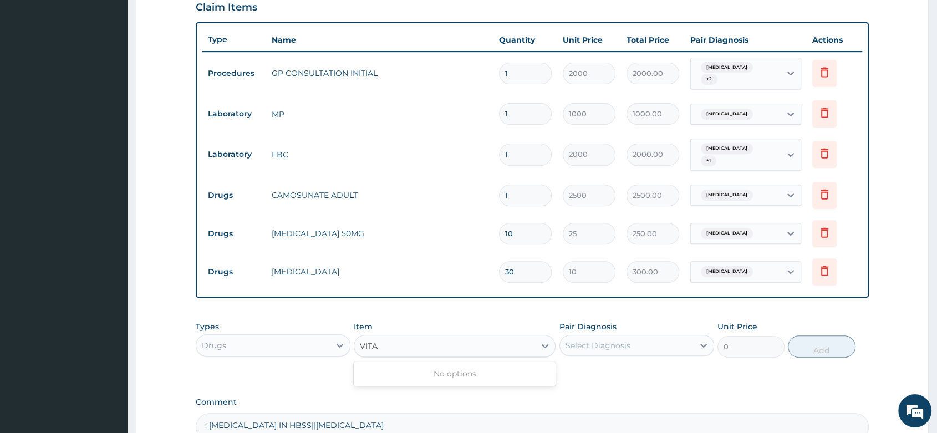
type input "VIT"
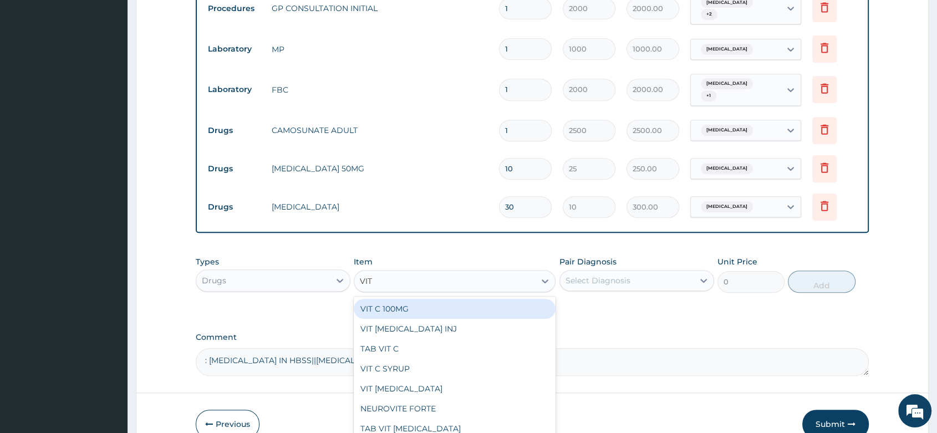
scroll to position [506, 0]
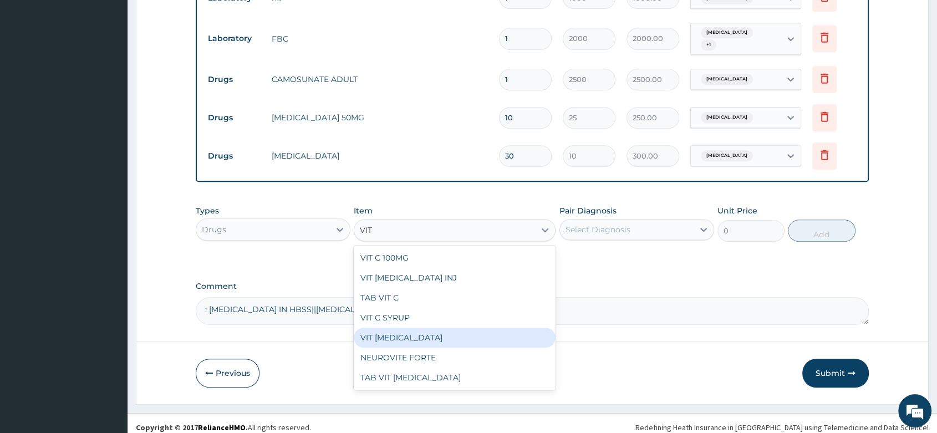
click at [425, 330] on div "VIT [MEDICAL_DATA]" at bounding box center [455, 338] width 202 height 20
type input "5"
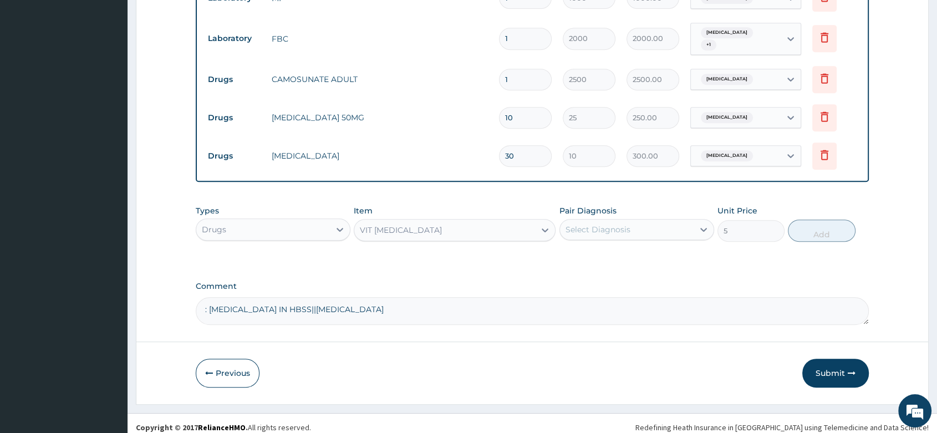
click at [615, 210] on div "Pair Diagnosis Select Diagnosis" at bounding box center [637, 223] width 155 height 37
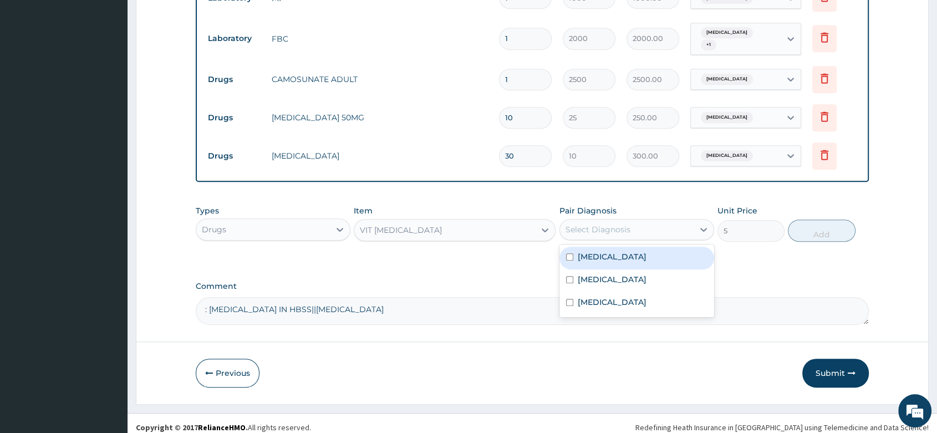
click at [611, 227] on div "Select Diagnosis" at bounding box center [627, 230] width 134 height 18
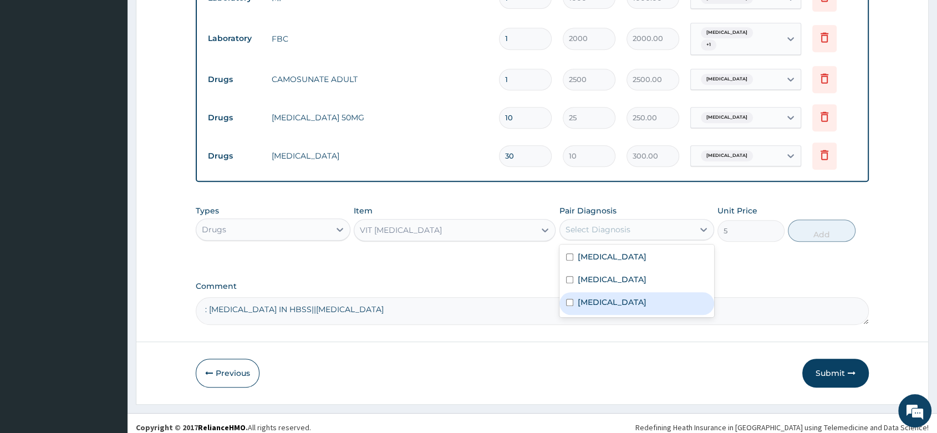
click at [585, 297] on label "[MEDICAL_DATA]" at bounding box center [612, 302] width 69 height 11
checkbox input "true"
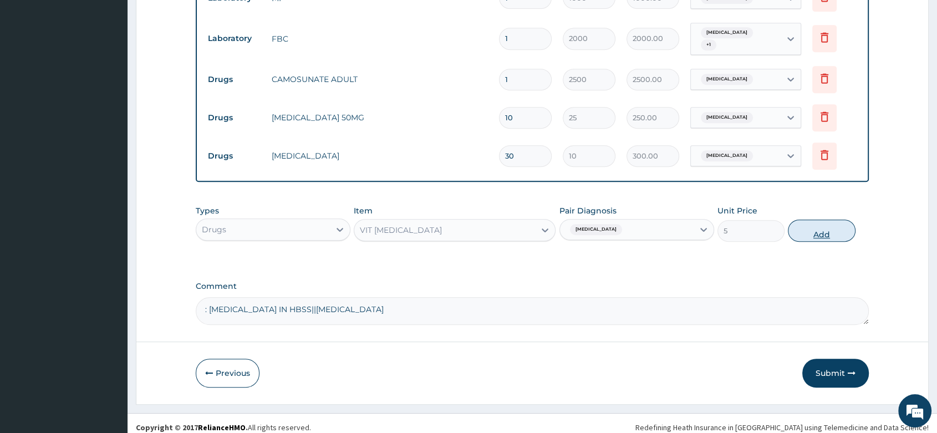
click at [820, 221] on button "Add" at bounding box center [821, 231] width 67 height 22
type input "0"
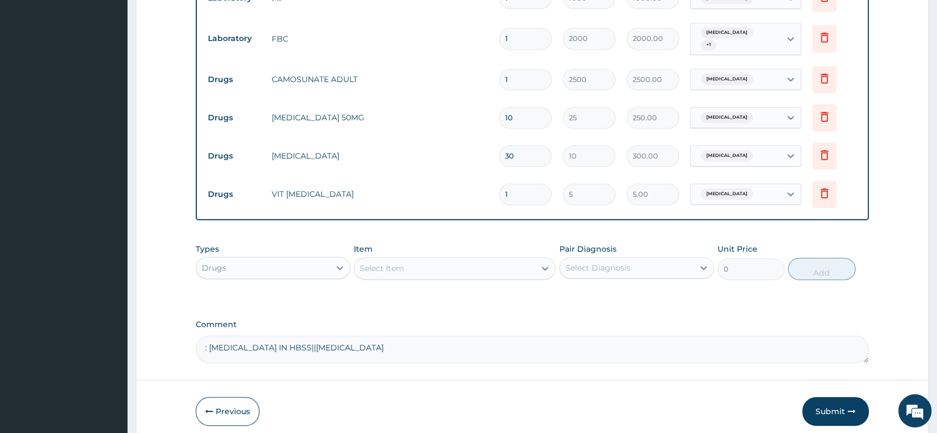
type input "0.00"
type input "3"
type input "15.00"
type input "30"
type input "150.00"
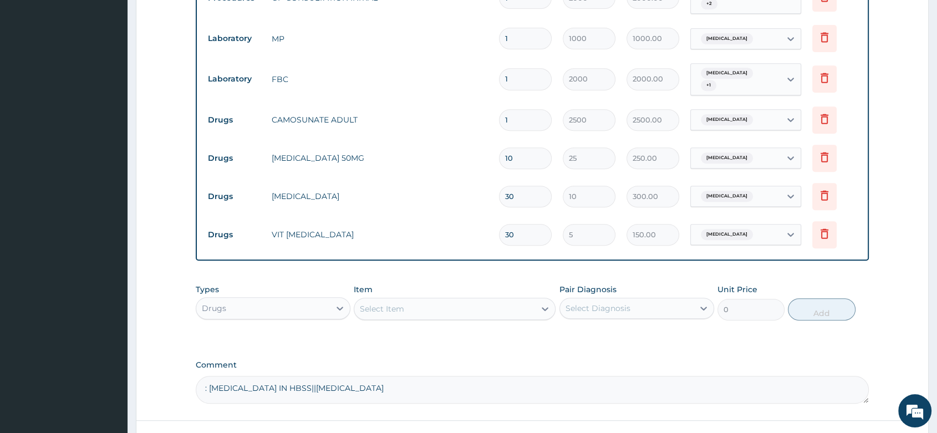
scroll to position [445, 0]
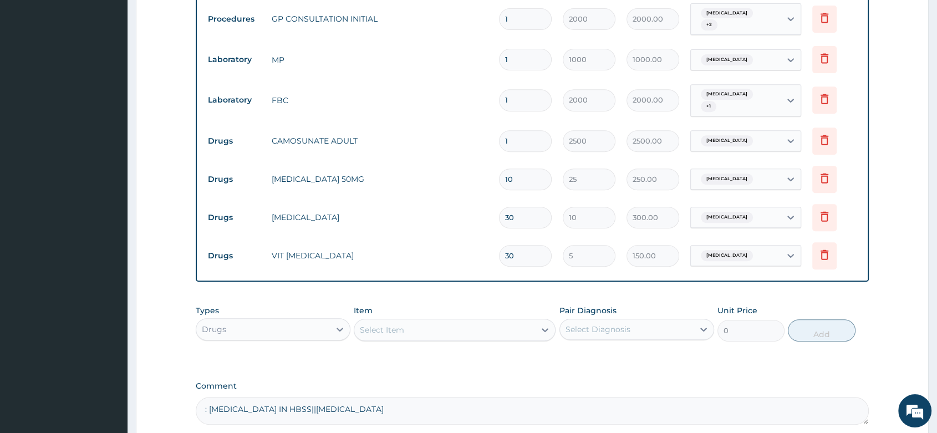
type input "30"
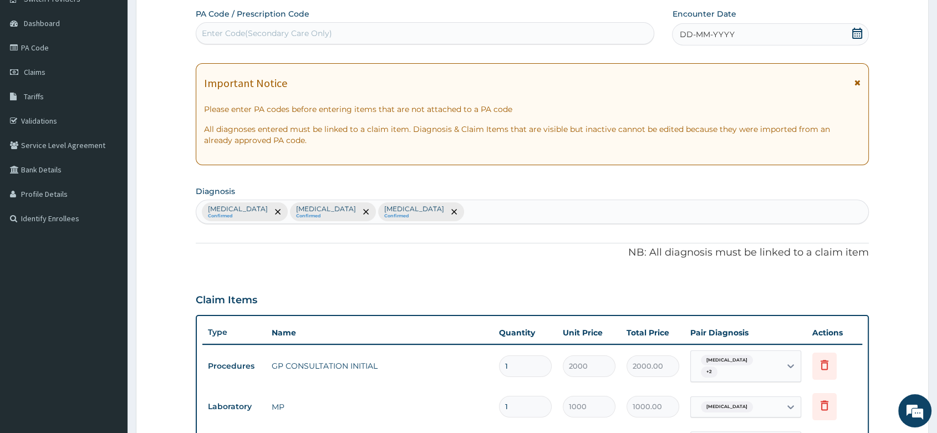
scroll to position [137, 0]
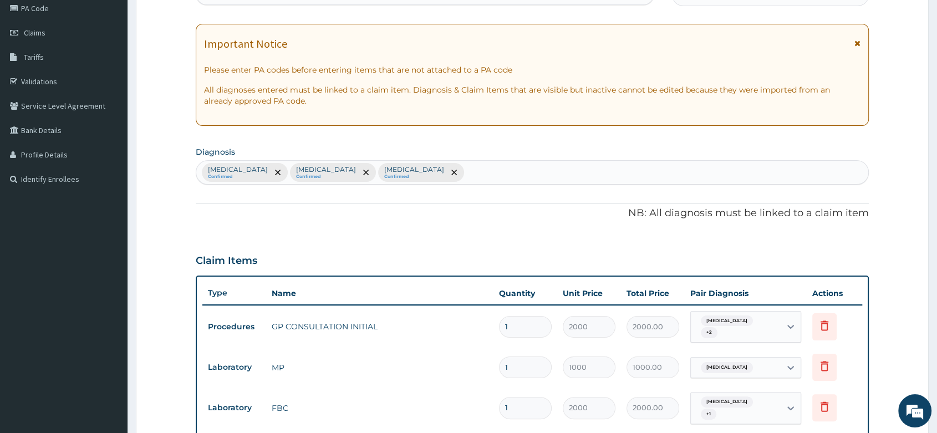
click at [401, 174] on div "Malaria Confirmed Sepsis Confirmed Anemia Confirmed" at bounding box center [532, 172] width 672 height 23
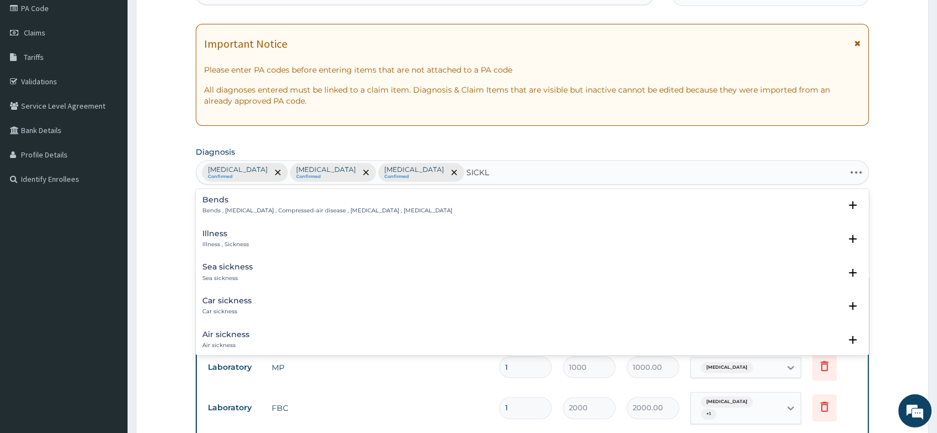
type input "SICKLE"
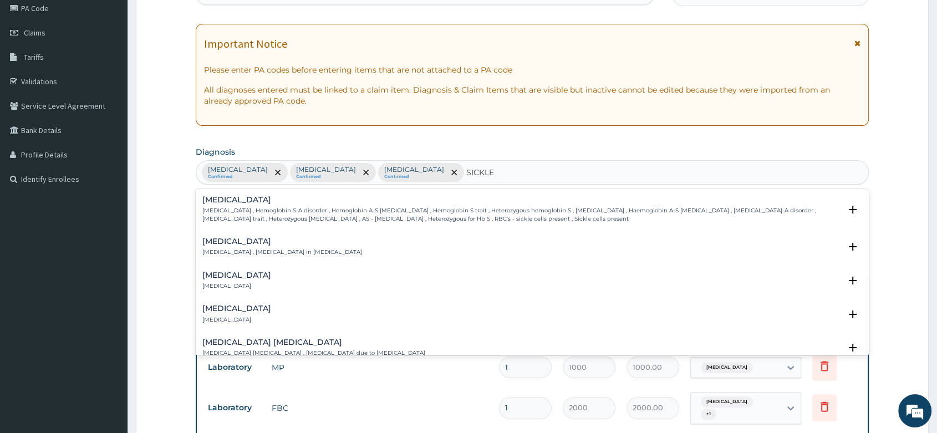
click at [266, 210] on p "[MEDICAL_DATA] , Hemoglobin S-A disorder , Hemoglobin A-S [MEDICAL_DATA] , Hemo…" at bounding box center [521, 215] width 638 height 16
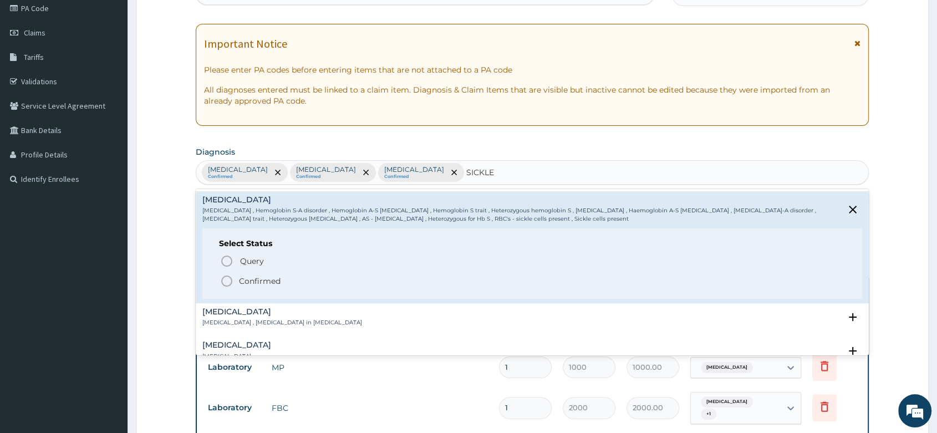
click at [228, 279] on icon "status option filled" at bounding box center [226, 280] width 13 height 13
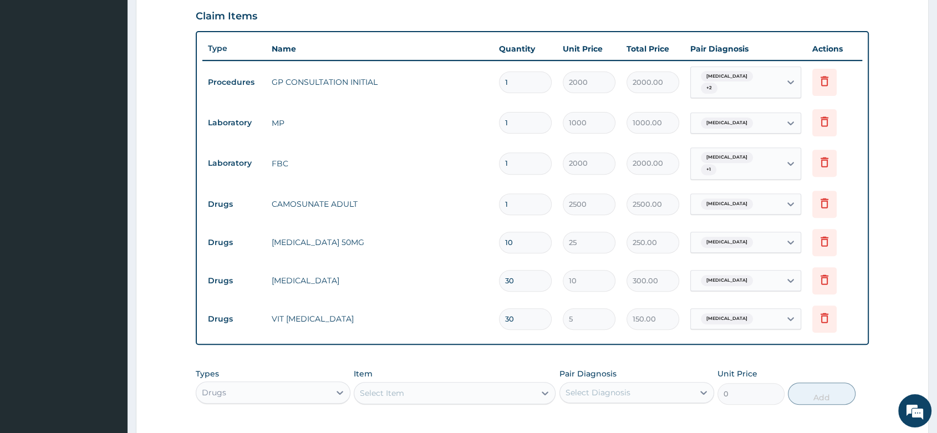
scroll to position [383, 0]
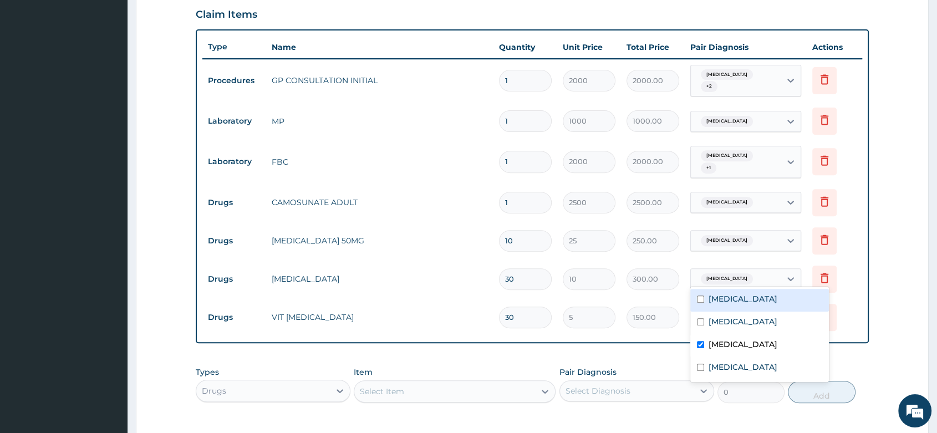
drag, startPoint x: 734, startPoint y: 272, endPoint x: 722, endPoint y: 299, distance: 30.3
click at [735, 273] on div "[MEDICAL_DATA]" at bounding box center [736, 278] width 90 height 19
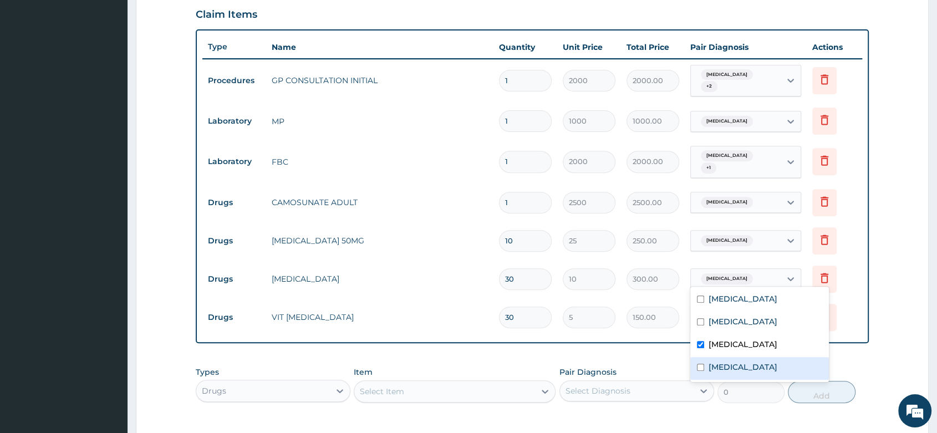
click at [707, 370] on div "[MEDICAL_DATA]" at bounding box center [759, 368] width 139 height 23
checkbox input "true"
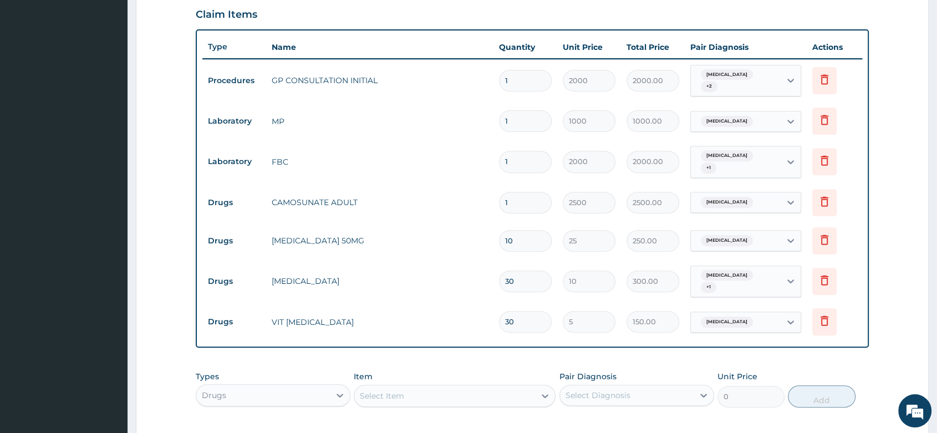
click at [671, 350] on div "PA Code / Prescription Code Enter Code(Secondary Care Only) Encounter Date DD-M…" at bounding box center [532, 107] width 673 height 768
click at [767, 313] on div "[MEDICAL_DATA]" at bounding box center [736, 322] width 90 height 19
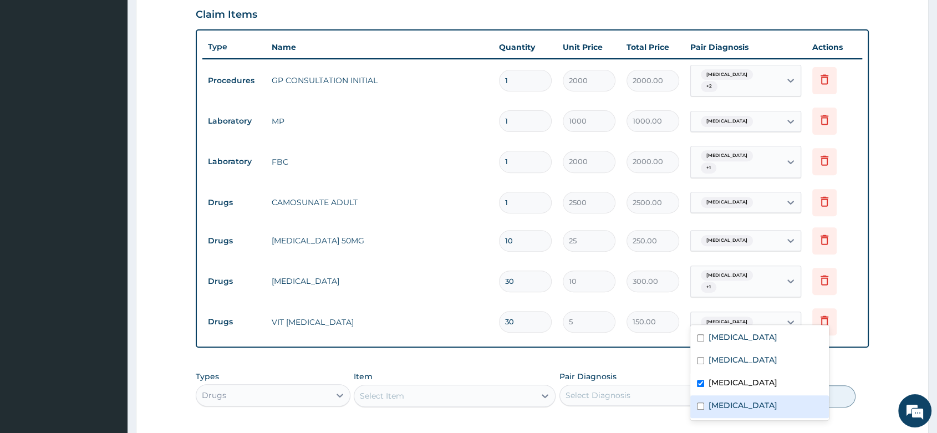
click at [699, 403] on input "checkbox" at bounding box center [700, 406] width 7 height 7
checkbox input "true"
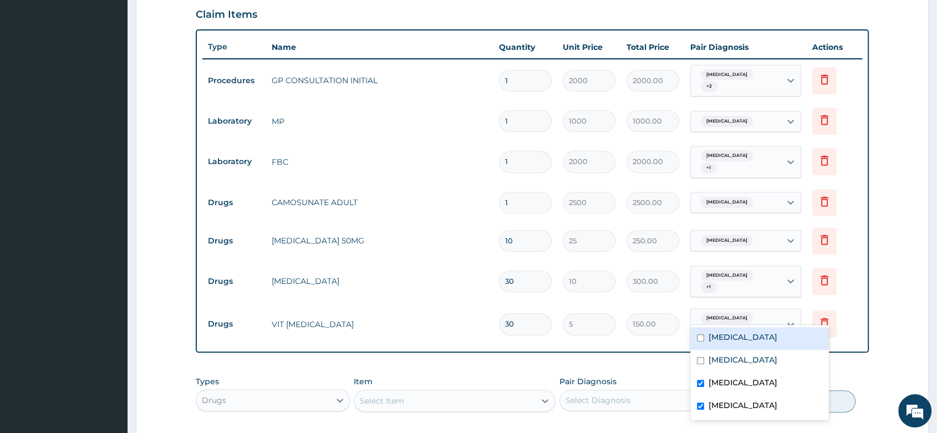
scroll to position [545, 0]
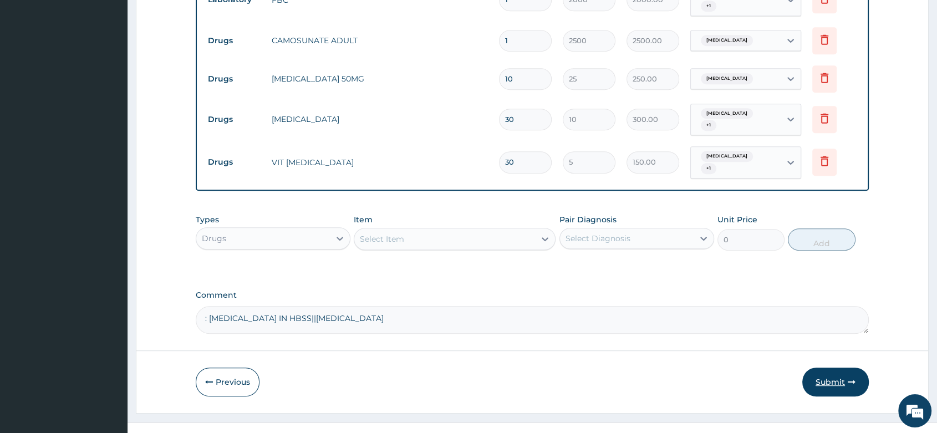
click at [823, 368] on button "Submit" at bounding box center [835, 382] width 67 height 29
click at [828, 368] on button "Submit" at bounding box center [835, 382] width 67 height 29
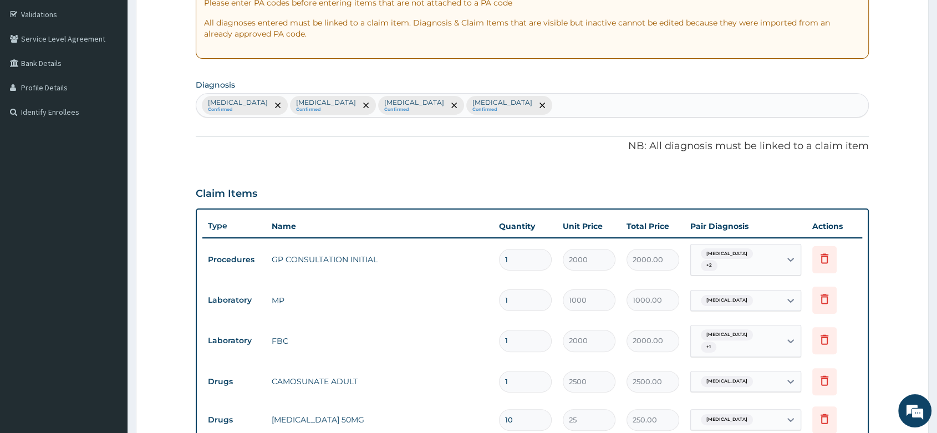
scroll to position [114, 0]
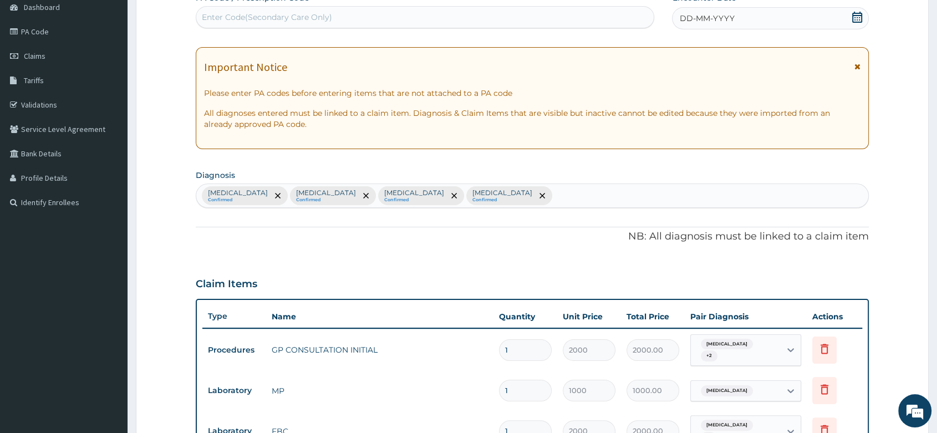
click at [746, 11] on div "DD-MM-YYYY" at bounding box center [770, 18] width 197 height 22
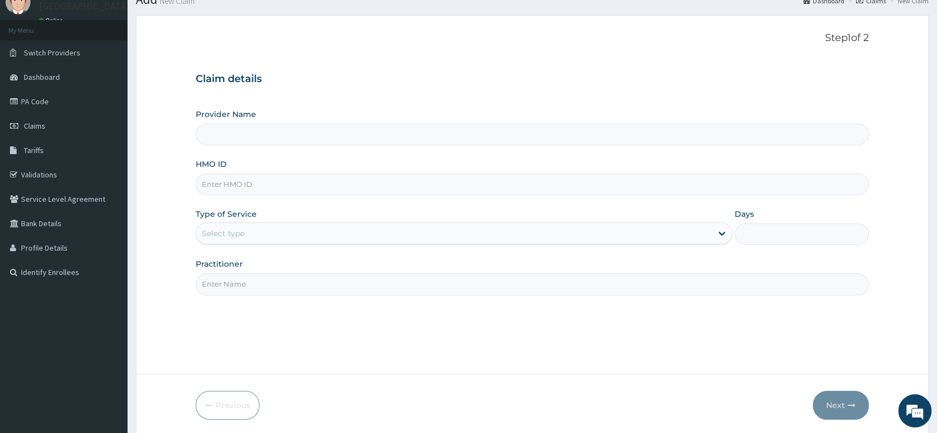
scroll to position [22, 0]
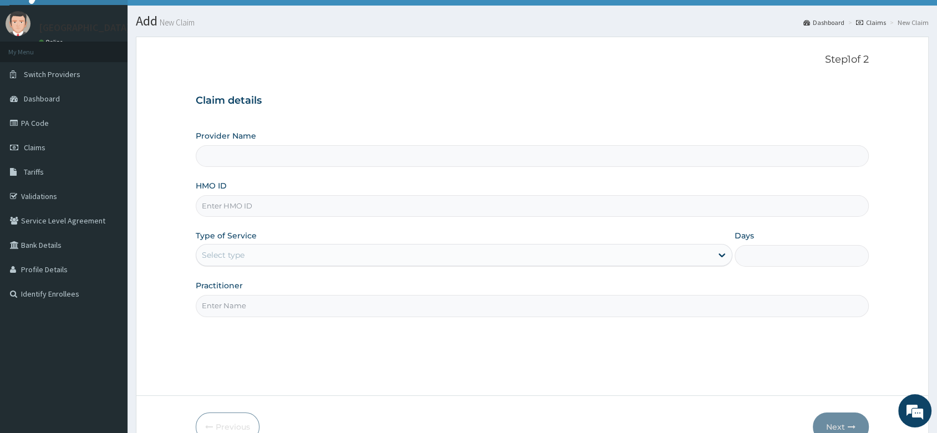
type input "[PERSON_NAME] and [PERSON_NAME][GEOGRAPHIC_DATA]"
paste input "RET/46395/A"
type input "RET/46395/A"
click at [237, 246] on div "Select type" at bounding box center [454, 255] width 516 height 18
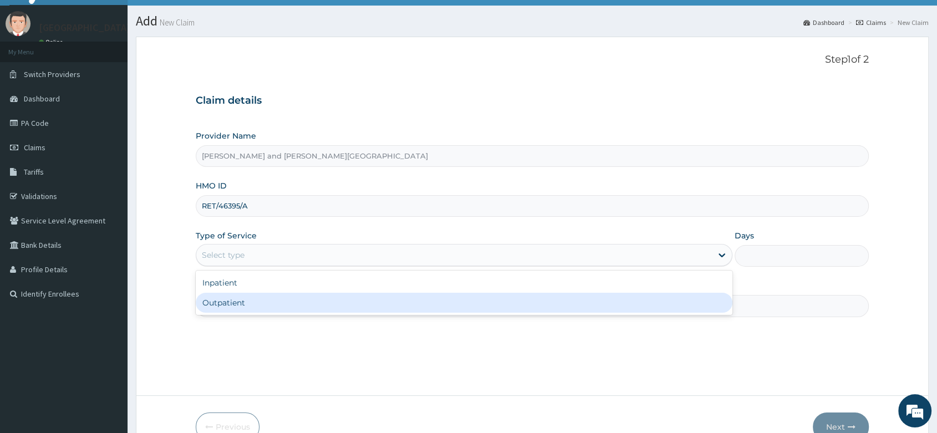
click at [241, 306] on div "Outpatient" at bounding box center [464, 303] width 537 height 20
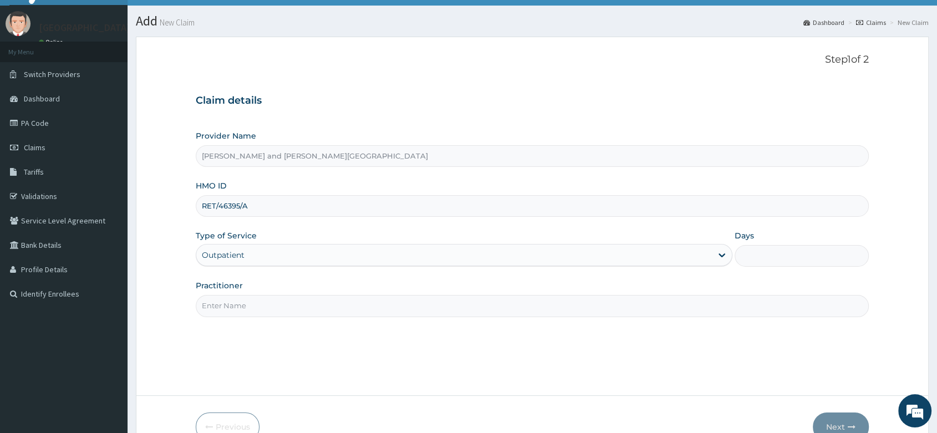
type input "1"
click at [255, 312] on input "Practitioner" at bounding box center [532, 306] width 673 height 22
type input "[PERSON_NAME]"
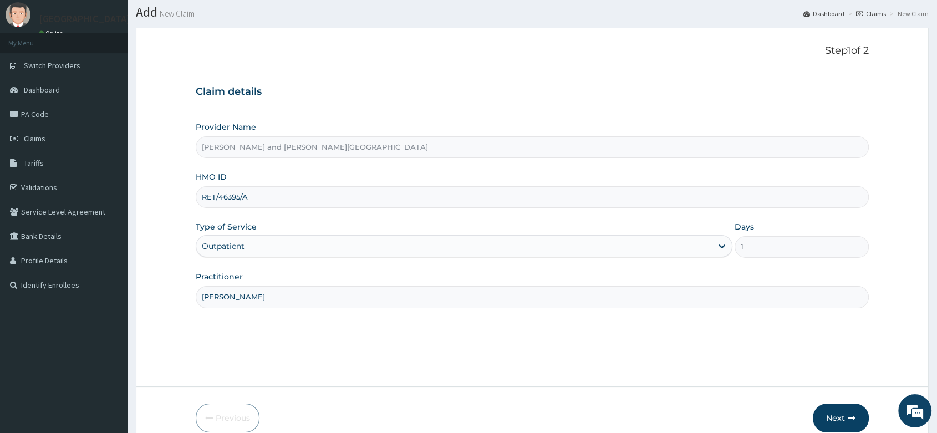
scroll to position [84, 0]
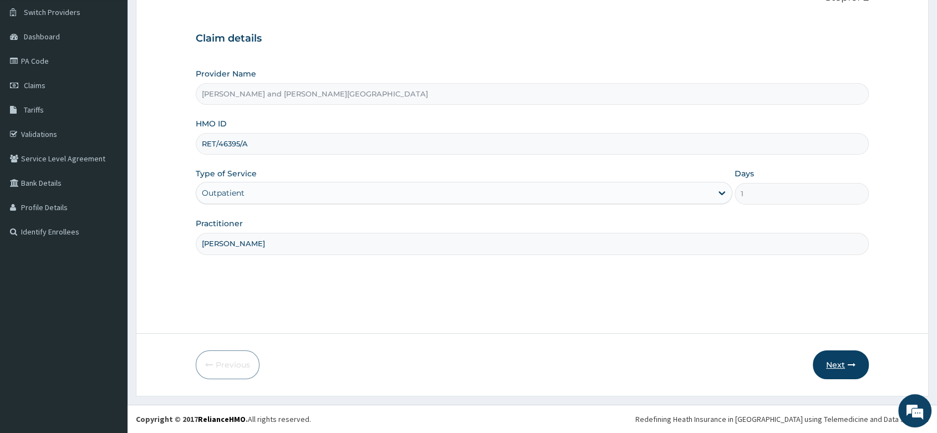
click at [845, 358] on button "Next" at bounding box center [841, 364] width 56 height 29
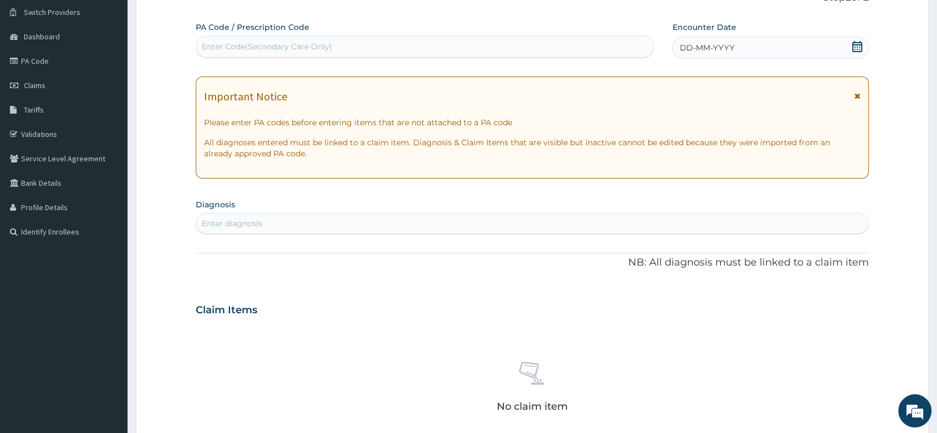
click at [238, 225] on div "Enter diagnosis" at bounding box center [232, 223] width 60 height 11
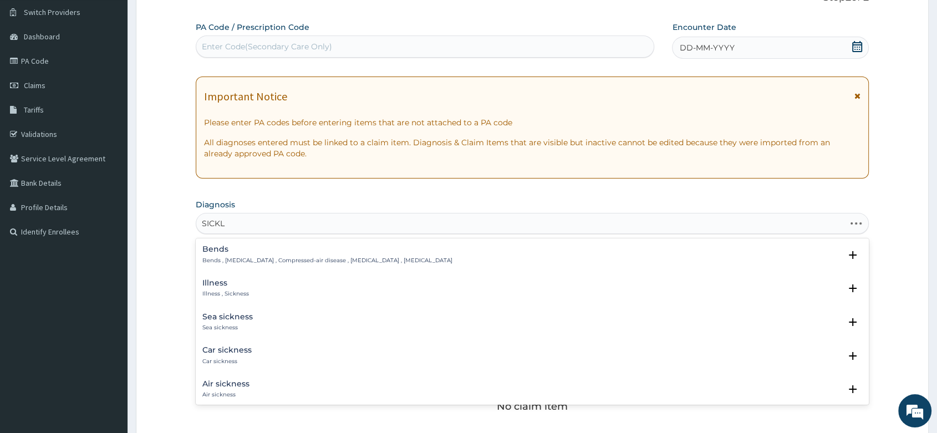
type input "SICKLE"
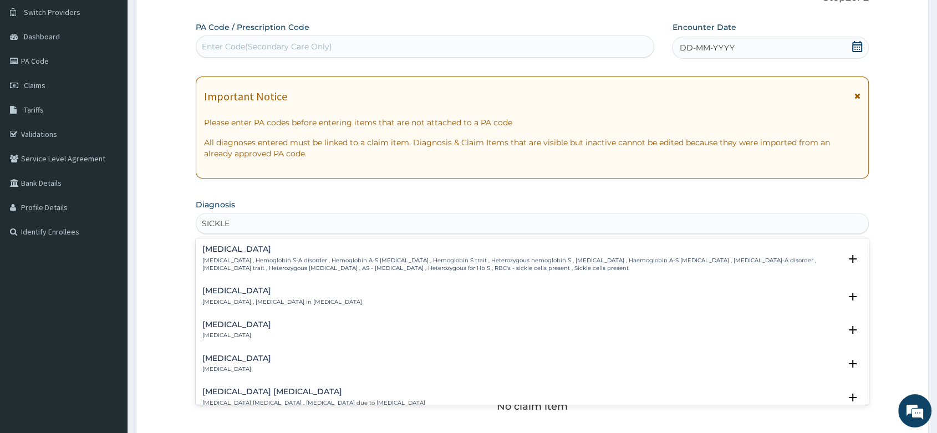
click at [301, 256] on div "[MEDICAL_DATA] [MEDICAL_DATA] , Hemoglobin S-A disorder , Hemoglobin A-S [MEDIC…" at bounding box center [521, 258] width 638 height 27
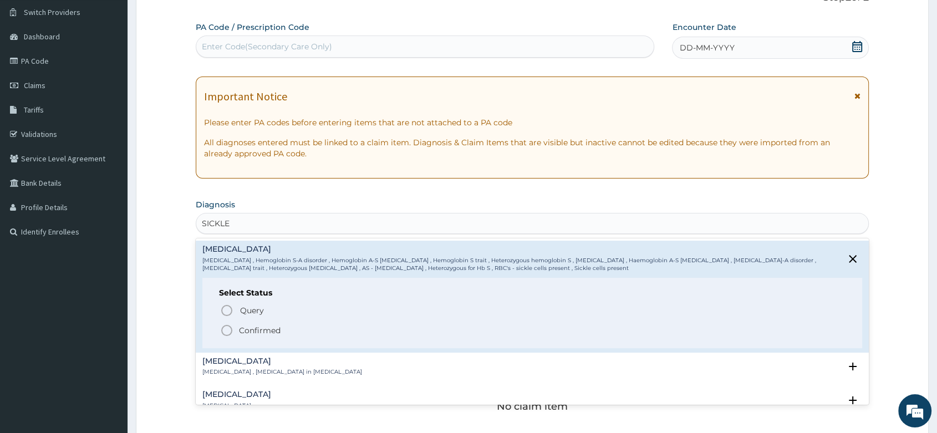
click at [225, 330] on icon "status option filled" at bounding box center [226, 330] width 13 height 13
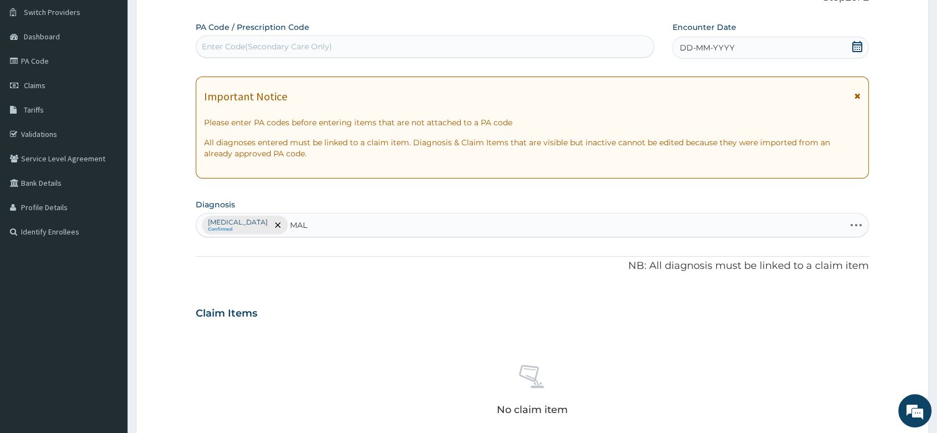
type input "MALA"
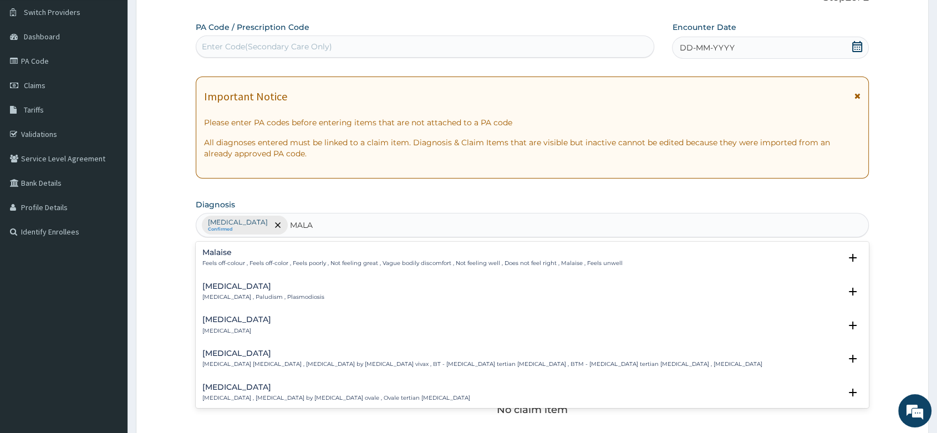
click at [227, 293] on p "[MEDICAL_DATA] , Paludism , Plasmodiosis" at bounding box center [263, 297] width 122 height 8
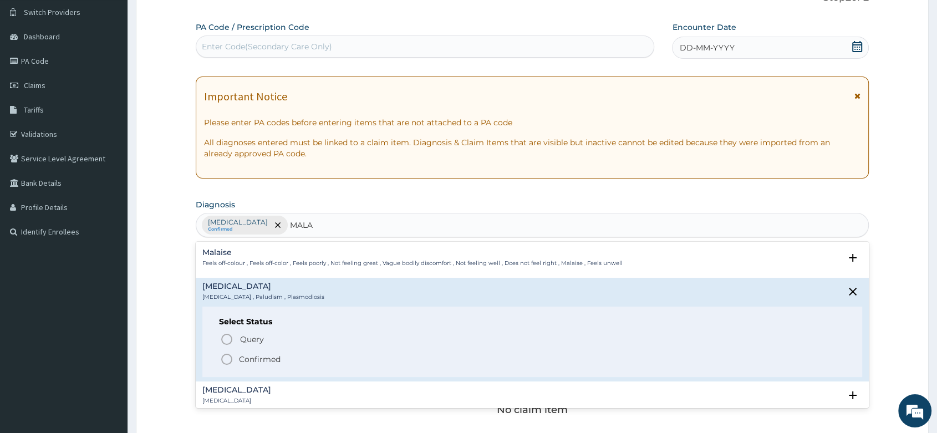
click at [227, 359] on icon "status option filled" at bounding box center [226, 359] width 13 height 13
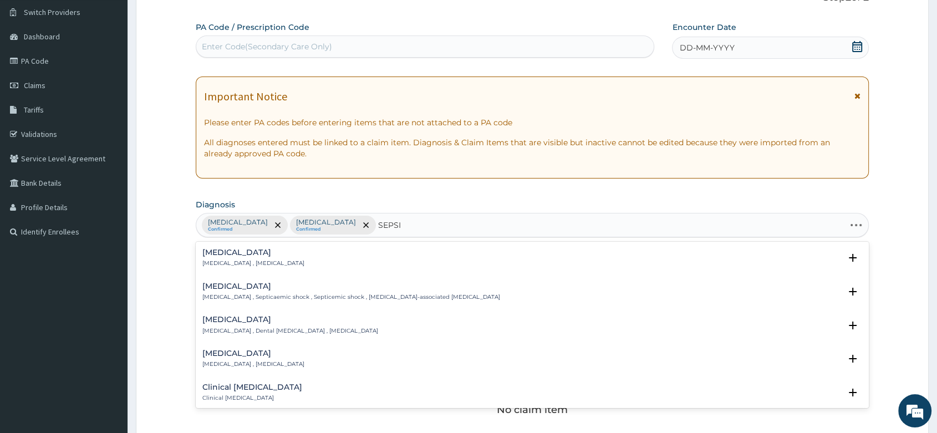
type input "[MEDICAL_DATA]"
click at [251, 262] on p "[MEDICAL_DATA] , [MEDICAL_DATA]" at bounding box center [253, 264] width 102 height 8
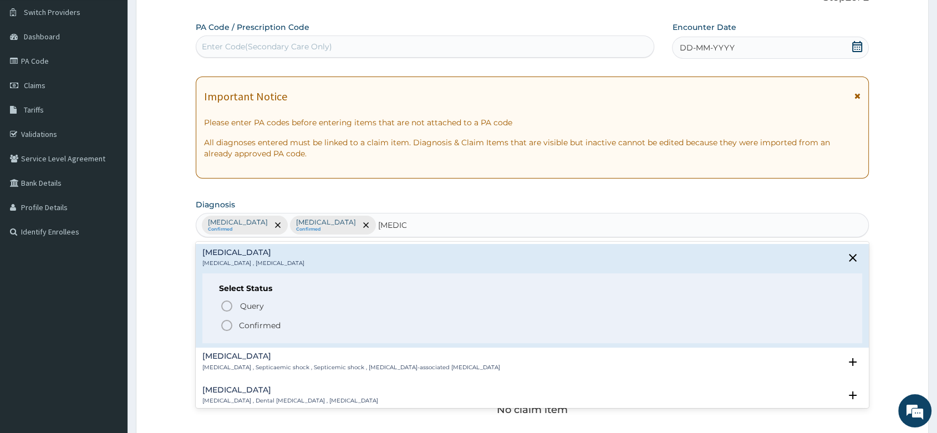
click at [226, 323] on icon "status option filled" at bounding box center [226, 325] width 13 height 13
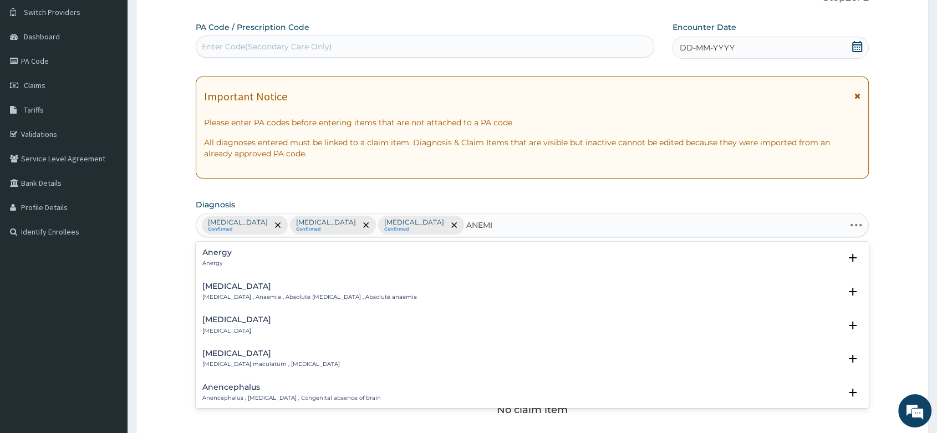
type input "[MEDICAL_DATA]"
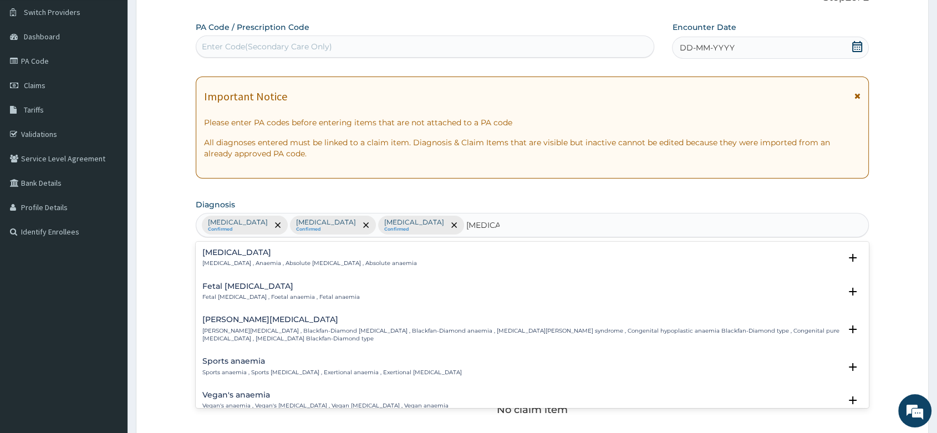
click at [245, 267] on p "[MEDICAL_DATA] , Anaemia , Absolute [MEDICAL_DATA] , Absolute anaemia" at bounding box center [309, 264] width 215 height 8
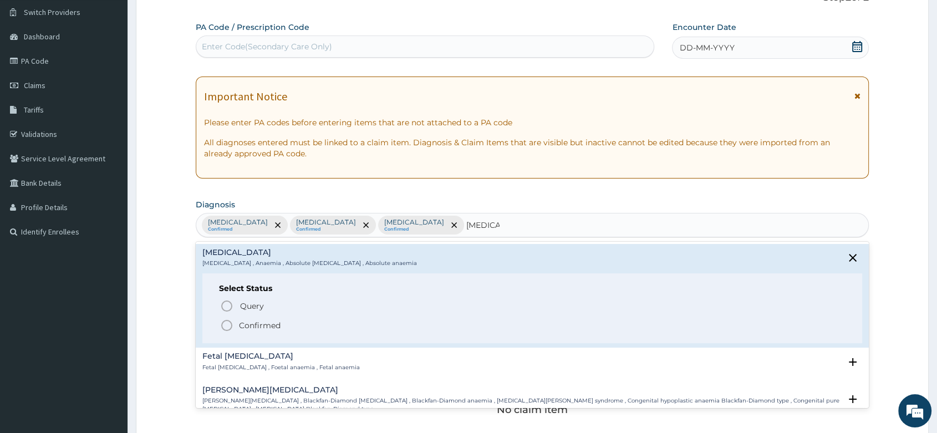
click at [226, 325] on icon "status option filled" at bounding box center [226, 325] width 13 height 13
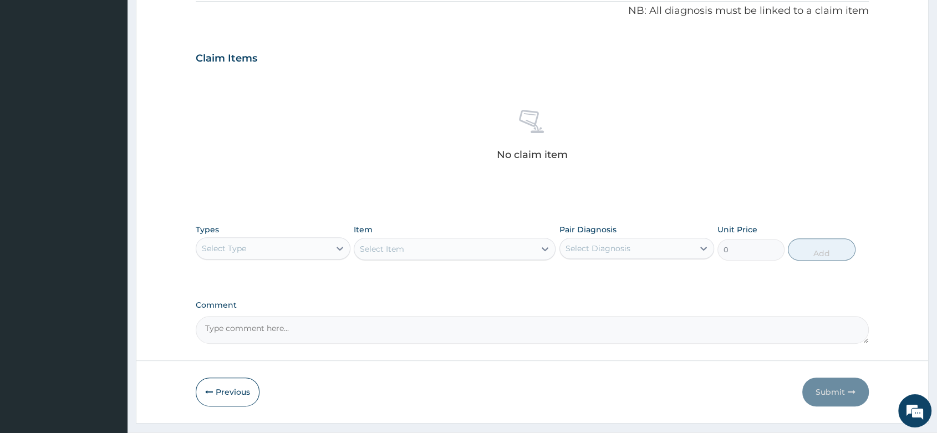
scroll to position [365, 0]
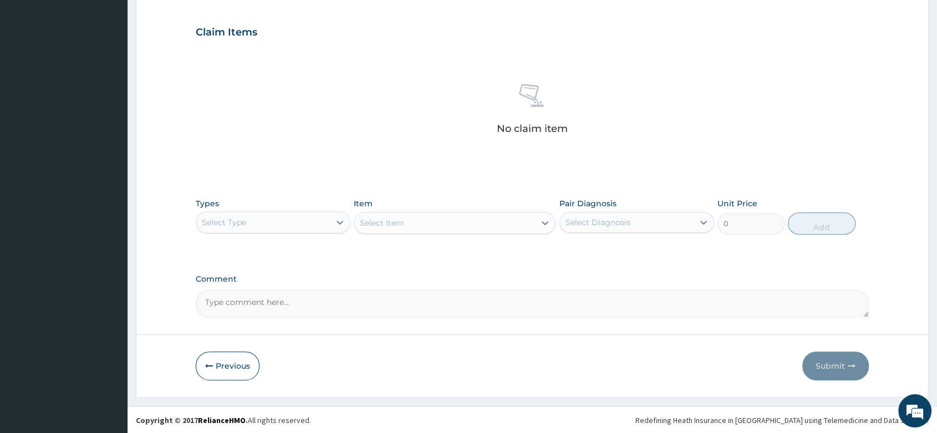
paste textarea "[MEDICAL_DATA] IN HBSS||[MEDICAL_DATA]"
type textarea "[MEDICAL_DATA] IN HBSS||[MEDICAL_DATA]"
click at [333, 215] on div at bounding box center [340, 222] width 20 height 20
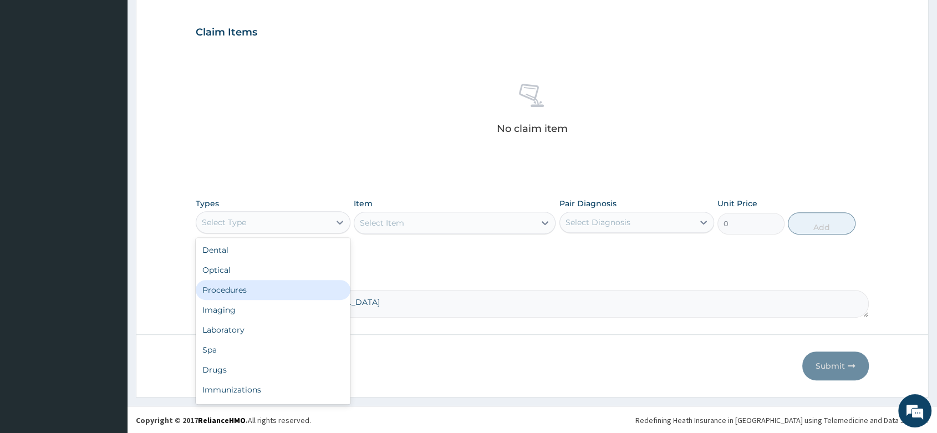
click at [258, 291] on div "Procedures" at bounding box center [273, 290] width 155 height 20
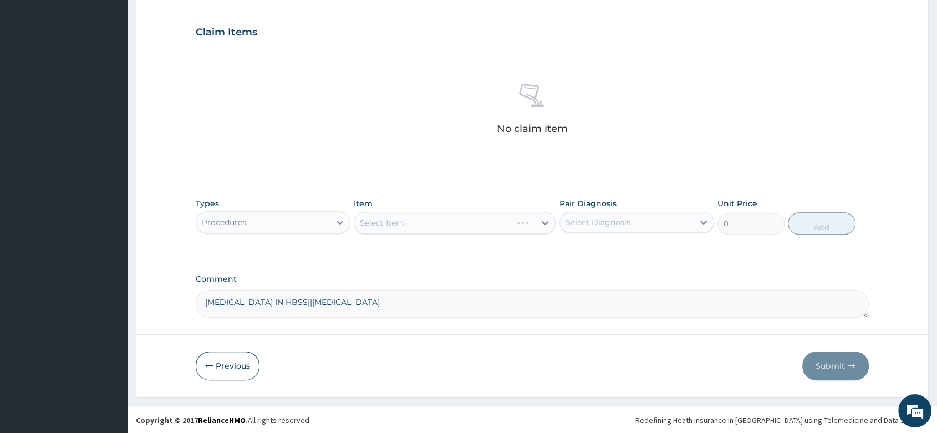
click at [389, 218] on div "Select Item" at bounding box center [455, 223] width 202 height 22
click at [395, 221] on div "Select Item" at bounding box center [455, 223] width 202 height 22
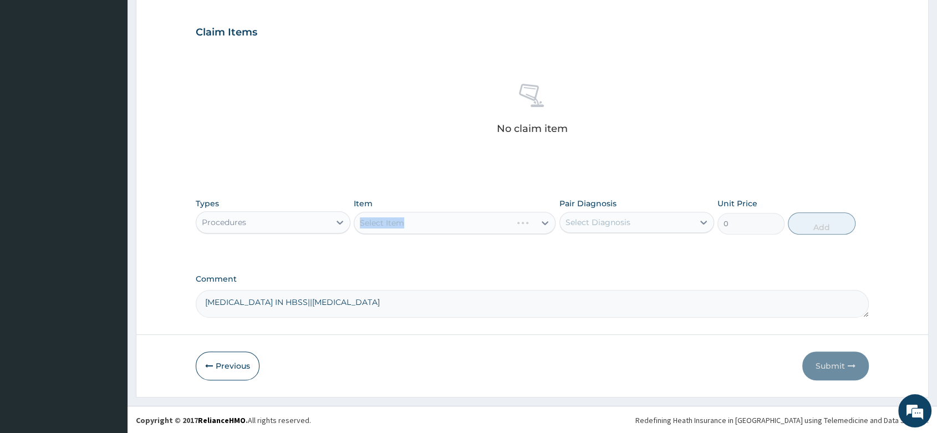
click at [395, 221] on div "Select Item" at bounding box center [455, 223] width 202 height 22
click at [411, 227] on div "Select Item" at bounding box center [455, 223] width 202 height 22
click at [409, 222] on div "Select Item" at bounding box center [455, 223] width 202 height 22
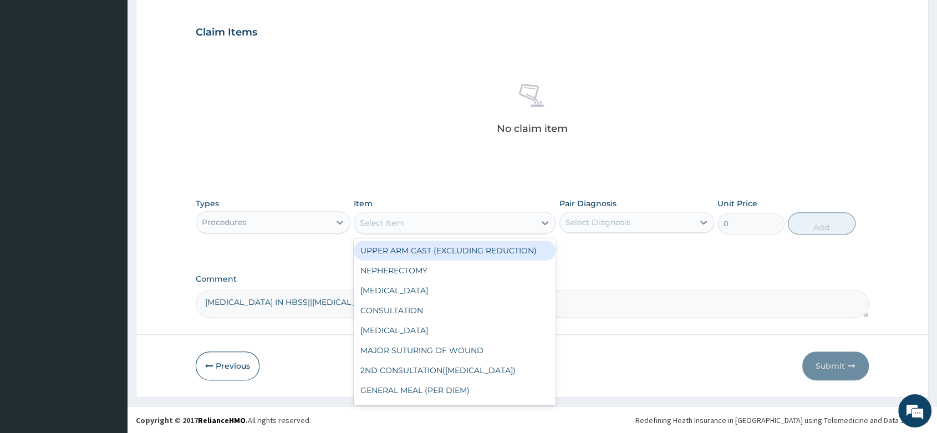
click at [395, 214] on div "Select Item" at bounding box center [444, 223] width 181 height 18
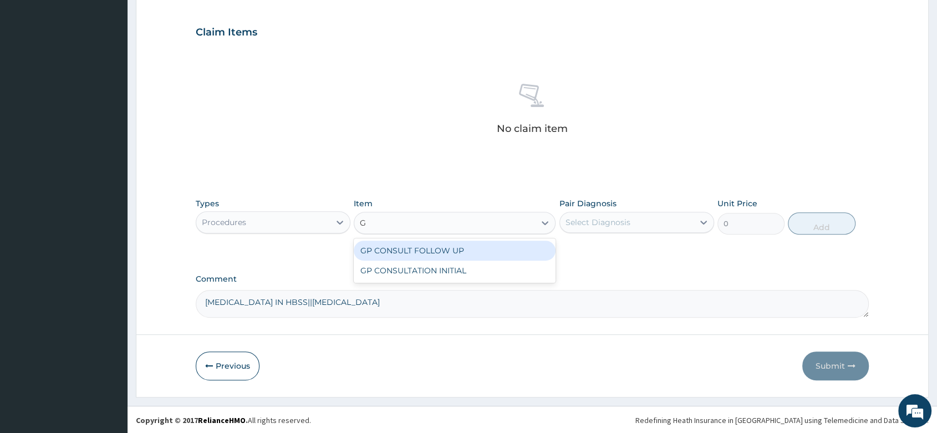
type input "GP"
drag, startPoint x: 446, startPoint y: 258, endPoint x: 441, endPoint y: 266, distance: 9.7
click at [443, 265] on div "GP CONSULT FOLLOW UP GP CONSULTATION INITIAL" at bounding box center [455, 260] width 202 height 44
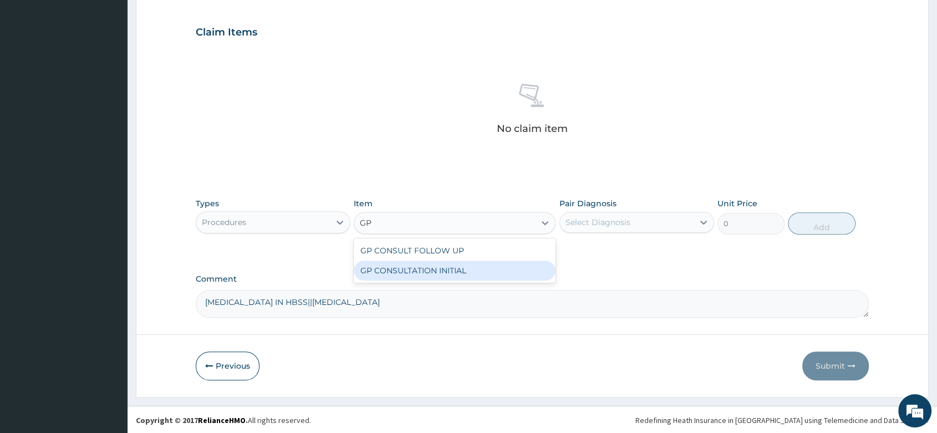
click at [441, 266] on div "GP CONSULTATION INITIAL" at bounding box center [455, 271] width 202 height 20
type input "2000"
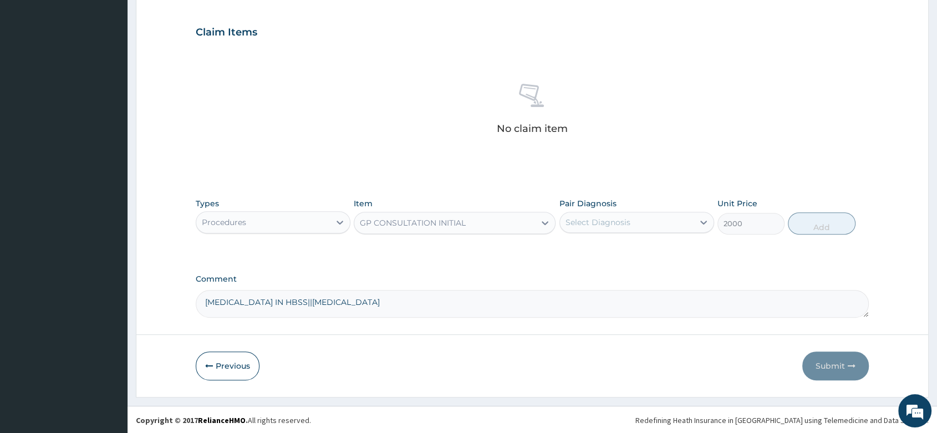
click at [637, 224] on div "Select Diagnosis" at bounding box center [627, 222] width 134 height 18
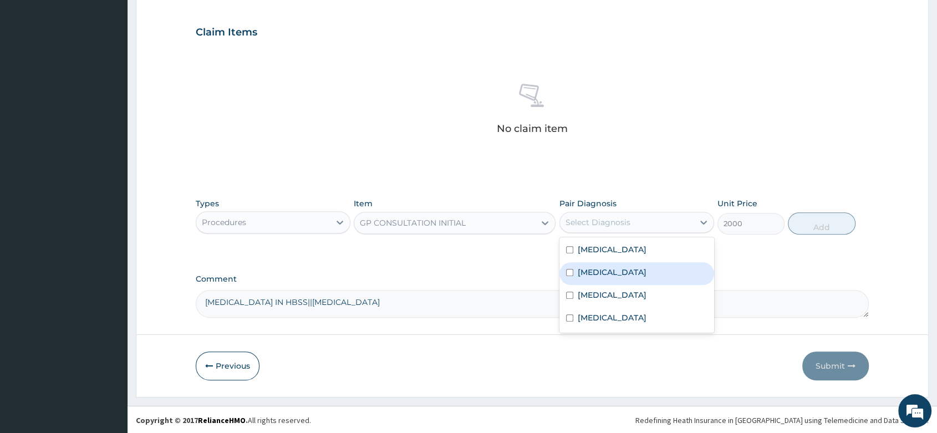
click at [594, 273] on label "[MEDICAL_DATA]" at bounding box center [612, 272] width 69 height 11
checkbox input "true"
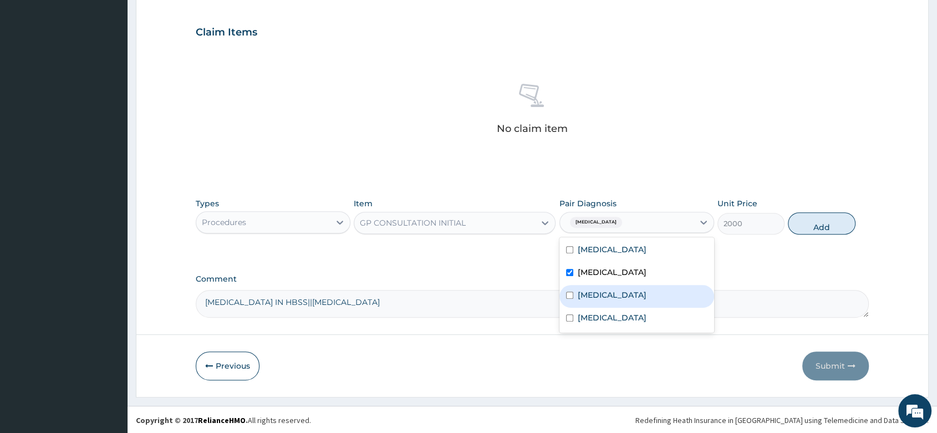
click at [587, 299] on label "[MEDICAL_DATA]" at bounding box center [612, 294] width 69 height 11
checkbox input "true"
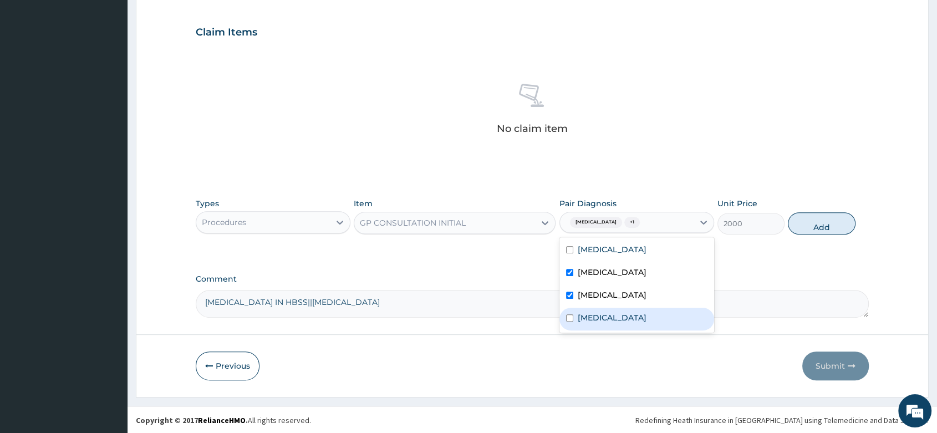
click at [582, 324] on div "[MEDICAL_DATA]" at bounding box center [637, 319] width 155 height 23
checkbox input "true"
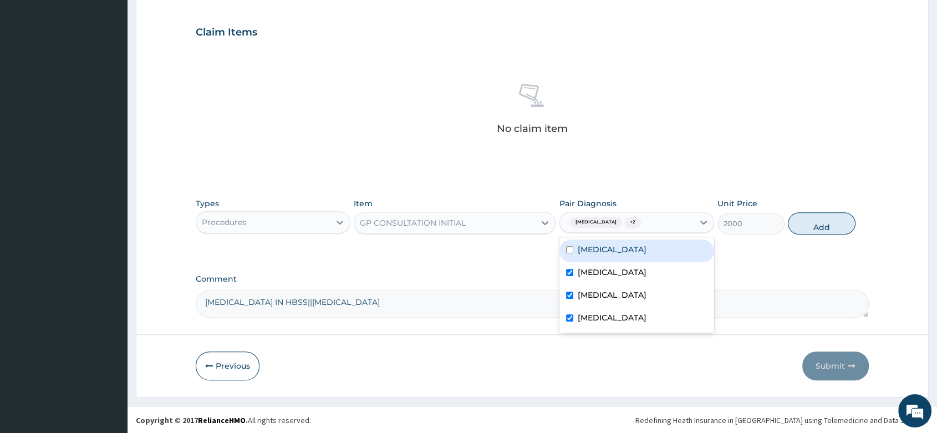
click at [565, 245] on div "[MEDICAL_DATA]" at bounding box center [637, 251] width 155 height 23
checkbox input "true"
click at [811, 228] on button "Add" at bounding box center [821, 223] width 67 height 22
type input "0"
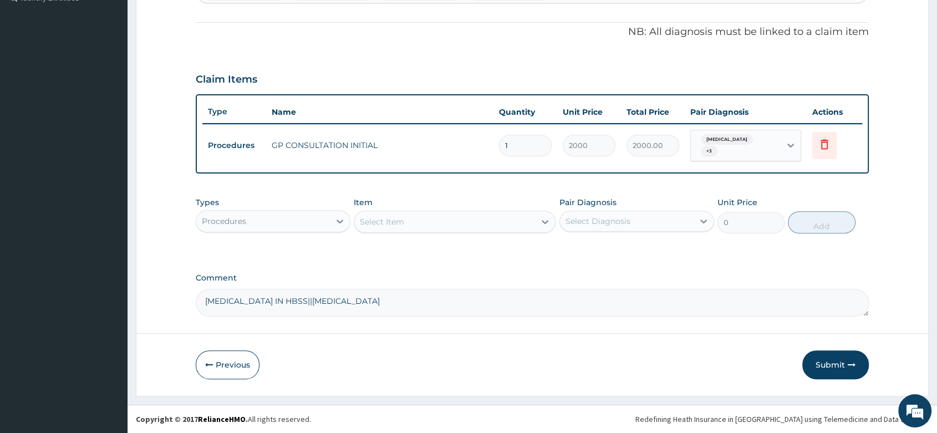
scroll to position [313, 0]
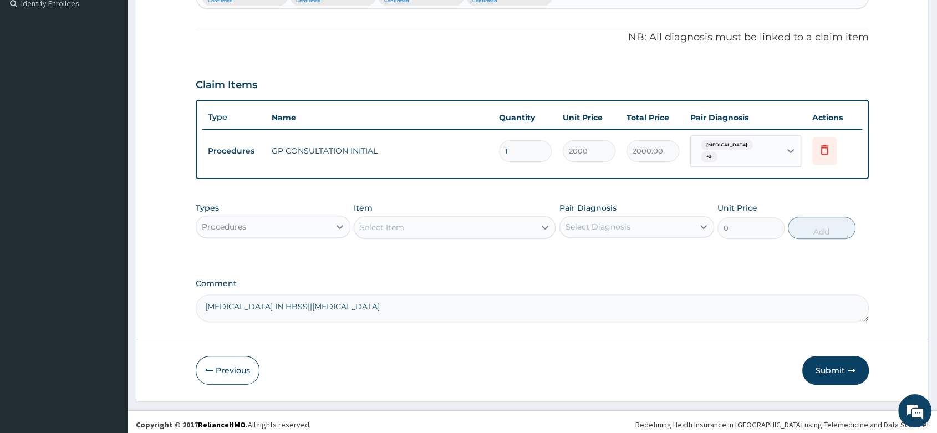
click at [314, 221] on div "Procedures" at bounding box center [263, 227] width 134 height 18
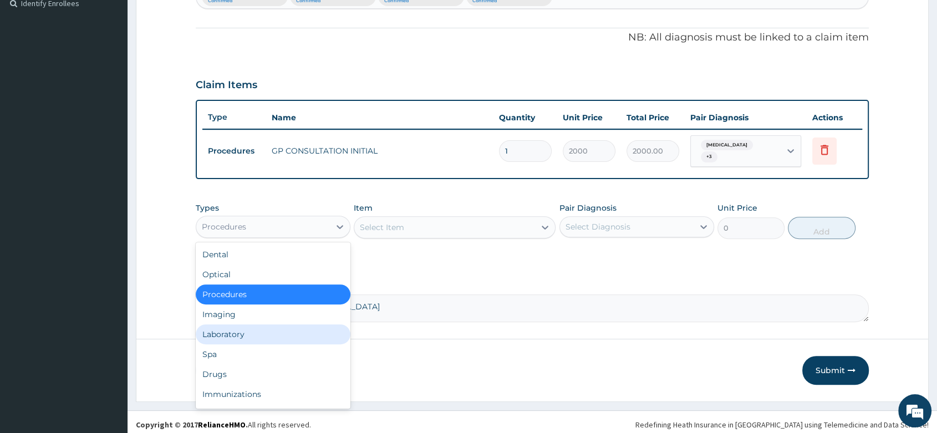
click at [244, 330] on div "Laboratory" at bounding box center [273, 334] width 155 height 20
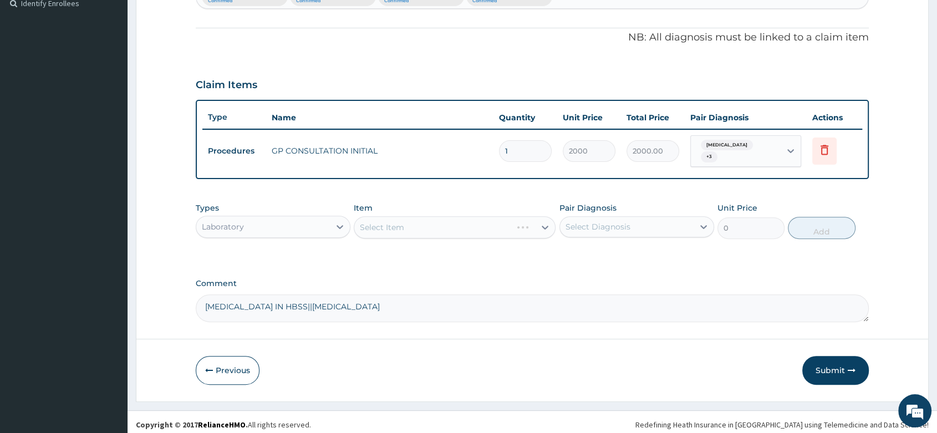
click at [395, 223] on div "Select Item" at bounding box center [455, 227] width 202 height 22
click at [401, 220] on div "Select Item" at bounding box center [455, 227] width 202 height 22
click at [405, 222] on div "Select Item" at bounding box center [444, 227] width 181 height 18
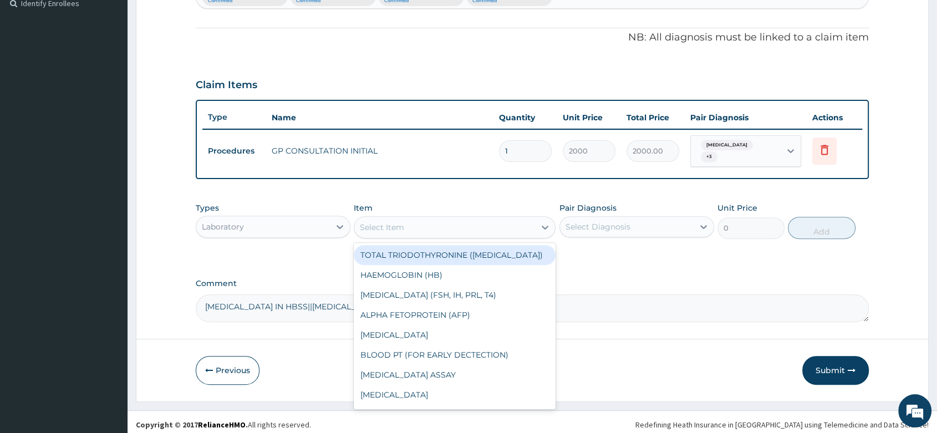
click at [405, 222] on div "Select Item" at bounding box center [444, 227] width 181 height 18
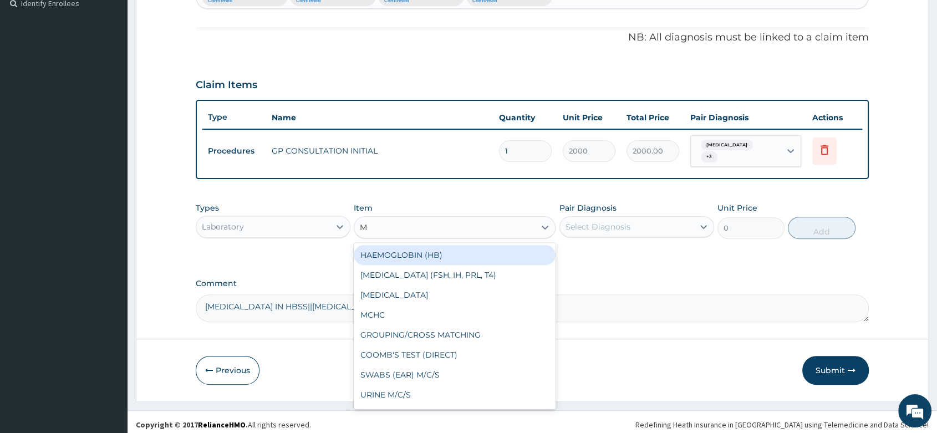
type input "MP"
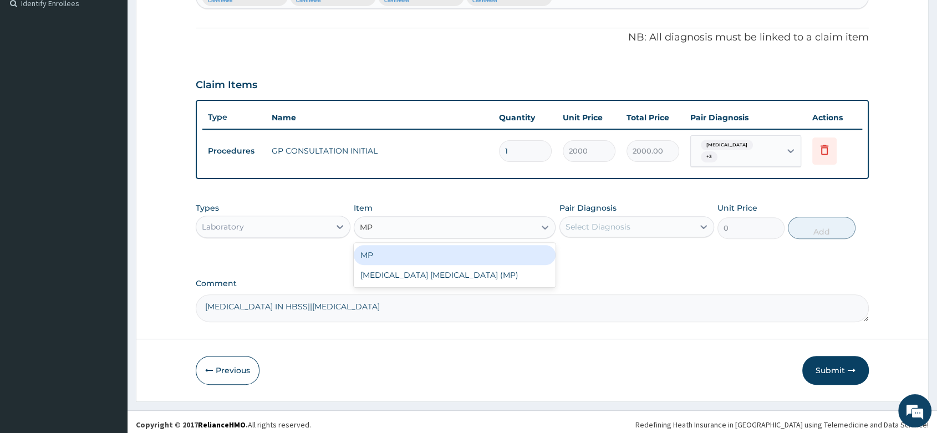
click at [409, 246] on div "MP" at bounding box center [455, 255] width 202 height 20
type input "1000"
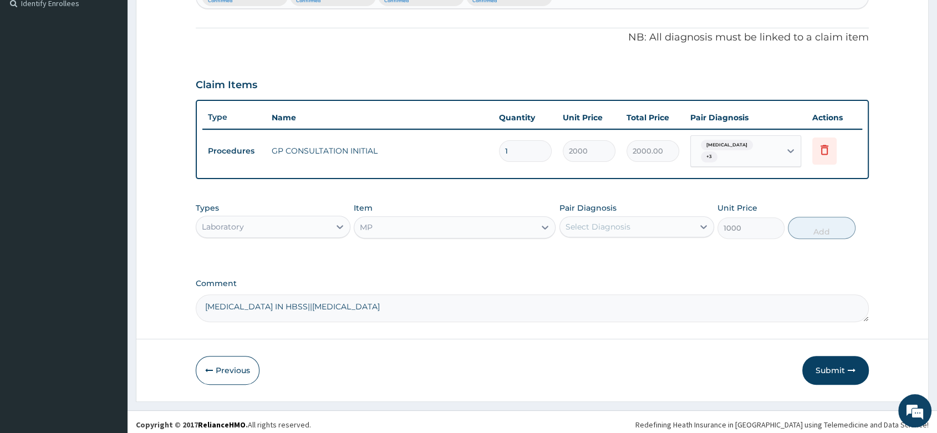
click at [616, 223] on div "Select Diagnosis" at bounding box center [598, 226] width 65 height 11
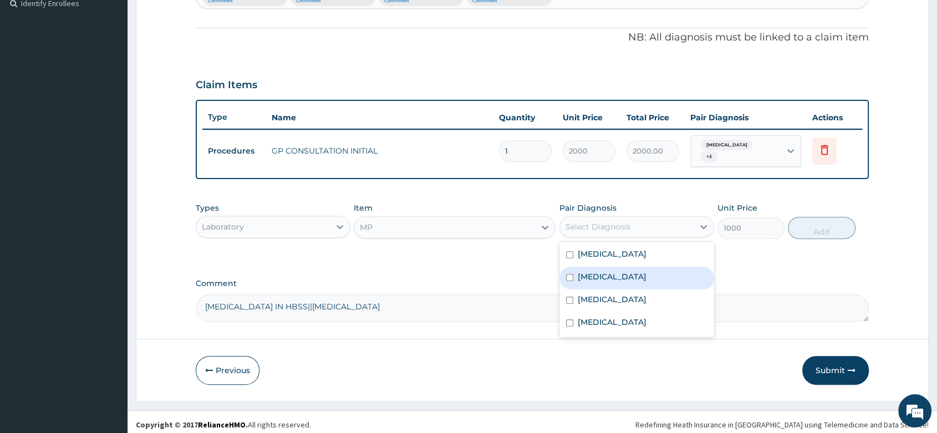
click at [615, 267] on div "[MEDICAL_DATA]" at bounding box center [637, 278] width 155 height 23
checkbox input "true"
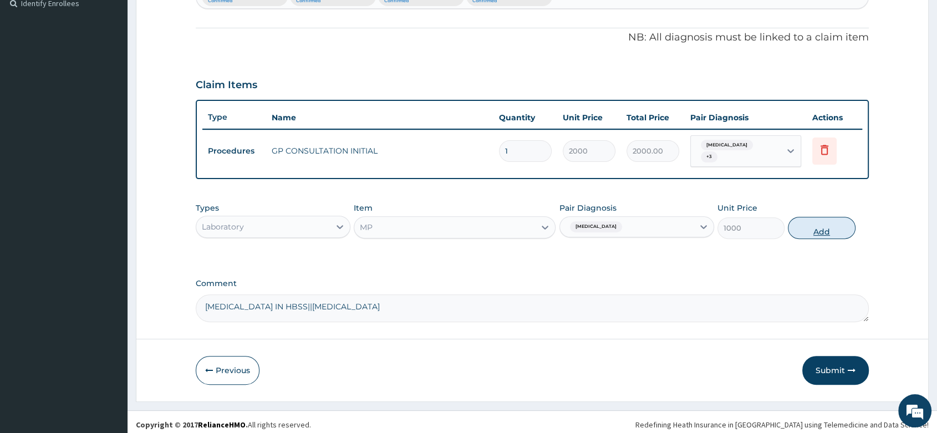
click at [812, 230] on button "Add" at bounding box center [821, 228] width 67 height 22
type input "0"
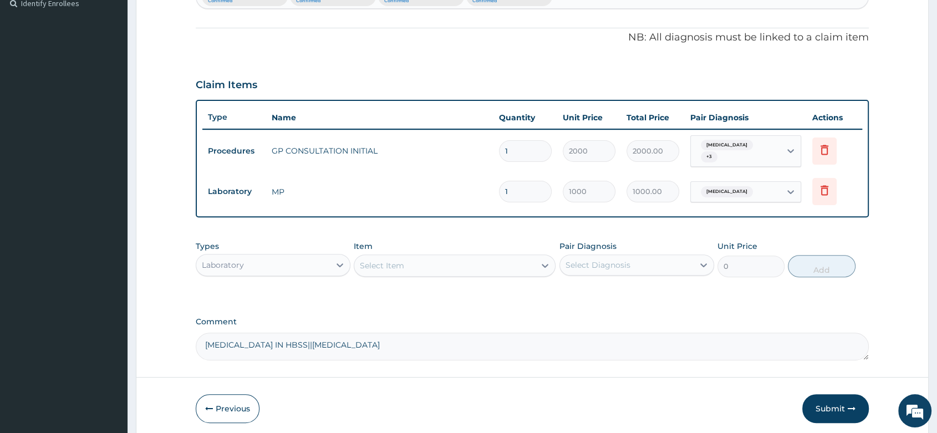
drag, startPoint x: 344, startPoint y: 250, endPoint x: 371, endPoint y: 250, distance: 26.6
click at [349, 255] on div at bounding box center [340, 265] width 20 height 20
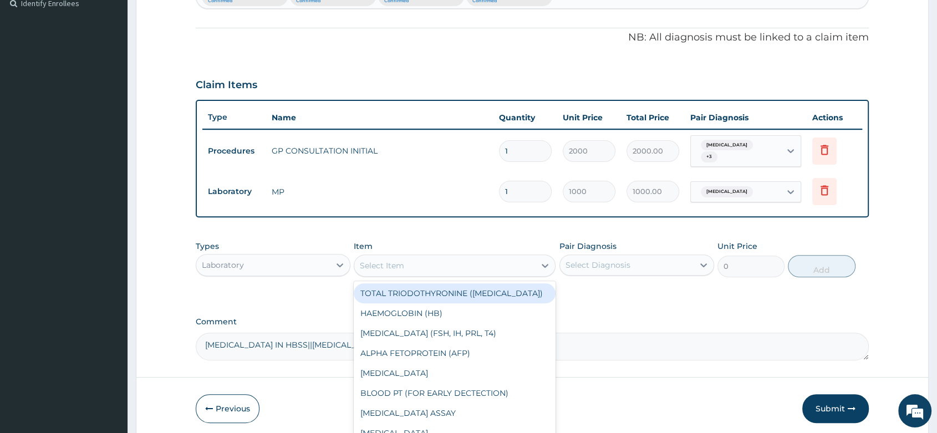
click at [380, 255] on div "Select Item" at bounding box center [455, 266] width 202 height 22
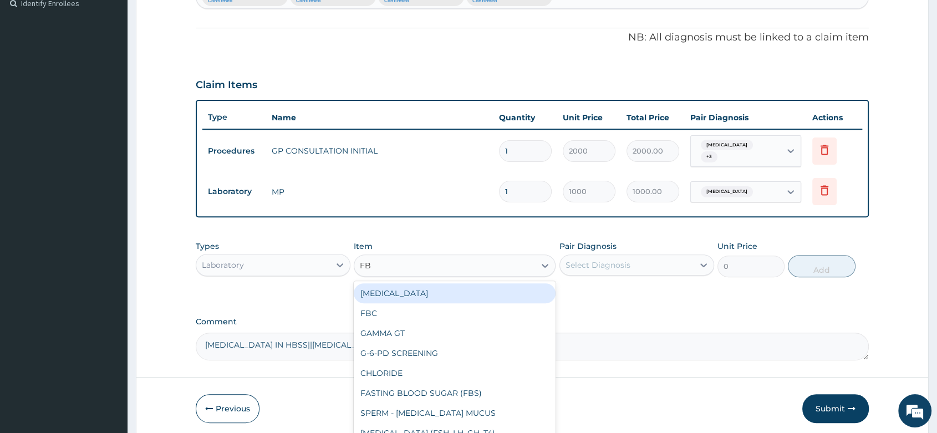
type input "FBC"
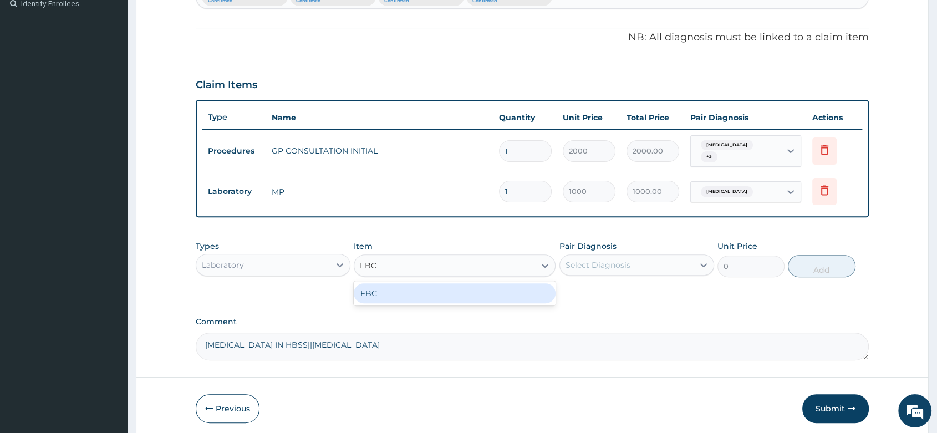
drag, startPoint x: 424, startPoint y: 298, endPoint x: 451, endPoint y: 287, distance: 28.6
click at [426, 297] on div "FBC" at bounding box center [455, 293] width 202 height 20
type input "2000"
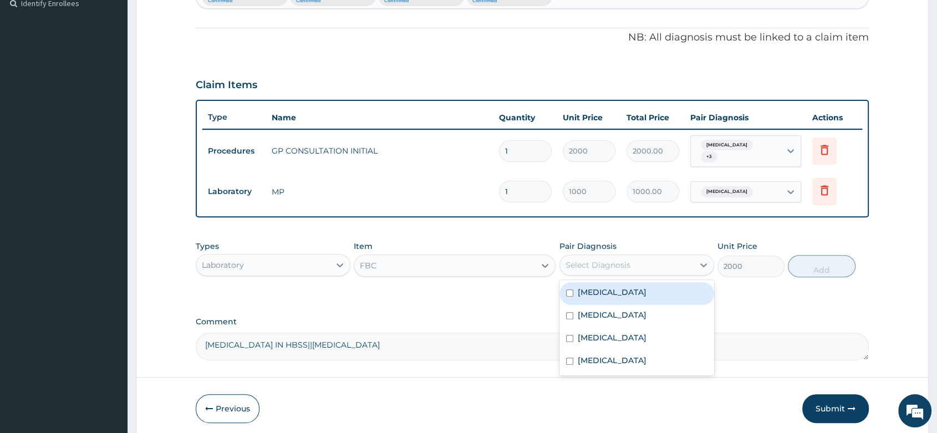
click at [612, 261] on div "Select Diagnosis" at bounding box center [598, 265] width 65 height 11
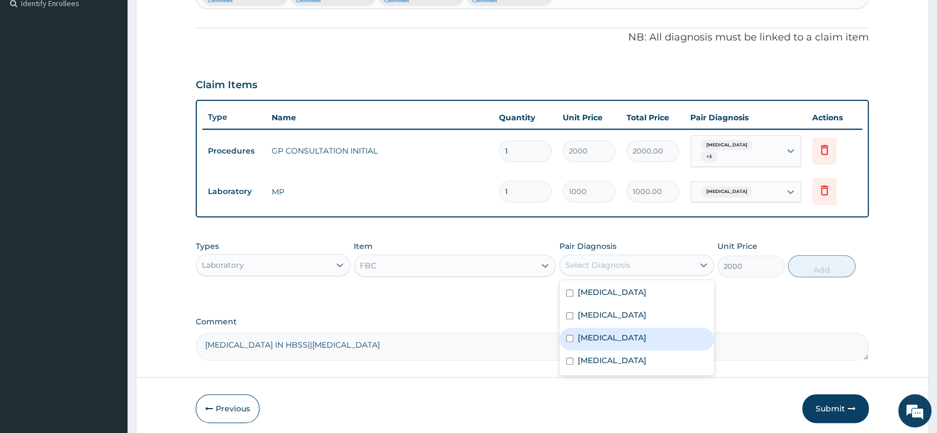
click at [606, 332] on div "[MEDICAL_DATA]" at bounding box center [637, 339] width 155 height 23
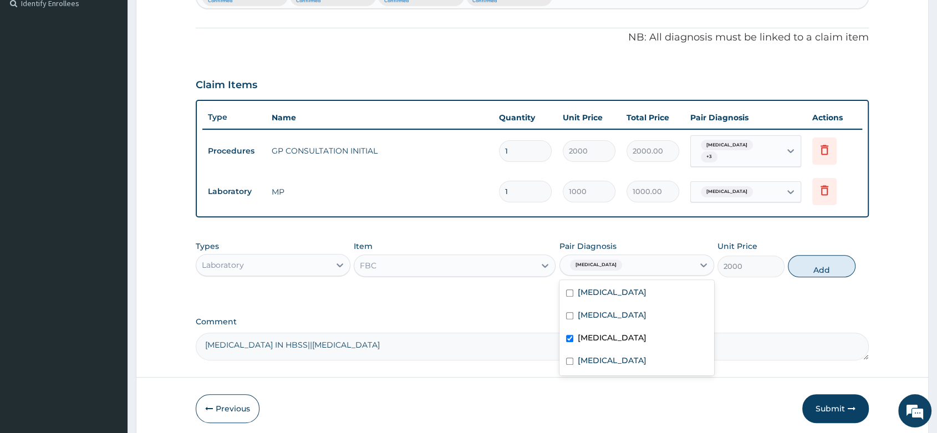
checkbox input "true"
click at [594, 357] on label "[MEDICAL_DATA]" at bounding box center [612, 360] width 69 height 11
checkbox input "true"
click at [806, 265] on button "Add" at bounding box center [821, 266] width 67 height 22
type input "0"
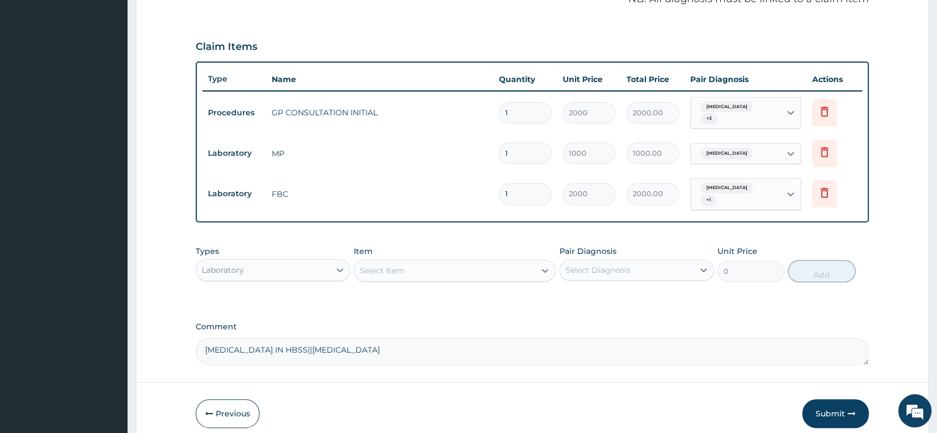
scroll to position [390, 0]
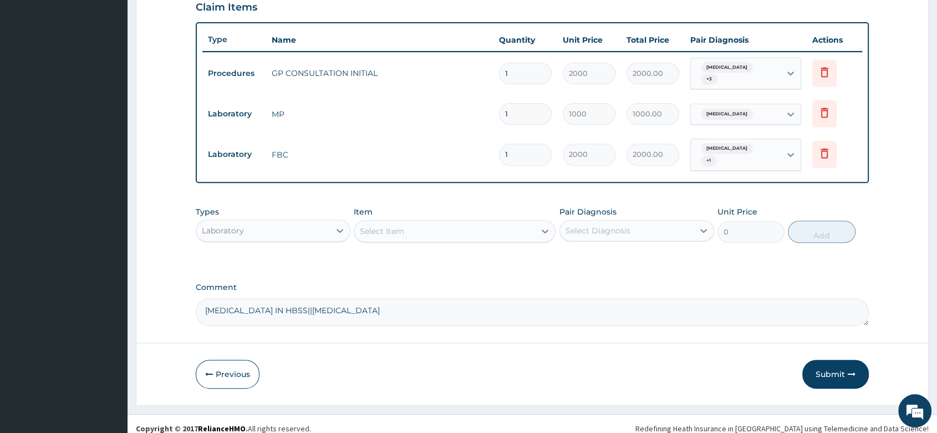
click at [292, 222] on div "Laboratory" at bounding box center [263, 231] width 134 height 18
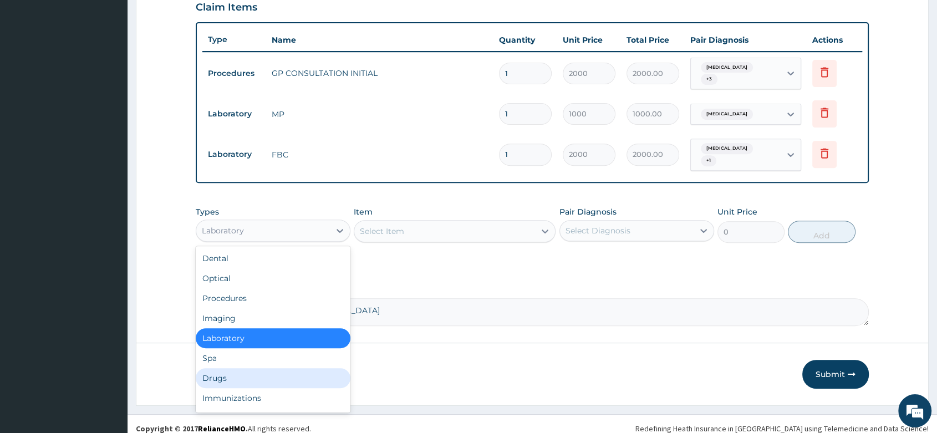
drag, startPoint x: 225, startPoint y: 369, endPoint x: 263, endPoint y: 347, distance: 44.0
click at [226, 369] on div "Drugs" at bounding box center [273, 378] width 155 height 20
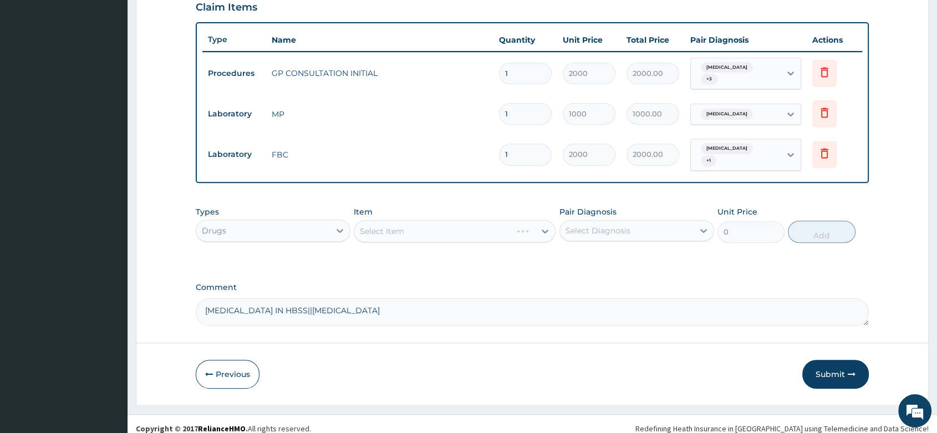
click at [368, 222] on div "Select Item" at bounding box center [455, 231] width 202 height 22
click at [384, 220] on div "Select Item" at bounding box center [455, 231] width 202 height 22
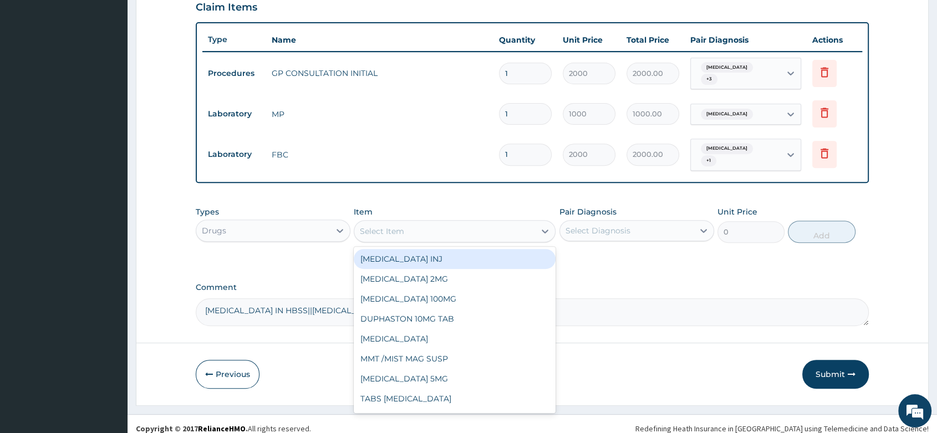
click at [413, 229] on div "Select Item" at bounding box center [444, 231] width 181 height 18
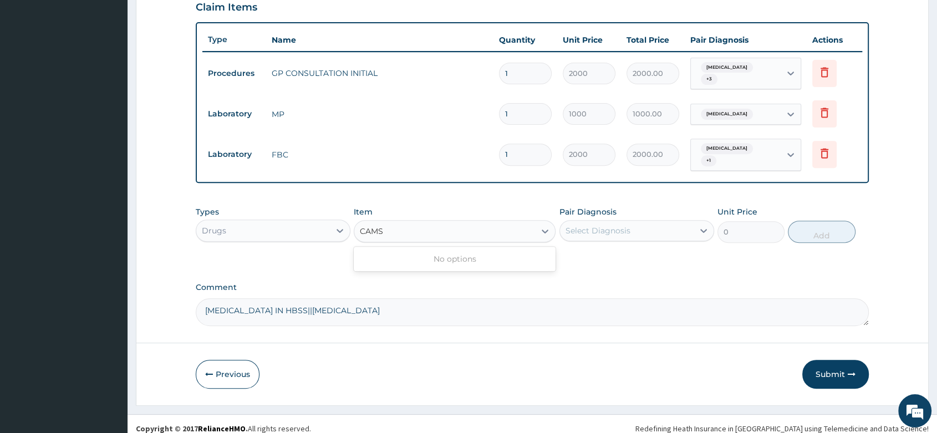
type input "CAM"
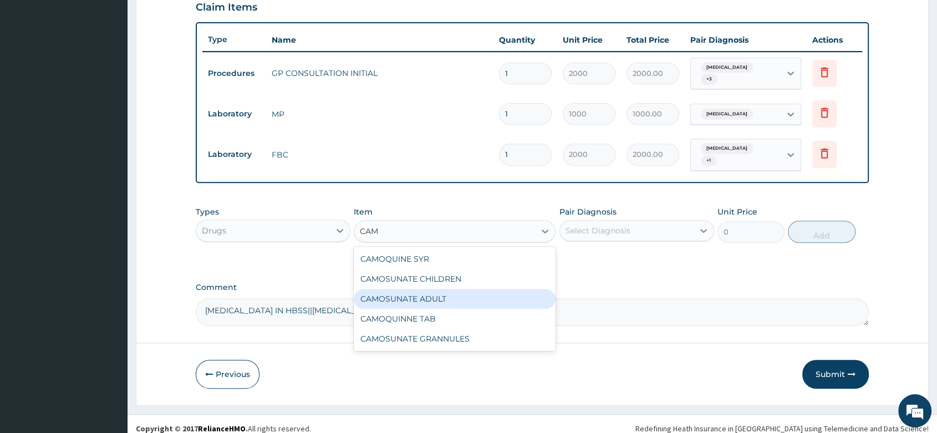
click at [436, 292] on div "CAMOSUNATE ADULT" at bounding box center [455, 299] width 202 height 20
type input "2500"
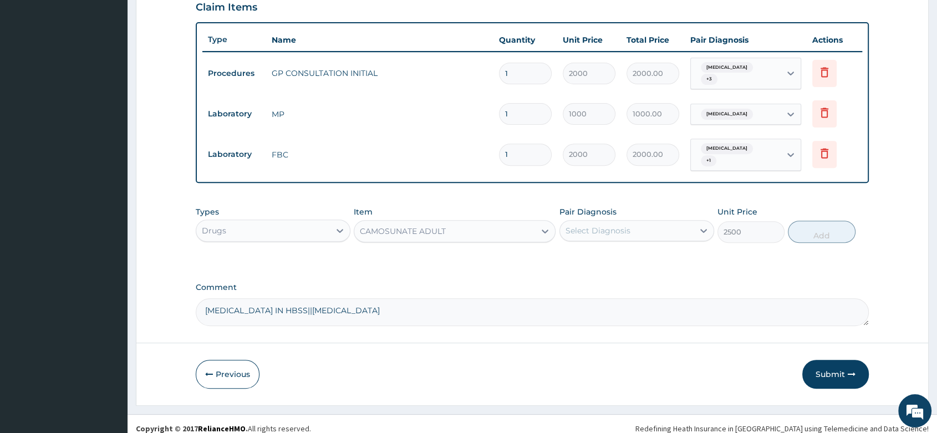
click at [639, 222] on div "Select Diagnosis" at bounding box center [627, 231] width 134 height 18
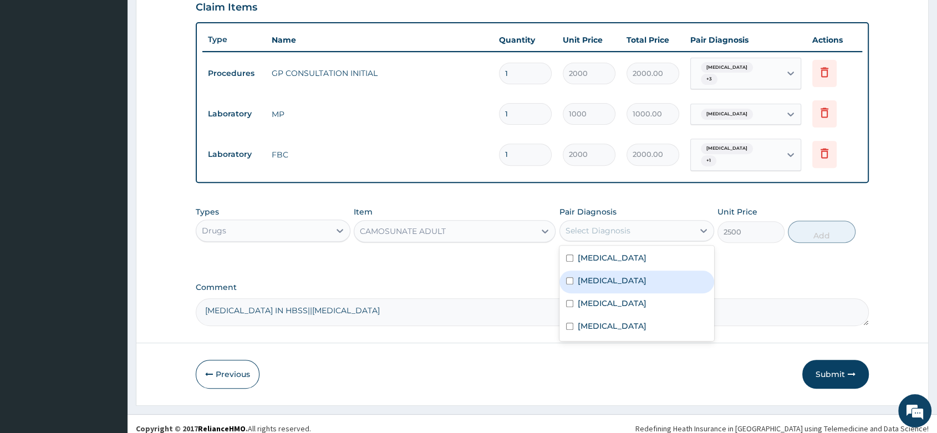
click at [604, 277] on label "[MEDICAL_DATA]" at bounding box center [612, 280] width 69 height 11
checkbox input "true"
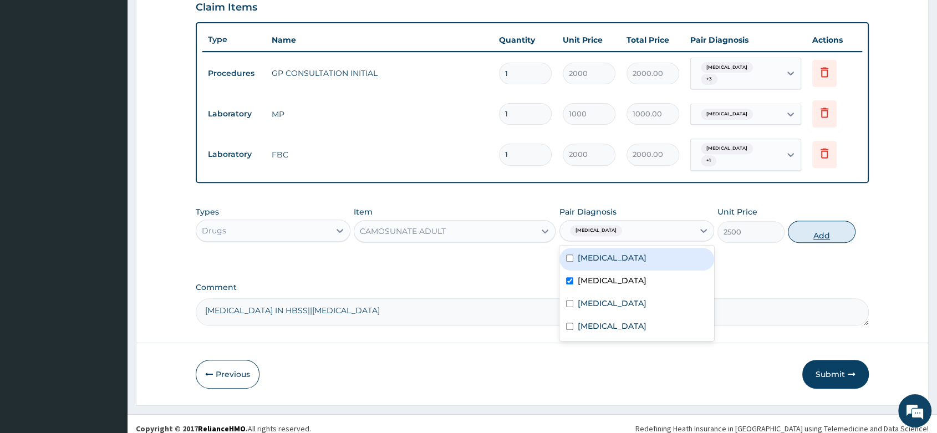
click at [836, 221] on button "Add" at bounding box center [821, 232] width 67 height 22
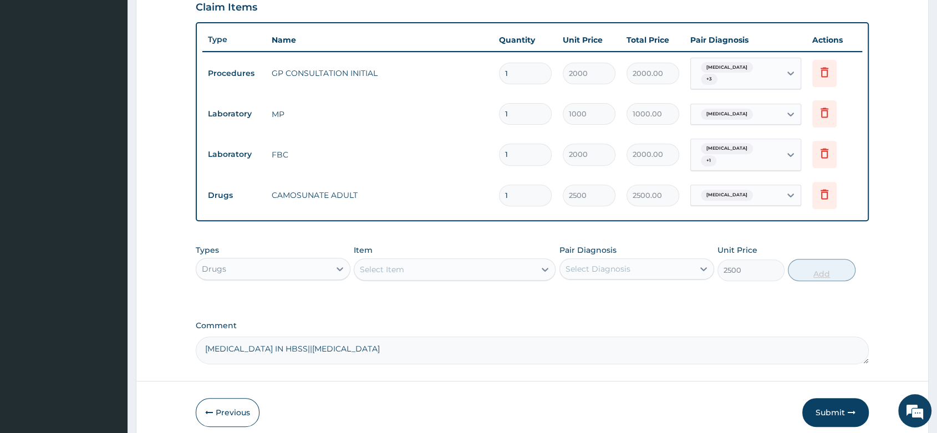
type input "0"
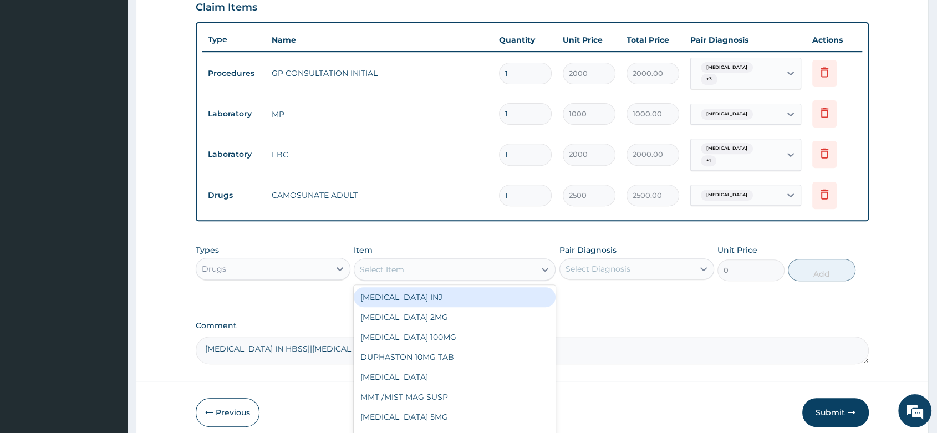
click at [423, 261] on div "Select Item" at bounding box center [444, 270] width 181 height 18
type input "DICLO"
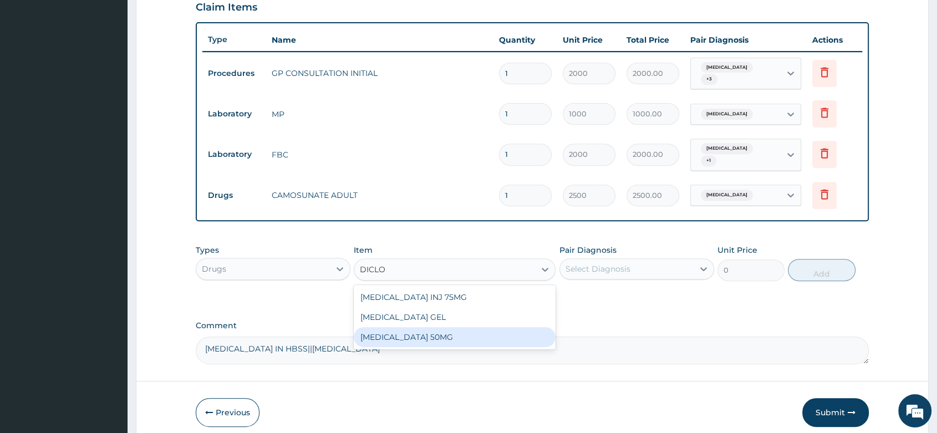
click at [433, 333] on div "[MEDICAL_DATA] 50MG" at bounding box center [455, 337] width 202 height 20
type input "25"
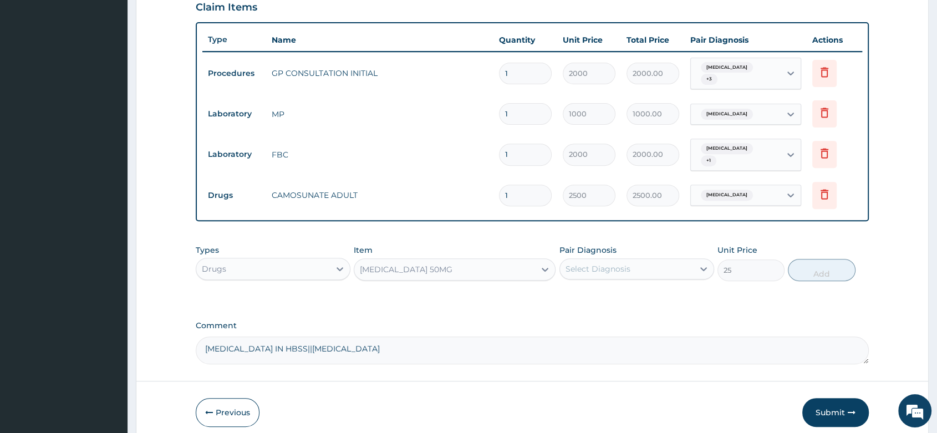
click at [581, 265] on div "Select Diagnosis" at bounding box center [598, 268] width 65 height 11
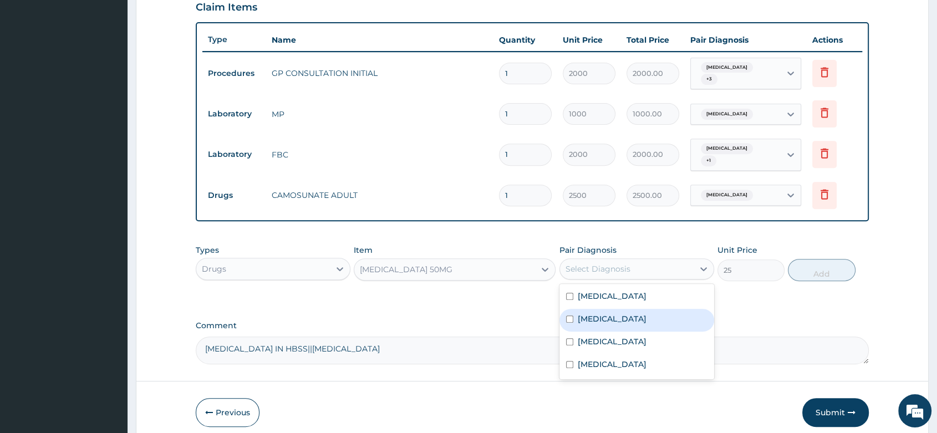
click at [599, 313] on label "[MEDICAL_DATA]" at bounding box center [612, 318] width 69 height 11
checkbox input "true"
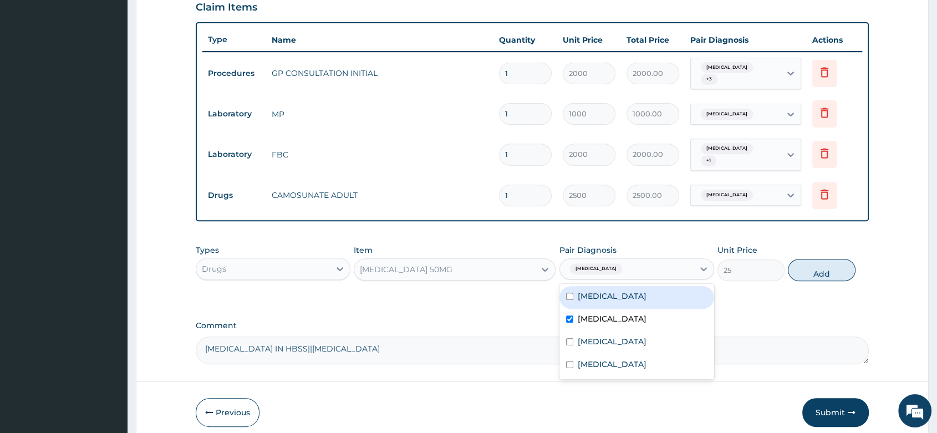
drag, startPoint x: 837, startPoint y: 257, endPoint x: 828, endPoint y: 261, distance: 9.7
click at [838, 259] on button "Add" at bounding box center [821, 270] width 67 height 22
type input "0"
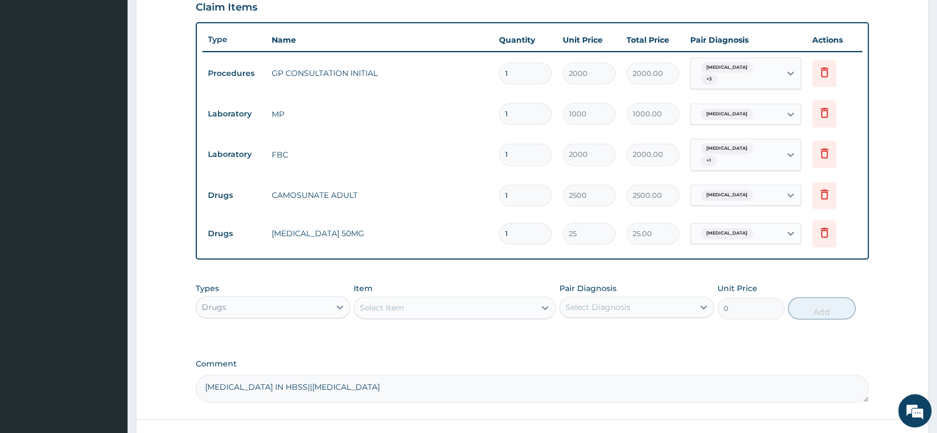
type input "10"
type input "250.00"
type input "10"
click at [404, 299] on div "Select Item" at bounding box center [444, 308] width 181 height 18
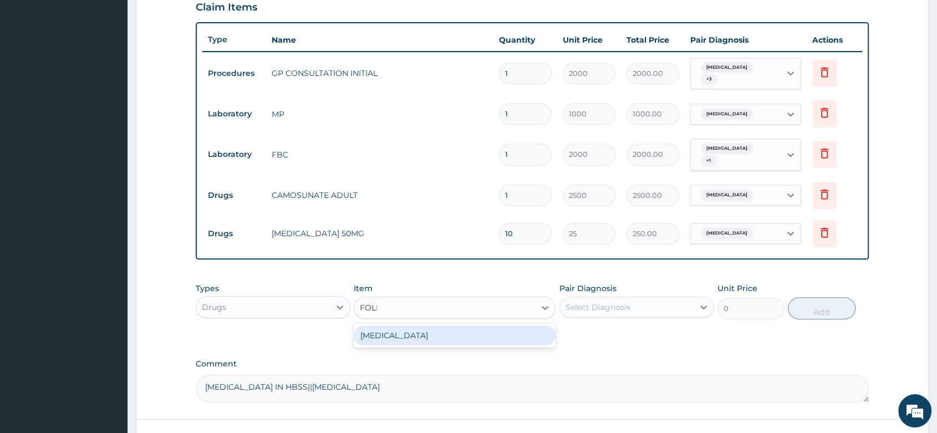
type input "FOLIC"
click at [416, 326] on div "[MEDICAL_DATA]" at bounding box center [455, 336] width 202 height 20
type input "10"
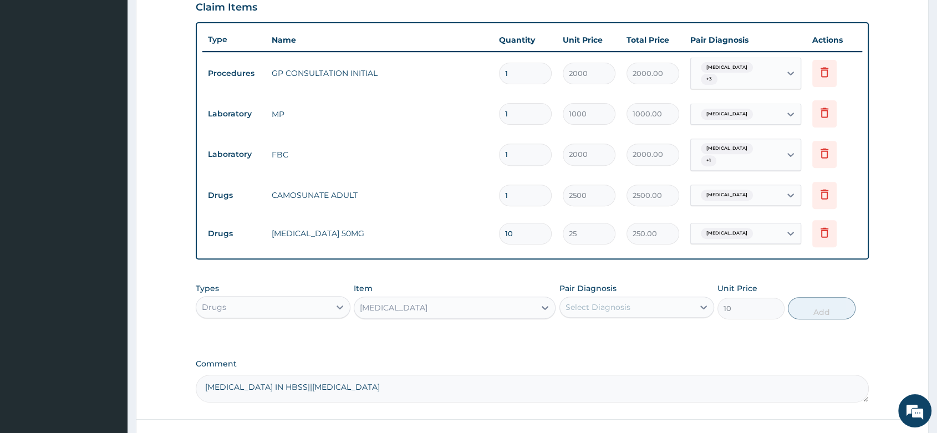
click at [605, 283] on label "Pair Diagnosis" at bounding box center [588, 288] width 57 height 11
click at [607, 302] on div "Select Diagnosis" at bounding box center [598, 307] width 65 height 11
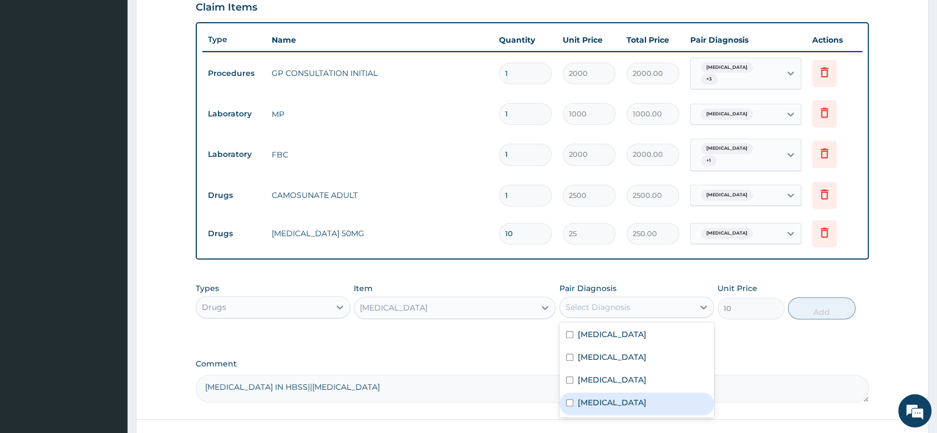
click at [601, 397] on label "[MEDICAL_DATA]" at bounding box center [612, 402] width 69 height 11
checkbox input "true"
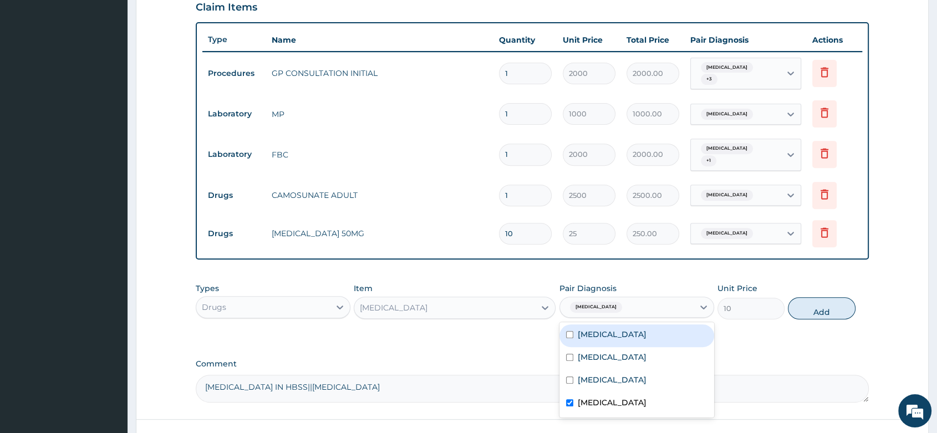
click at [611, 329] on label "[MEDICAL_DATA]" at bounding box center [612, 334] width 69 height 11
checkbox input "true"
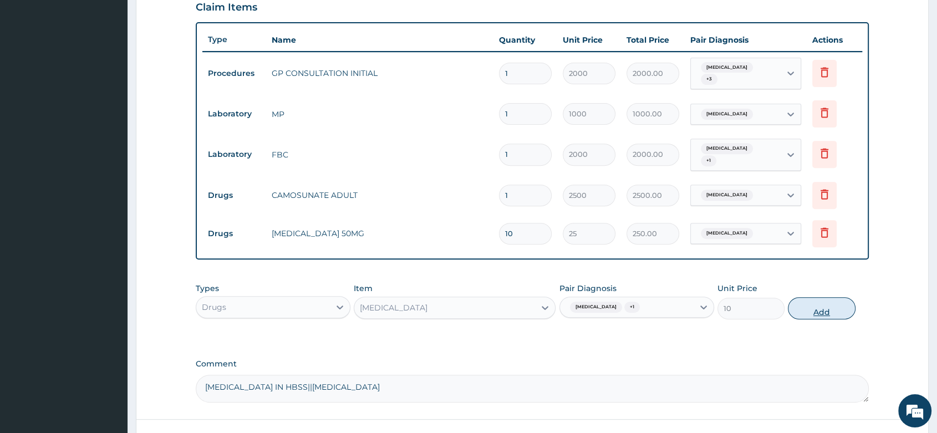
click at [811, 298] on button "Add" at bounding box center [821, 308] width 67 height 22
type input "0"
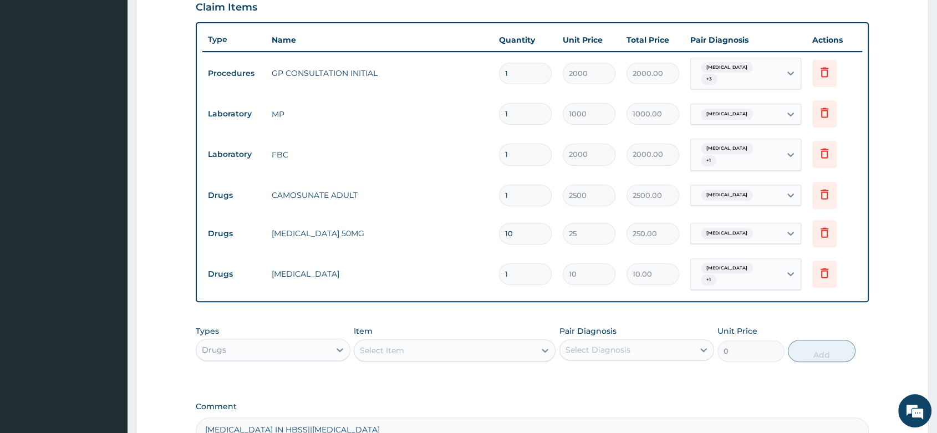
type input "0.00"
type input "3"
type input "30.00"
type input "30"
type input "300.00"
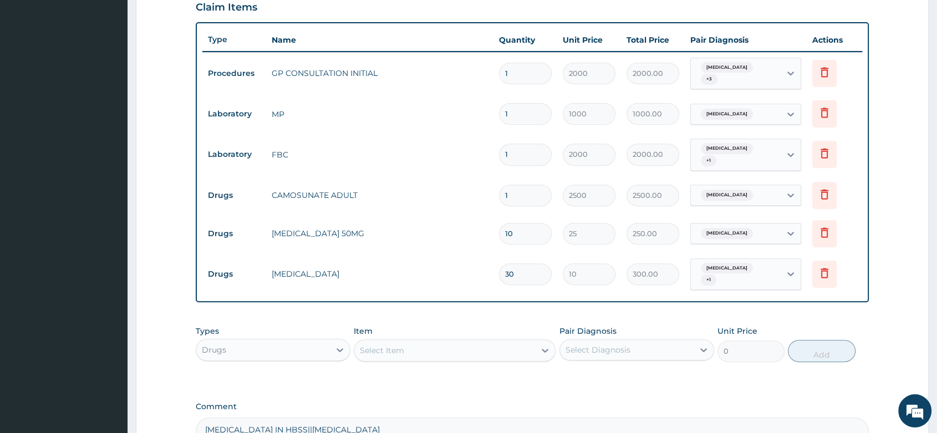
type input "30"
click at [370, 345] on div "Select Item" at bounding box center [382, 350] width 44 height 11
type input "VIT"
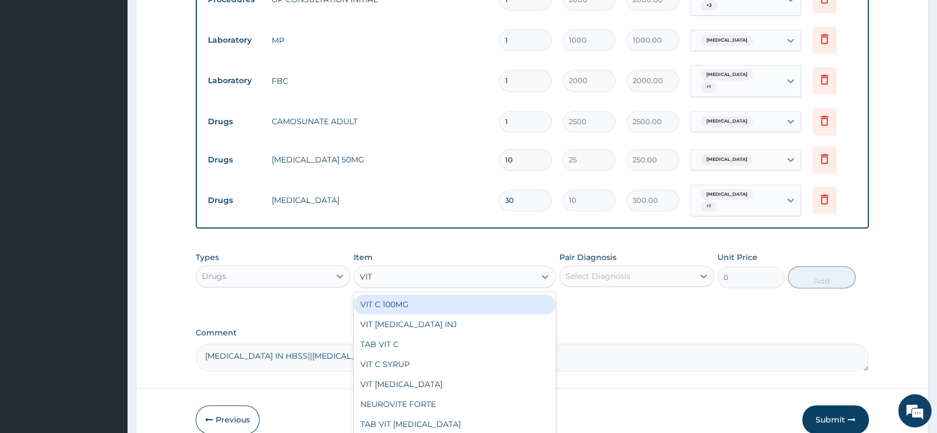
scroll to position [506, 0]
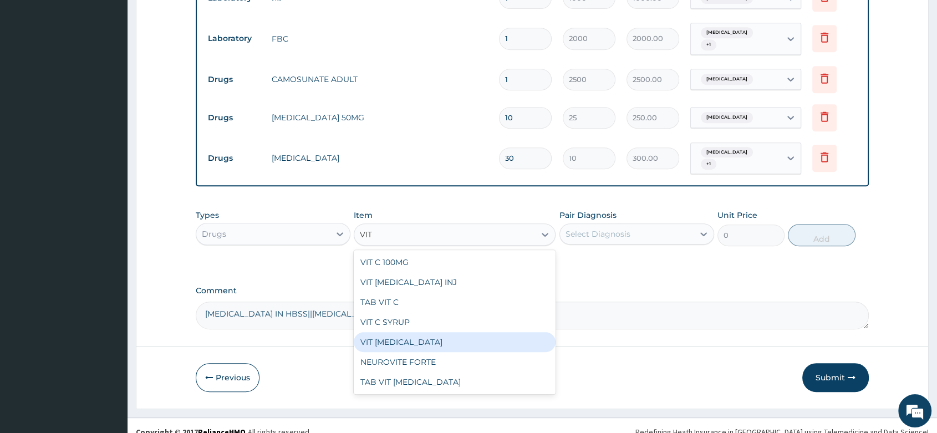
click at [422, 332] on div "VIT [MEDICAL_DATA]" at bounding box center [455, 342] width 202 height 20
type input "5"
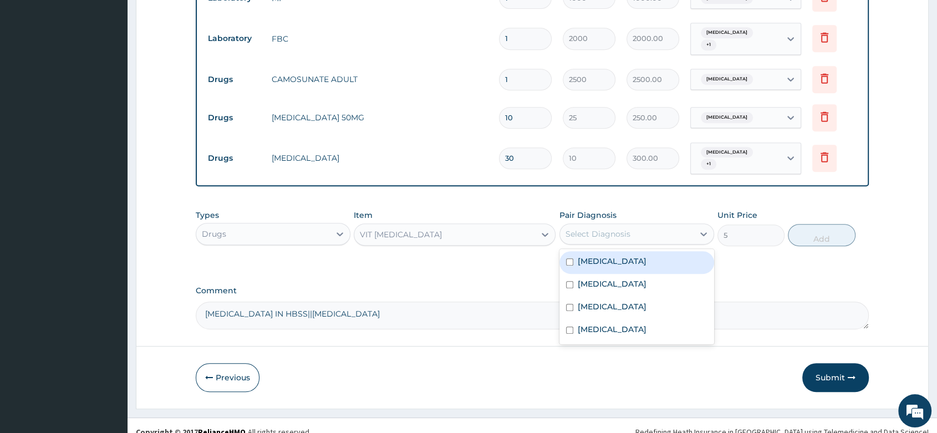
click at [603, 228] on div "Select Diagnosis" at bounding box center [598, 233] width 65 height 11
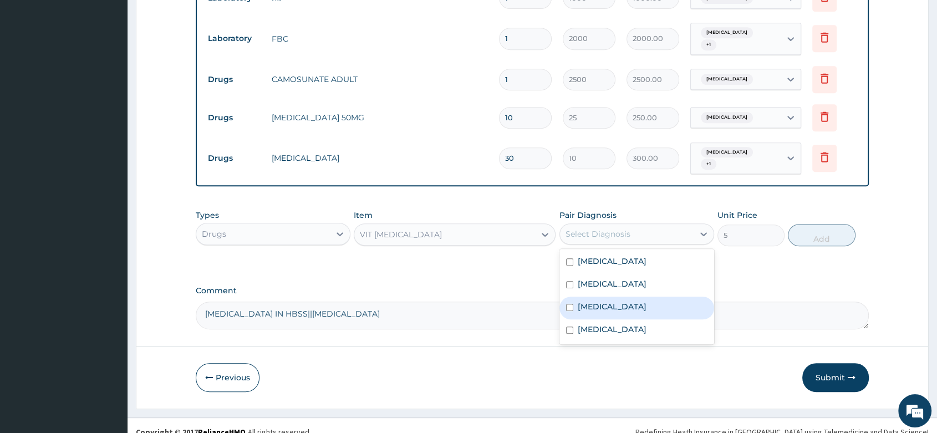
click at [598, 301] on label "[MEDICAL_DATA]" at bounding box center [612, 306] width 69 height 11
click at [597, 301] on label "[MEDICAL_DATA]" at bounding box center [612, 306] width 69 height 11
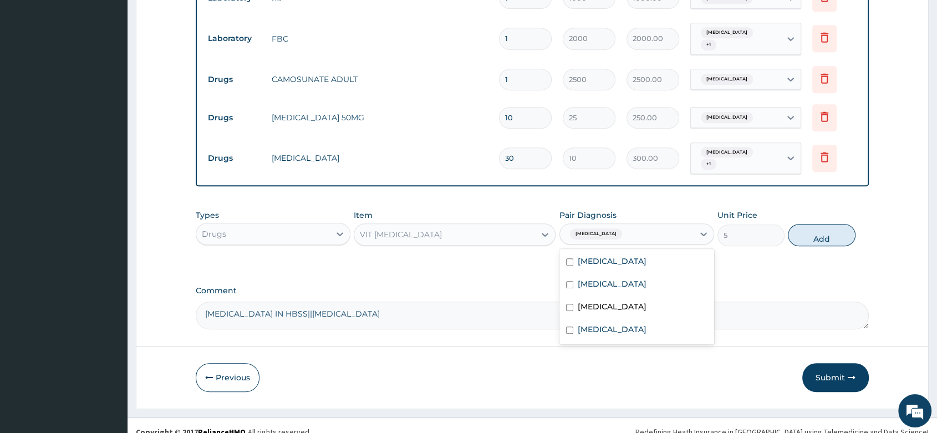
checkbox input "false"
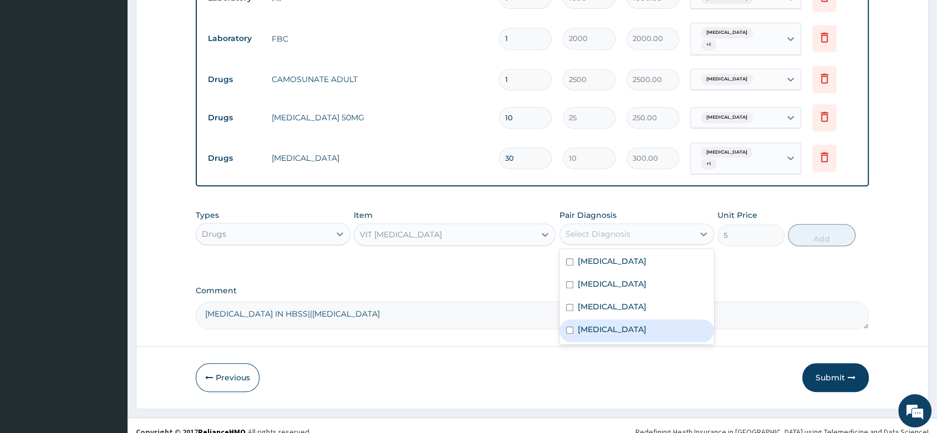
click at [593, 324] on label "[MEDICAL_DATA]" at bounding box center [612, 329] width 69 height 11
checkbox input "true"
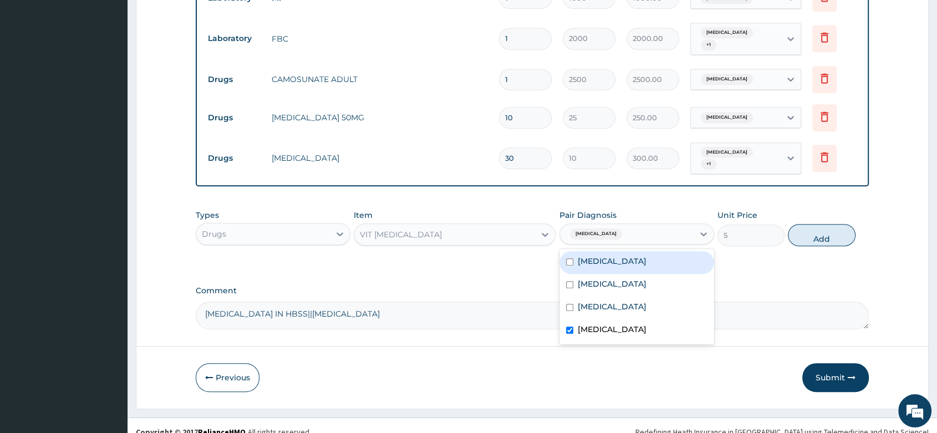
click at [589, 256] on label "[MEDICAL_DATA]" at bounding box center [612, 261] width 69 height 11
checkbox input "true"
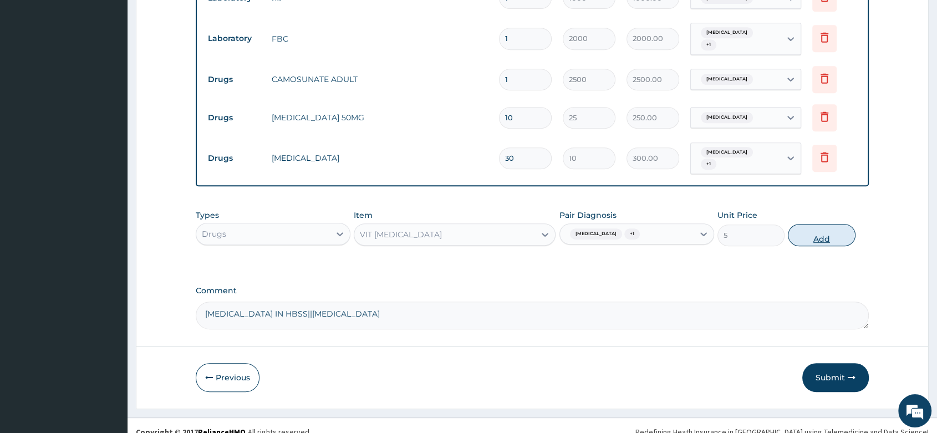
click at [822, 228] on button "Add" at bounding box center [821, 235] width 67 height 22
type input "0"
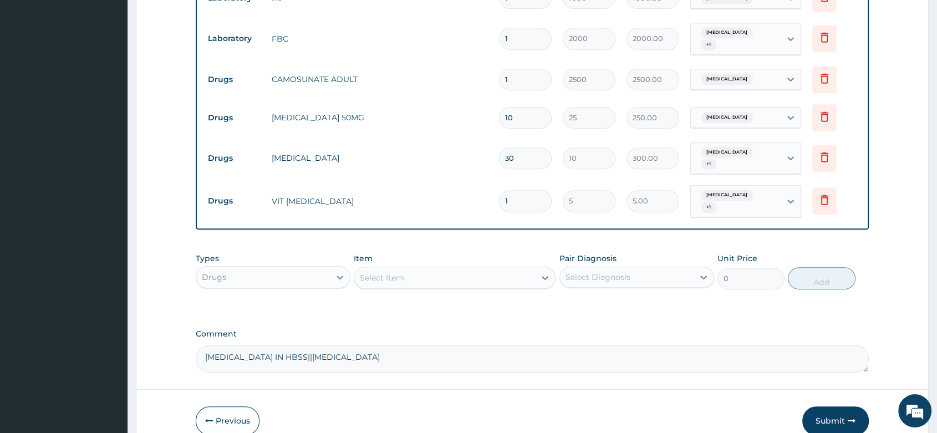
type input "0.00"
type input "3"
type input "15.00"
type input "30"
type input "150.00"
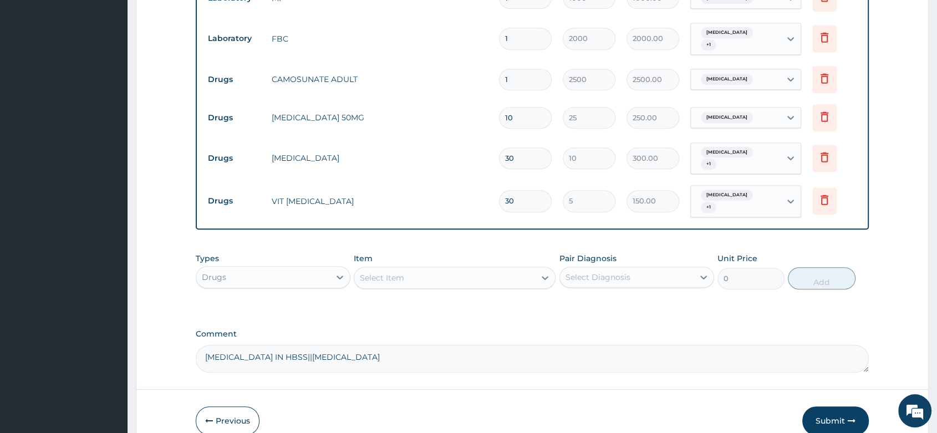
type input "30"
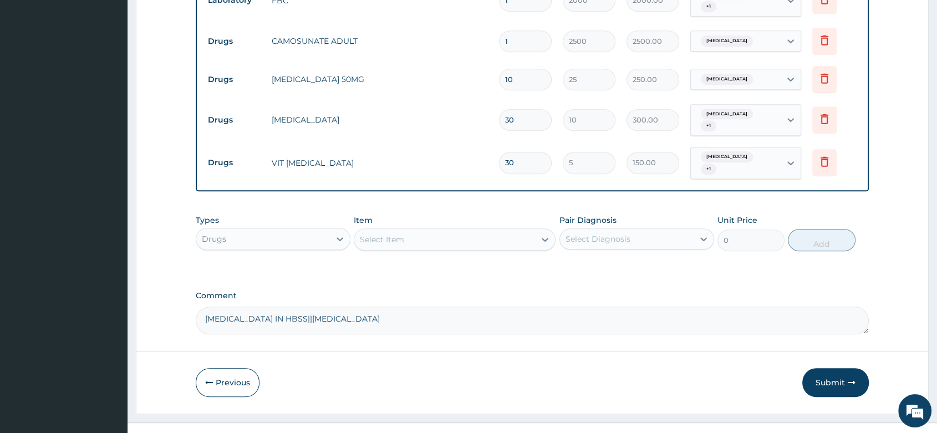
scroll to position [545, 0]
click at [848, 378] on icon "button" at bounding box center [852, 382] width 8 height 8
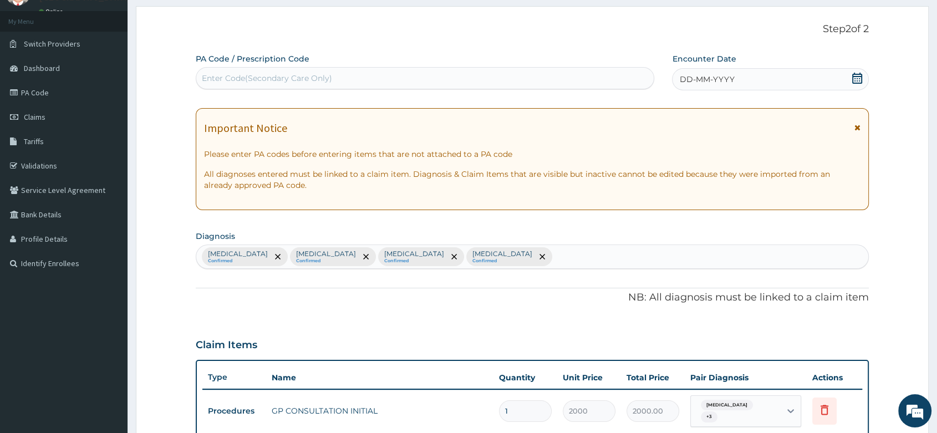
scroll to position [52, 0]
click at [853, 76] on icon at bounding box center [857, 78] width 10 height 11
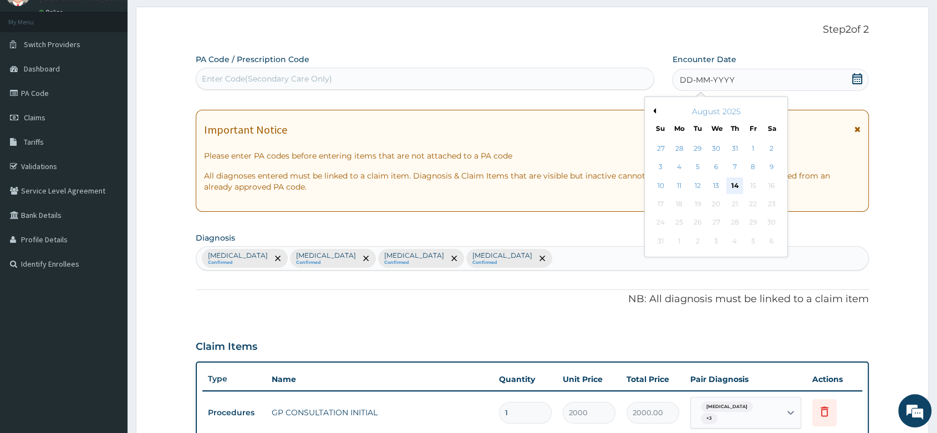
click at [740, 184] on div "14" at bounding box center [734, 185] width 17 height 17
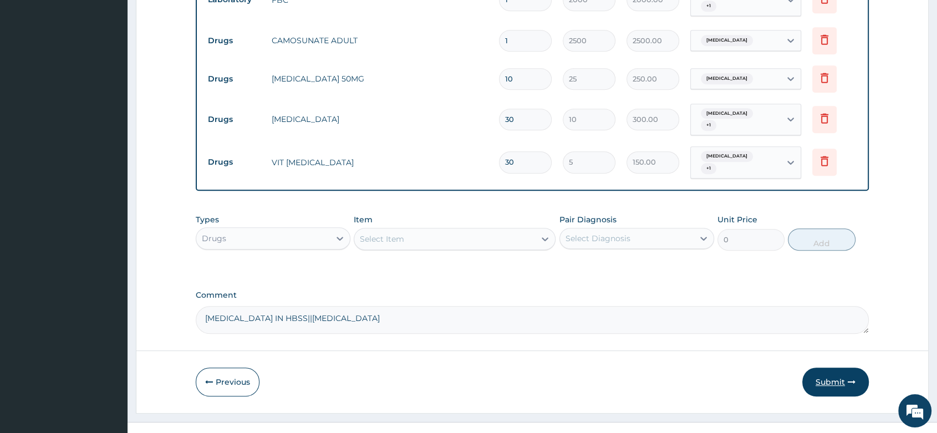
click at [828, 368] on button "Submit" at bounding box center [835, 382] width 67 height 29
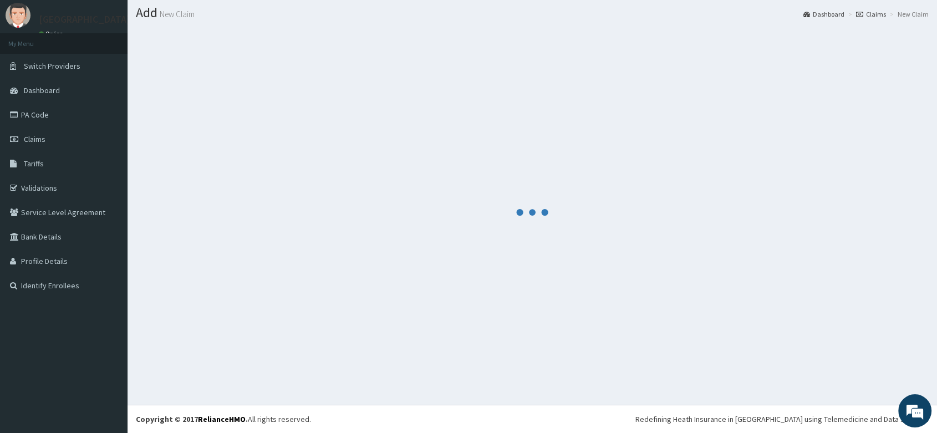
scroll to position [30, 0]
